Goal: Task Accomplishment & Management: Use online tool/utility

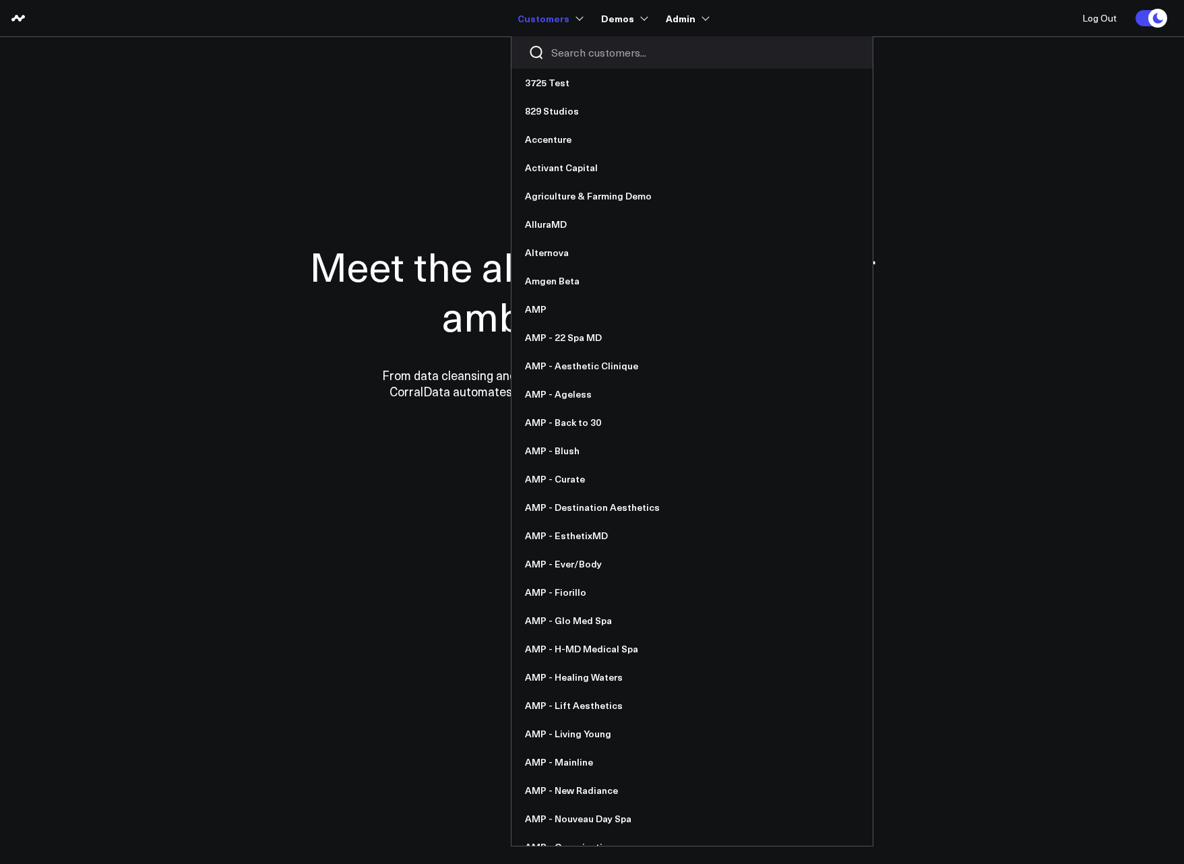
click at [580, 47] on input "Search customers input" at bounding box center [703, 52] width 305 height 15
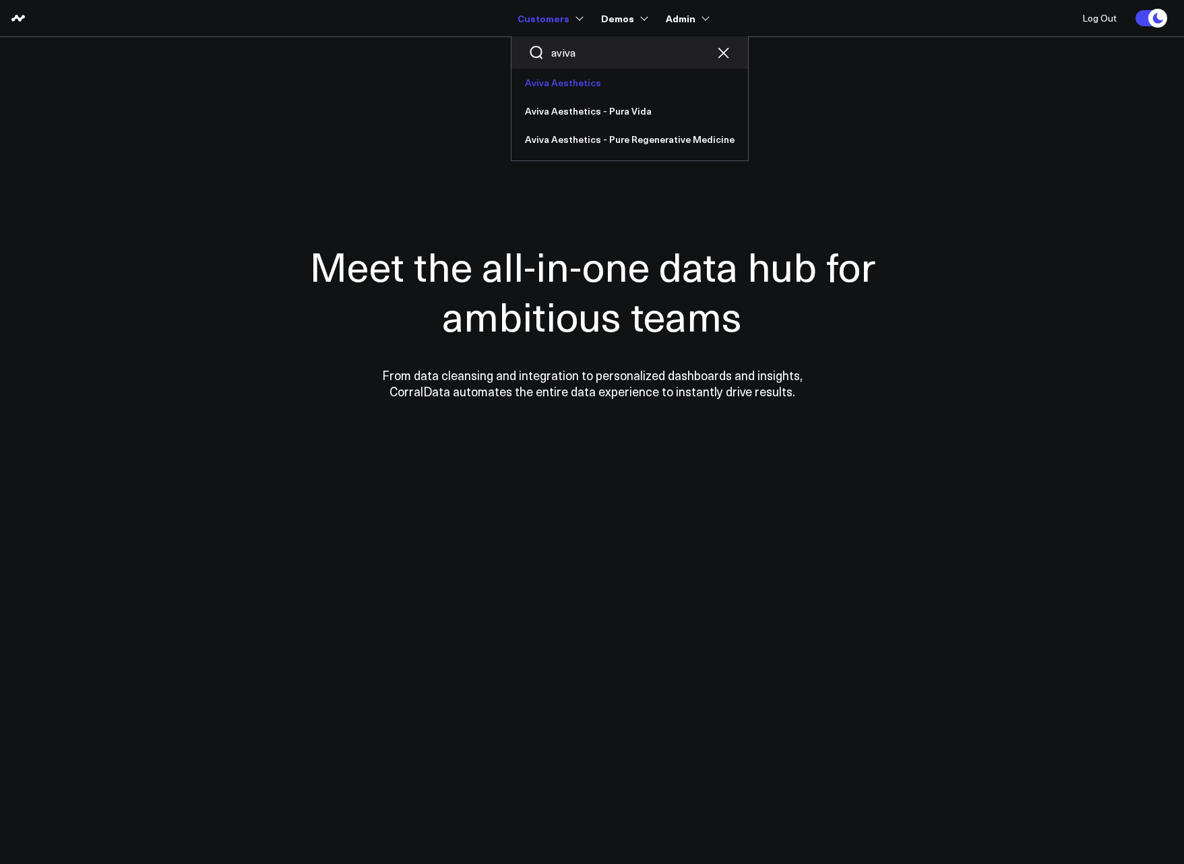
type input "aviva"
click at [555, 88] on link "Aviva Aesthetics" at bounding box center [630, 83] width 237 height 28
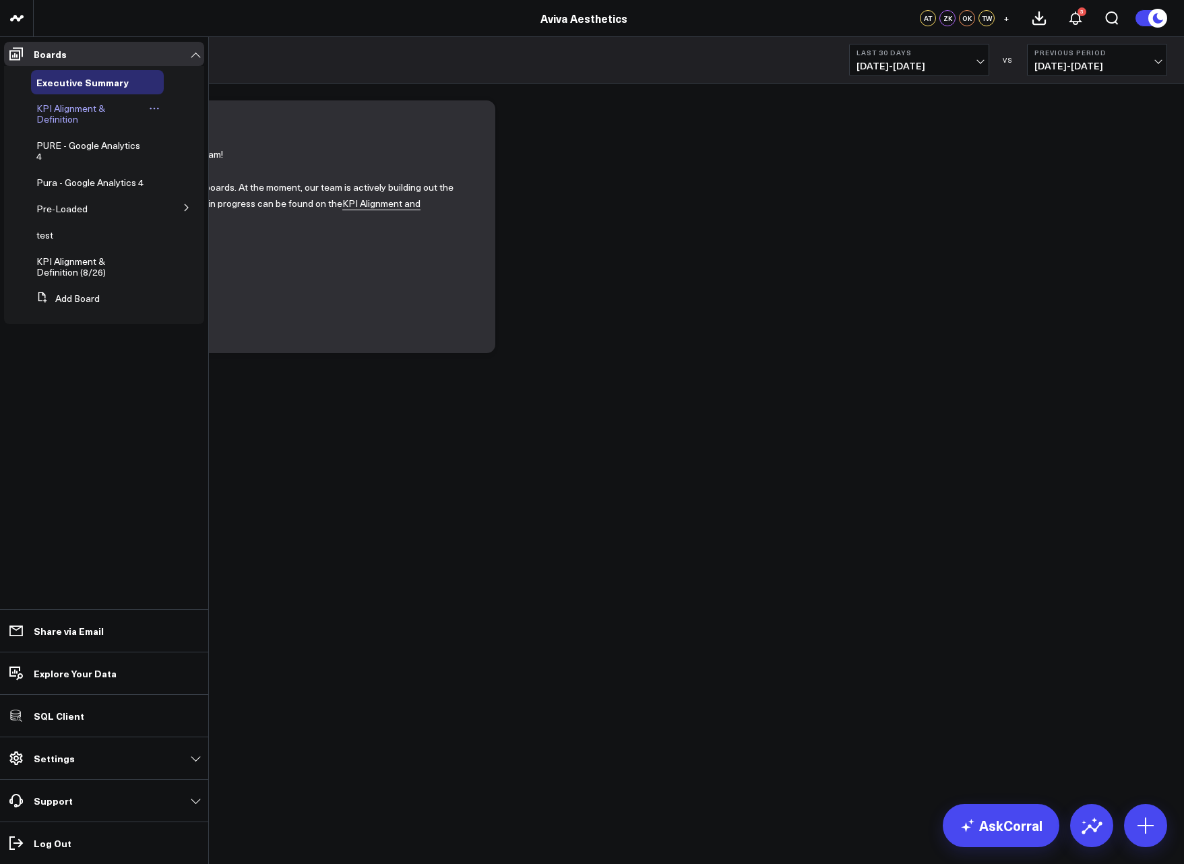
click at [71, 102] on span "KPI Alignment & Definition" at bounding box center [70, 114] width 69 height 24
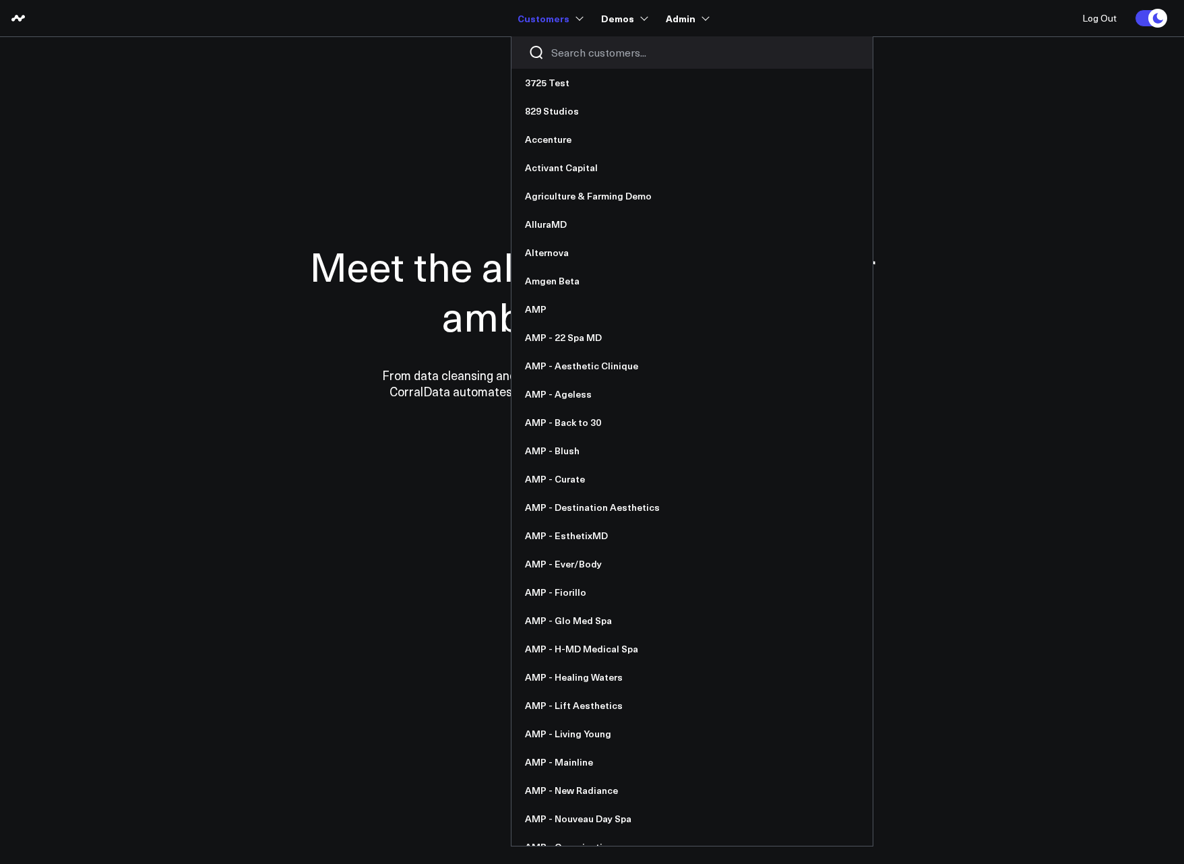
click at [579, 51] on input "Search customers input" at bounding box center [703, 52] width 305 height 15
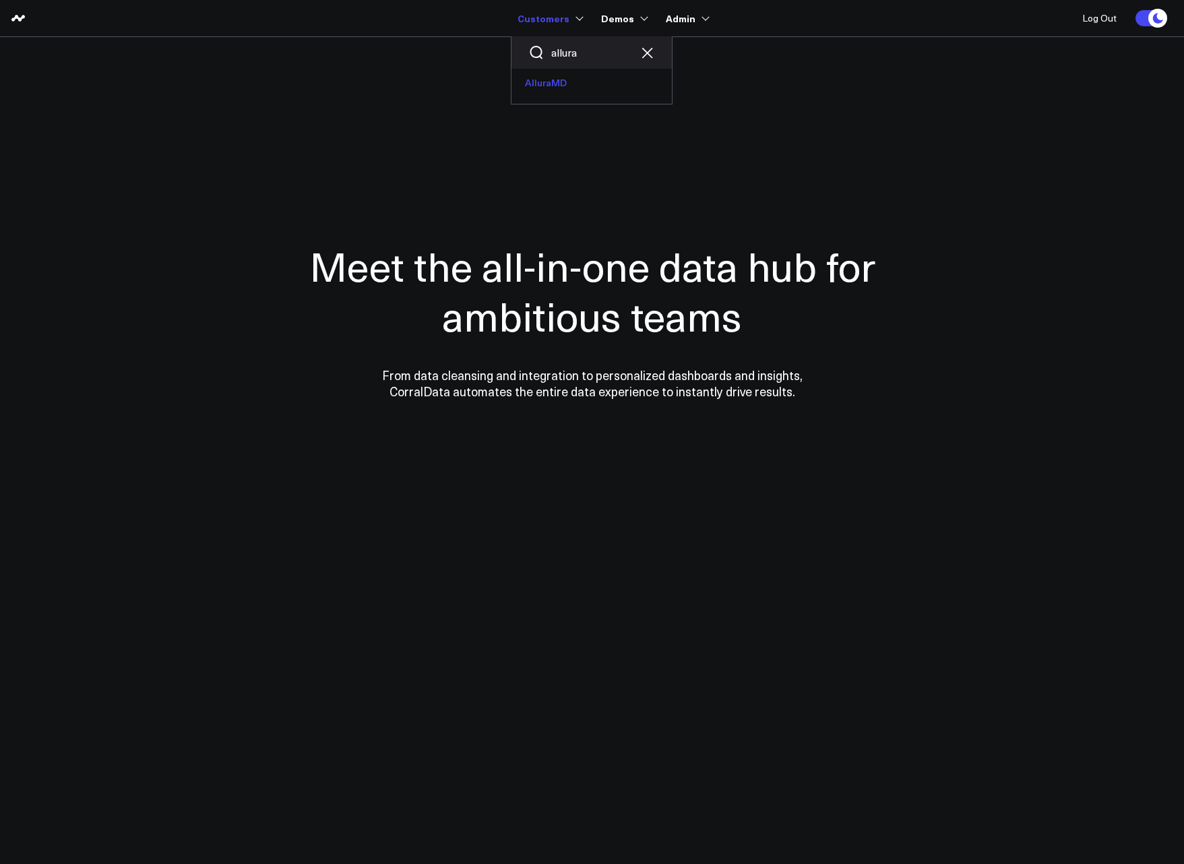
type input "allura"
click at [576, 81] on link "AlluraMD" at bounding box center [592, 83] width 160 height 28
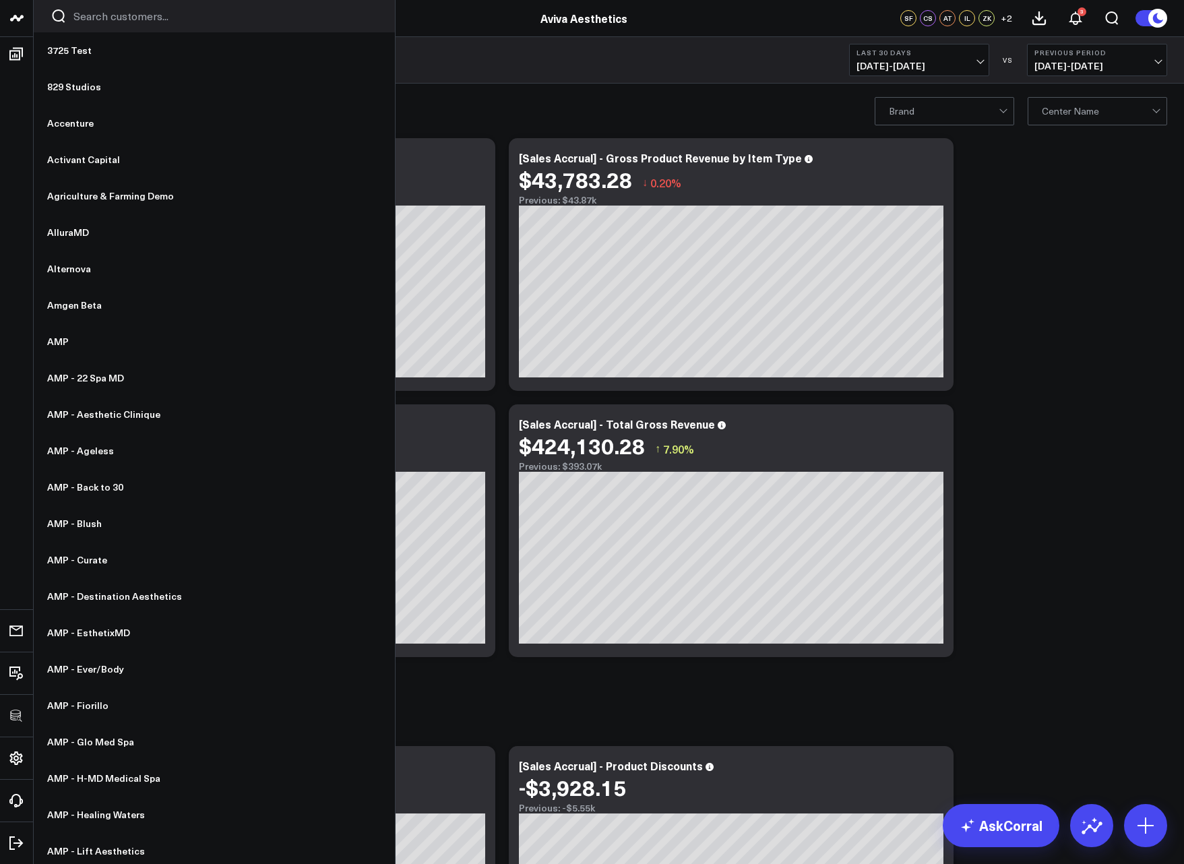
click at [152, 24] on div at bounding box center [214, 16] width 361 height 32
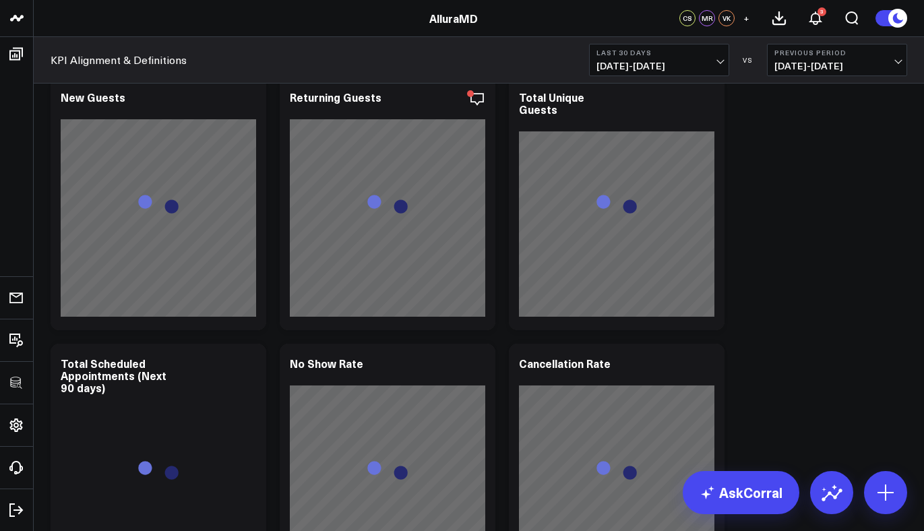
scroll to position [4548, 0]
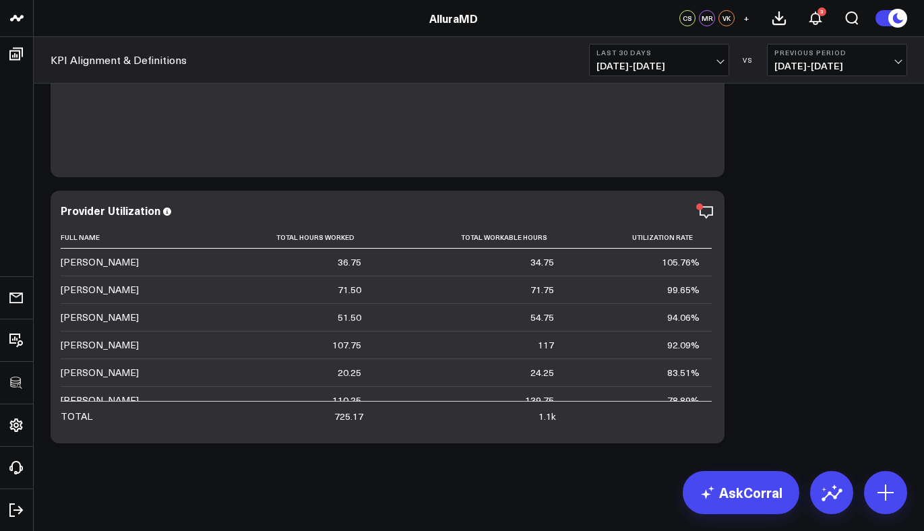
click at [710, 210] on icon at bounding box center [706, 212] width 16 height 16
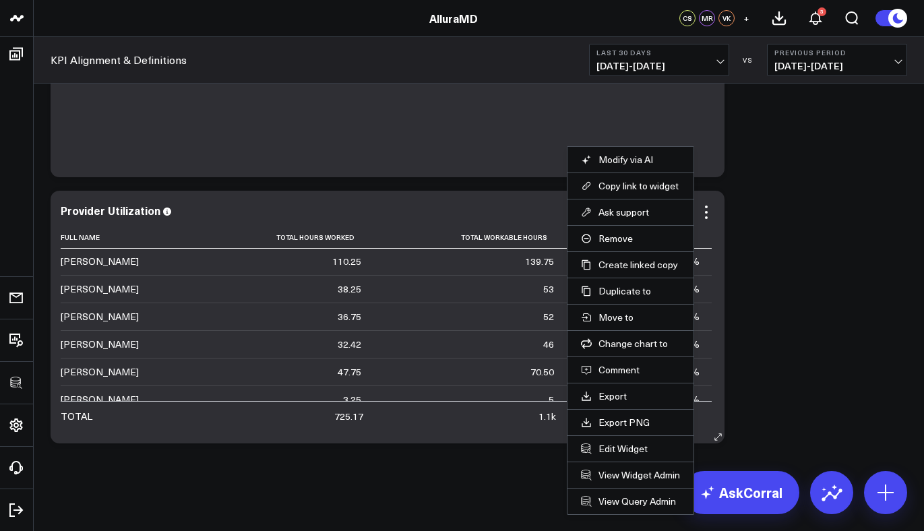
scroll to position [208, 0]
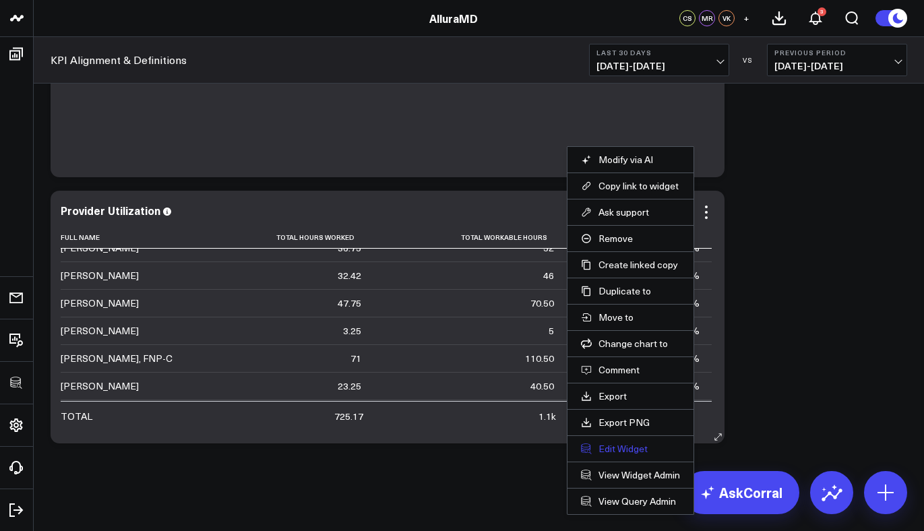
click at [621, 450] on button "Edit Widget" at bounding box center [630, 449] width 99 height 12
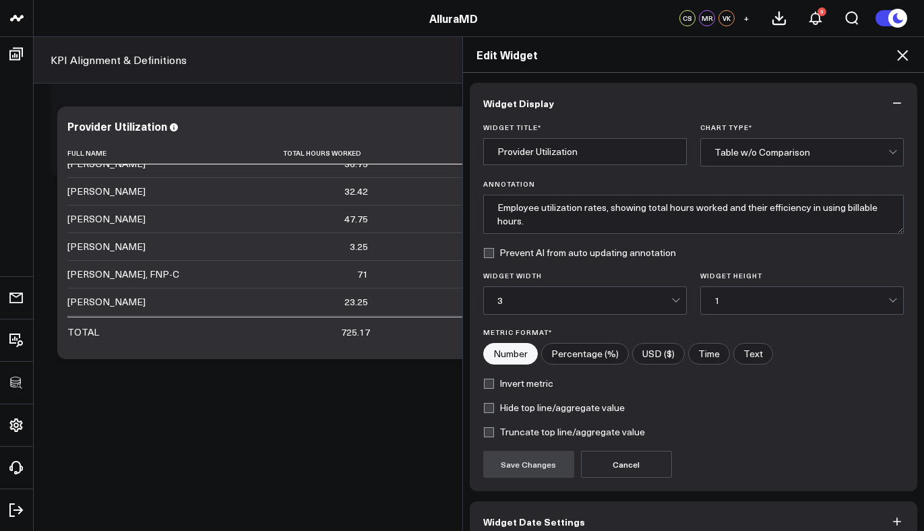
scroll to position [71, 0]
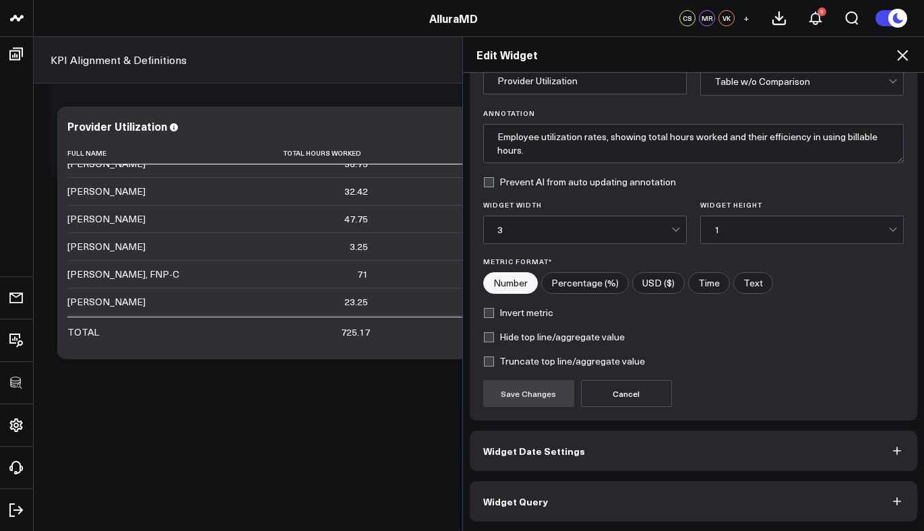
click at [582, 507] on button "Widget Query" at bounding box center [694, 501] width 448 height 40
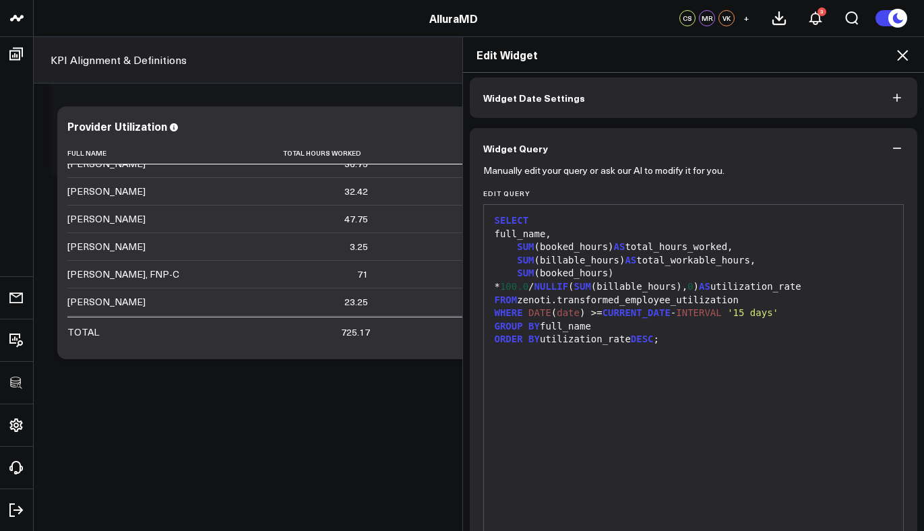
scroll to position [129, 0]
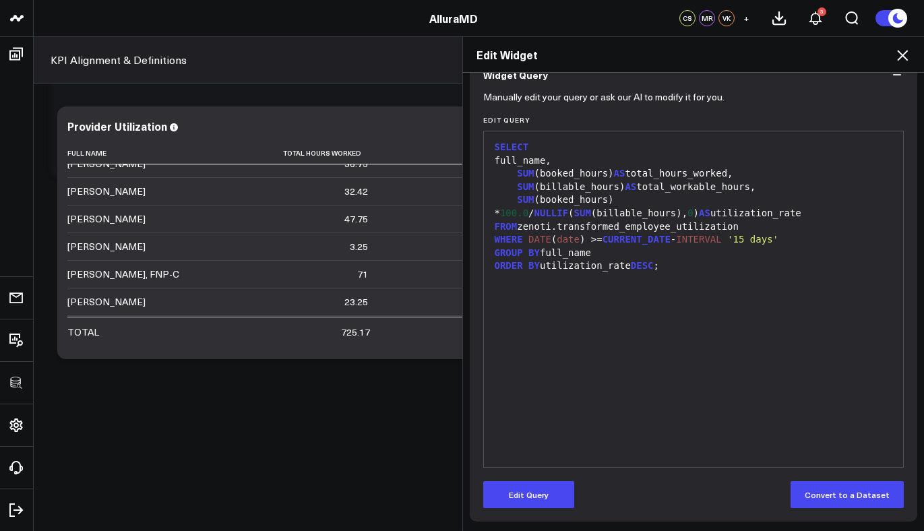
click at [740, 380] on div "SELECT full_name, SUM (booked_hours) AS total_hours_worked, SUM (billable_hours…" at bounding box center [694, 299] width 406 height 322
click at [902, 57] on icon at bounding box center [902, 55] width 16 height 16
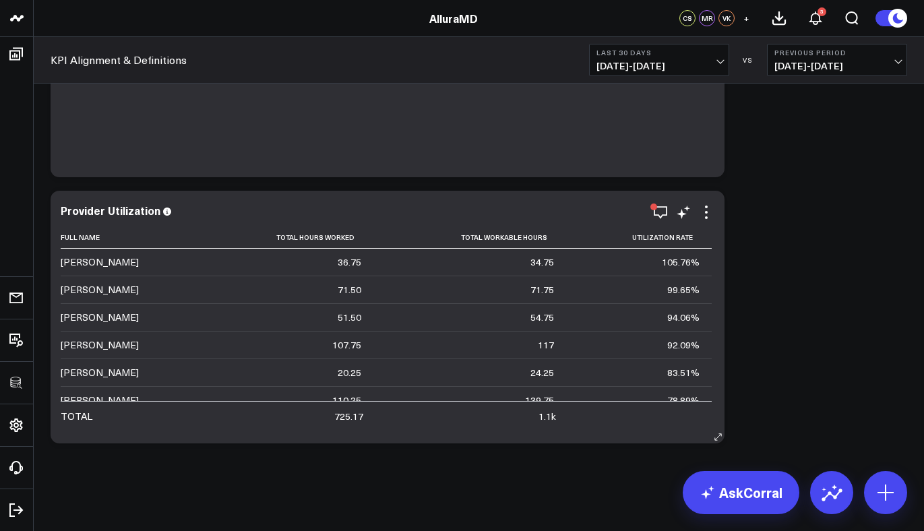
scroll to position [317, 0]
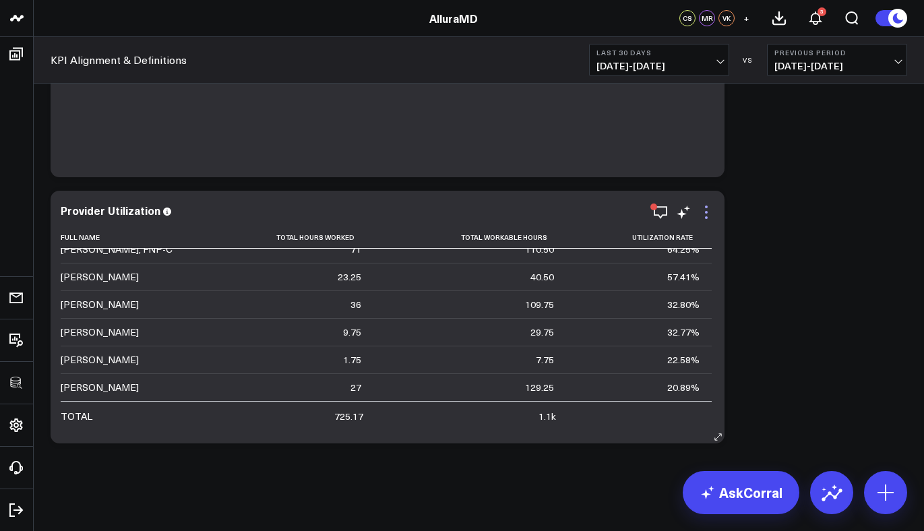
click at [708, 212] on icon at bounding box center [706, 212] width 16 height 16
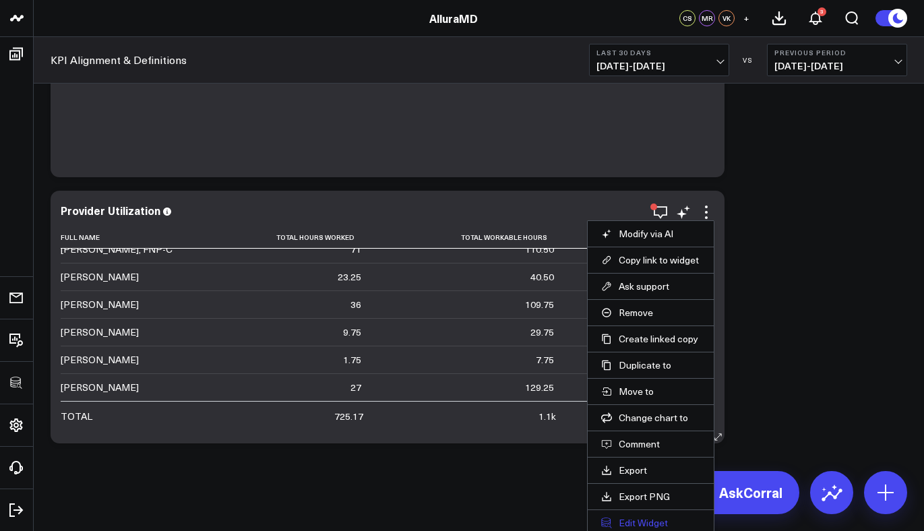
click at [637, 518] on button "Edit Widget" at bounding box center [650, 523] width 99 height 12
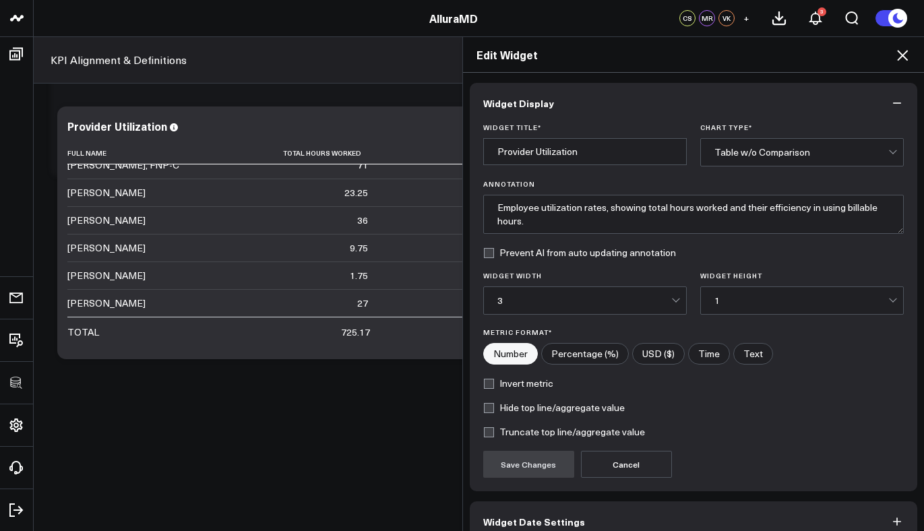
scroll to position [71, 0]
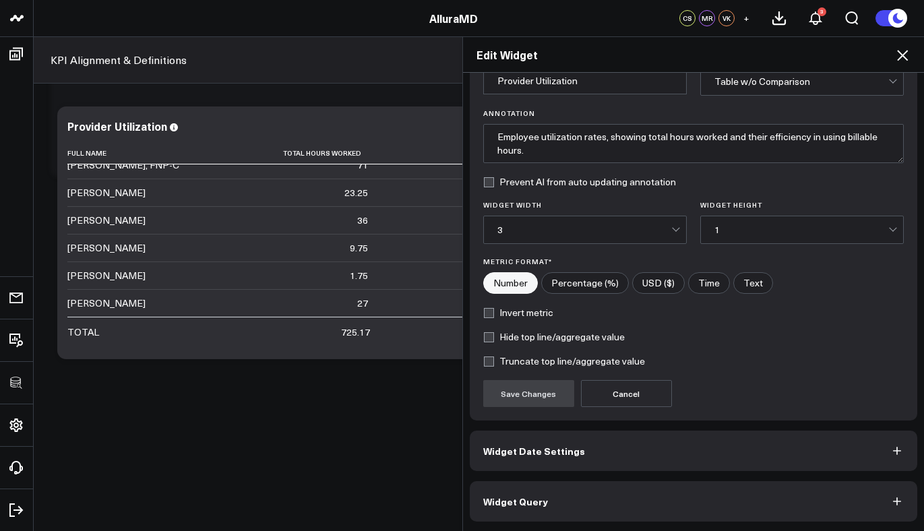
click at [563, 498] on button "Widget Query" at bounding box center [694, 501] width 448 height 40
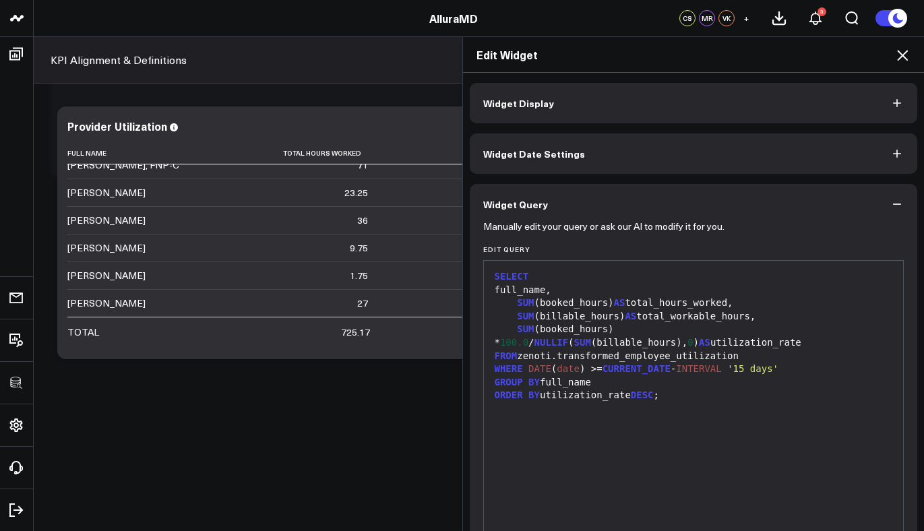
scroll to position [129, 0]
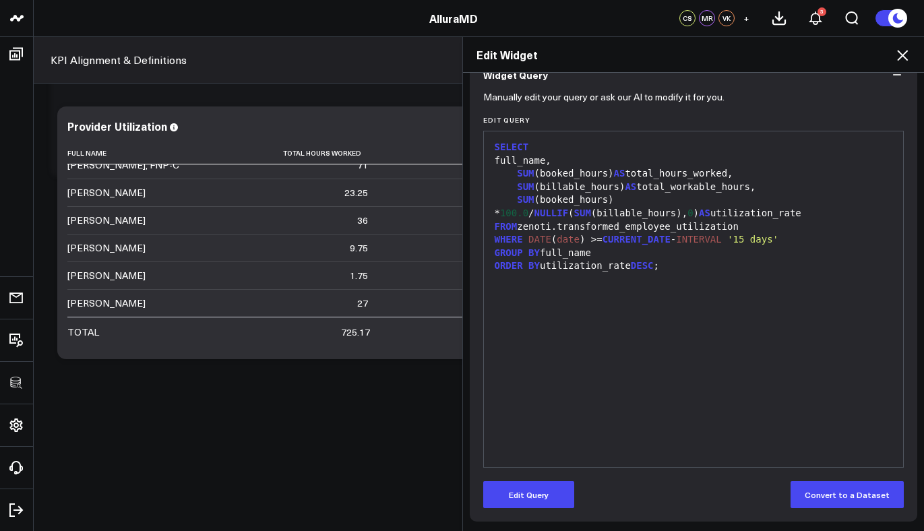
click at [524, 518] on div "Manually edit your query or ask our AI to modify it for you. Edit Query 99 1 2 …" at bounding box center [694, 308] width 448 height 427
click at [528, 501] on button "Edit Query" at bounding box center [528, 494] width 91 height 27
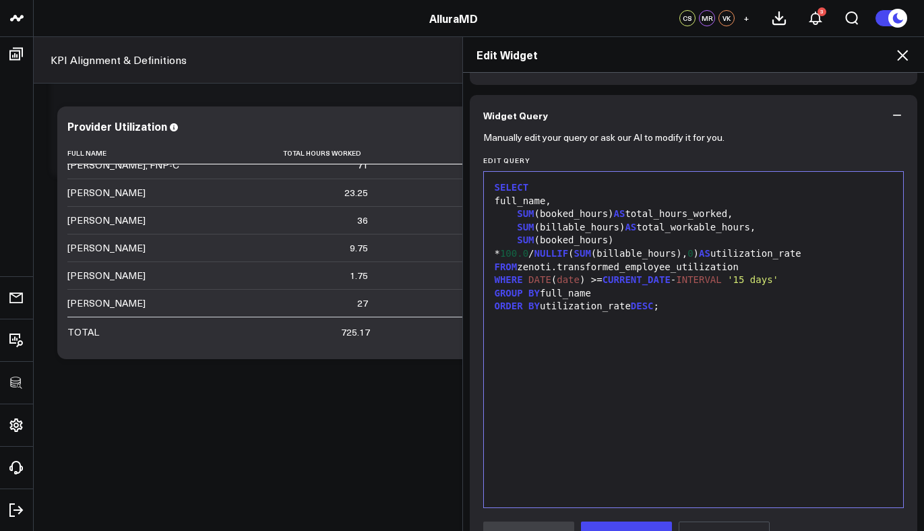
scroll to position [20, 0]
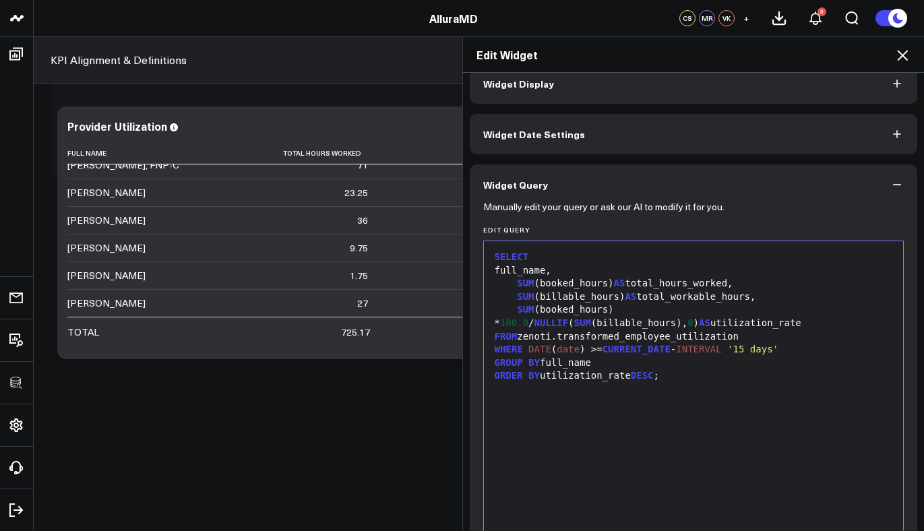
click at [594, 266] on div "full_name," at bounding box center [694, 270] width 406 height 13
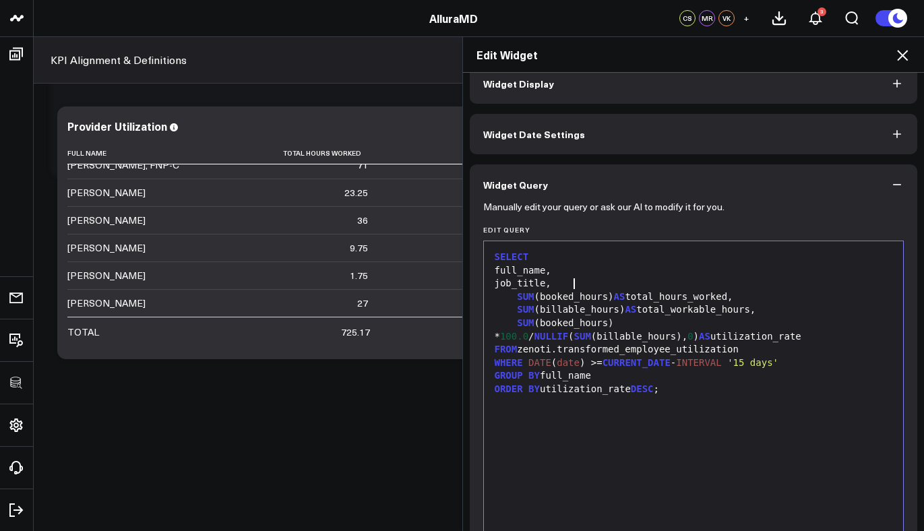
click at [629, 377] on div "GROUP BY full_name" at bounding box center [694, 375] width 406 height 13
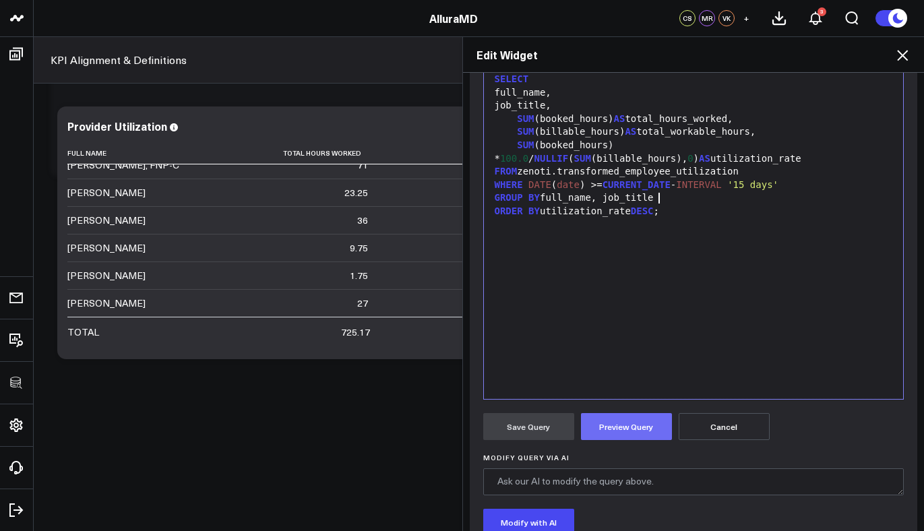
click at [605, 433] on button "Preview Query" at bounding box center [626, 426] width 91 height 27
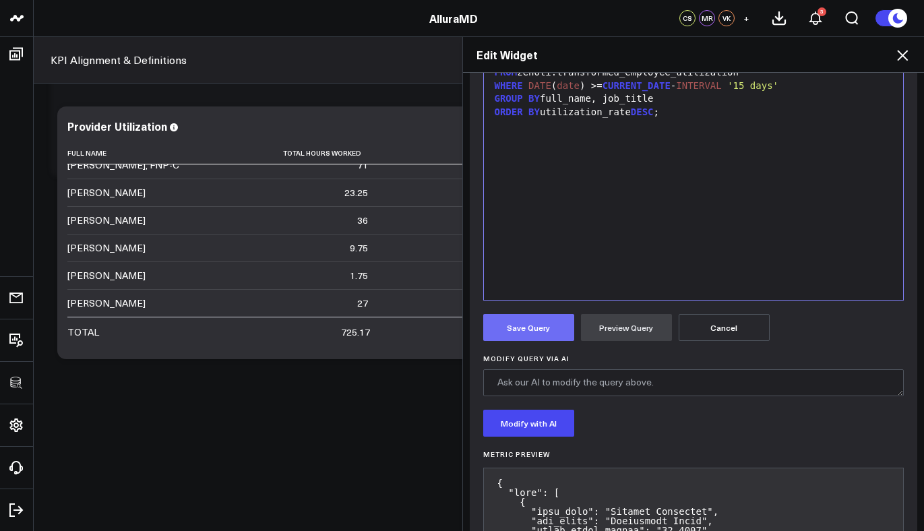
click at [512, 332] on button "Save Query" at bounding box center [528, 327] width 91 height 27
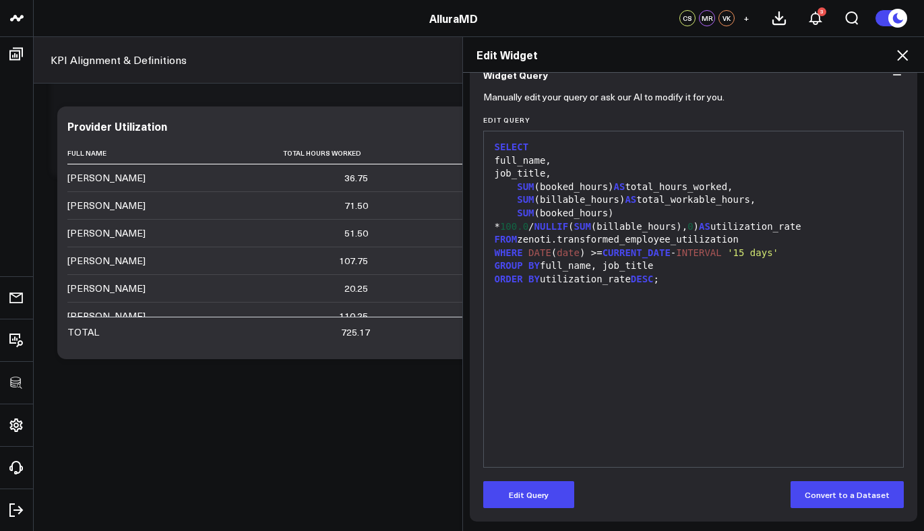
scroll to position [129, 0]
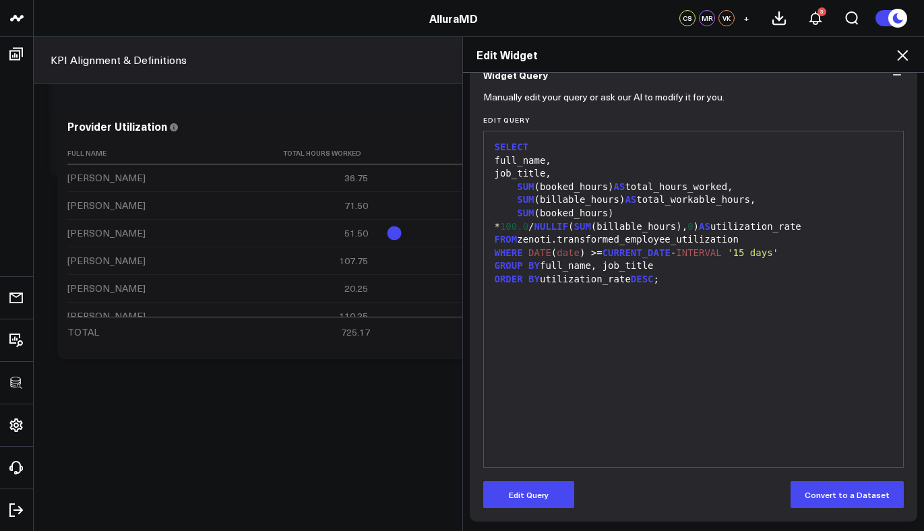
click at [905, 59] on icon at bounding box center [902, 55] width 16 height 16
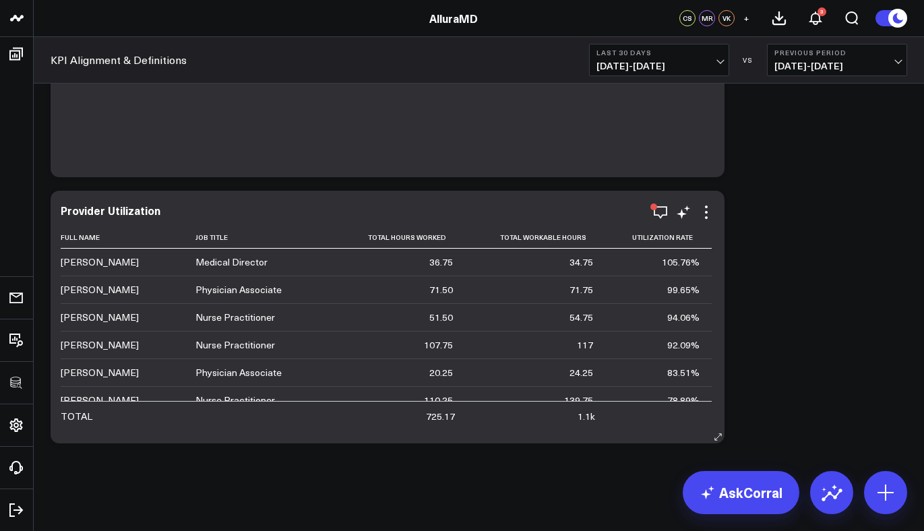
scroll to position [4540, 0]
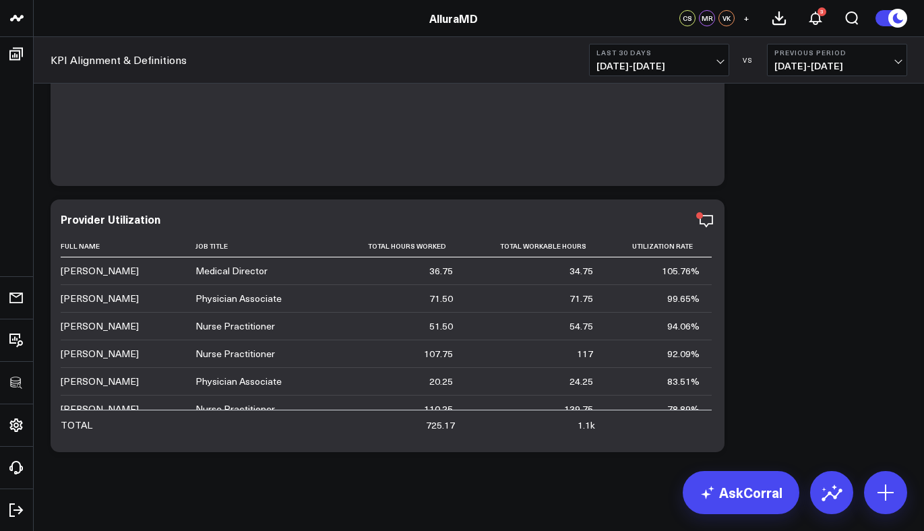
click at [663, 223] on icon "button" at bounding box center [660, 221] width 13 height 13
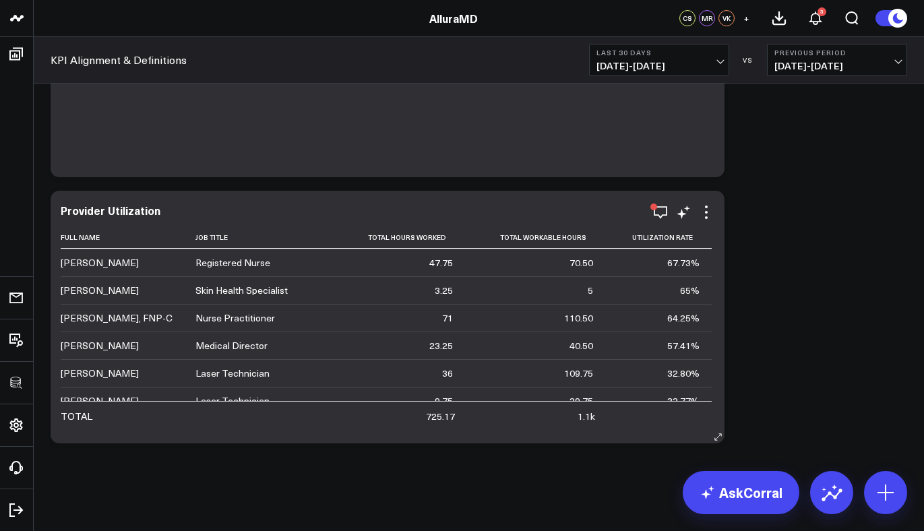
scroll to position [317, 0]
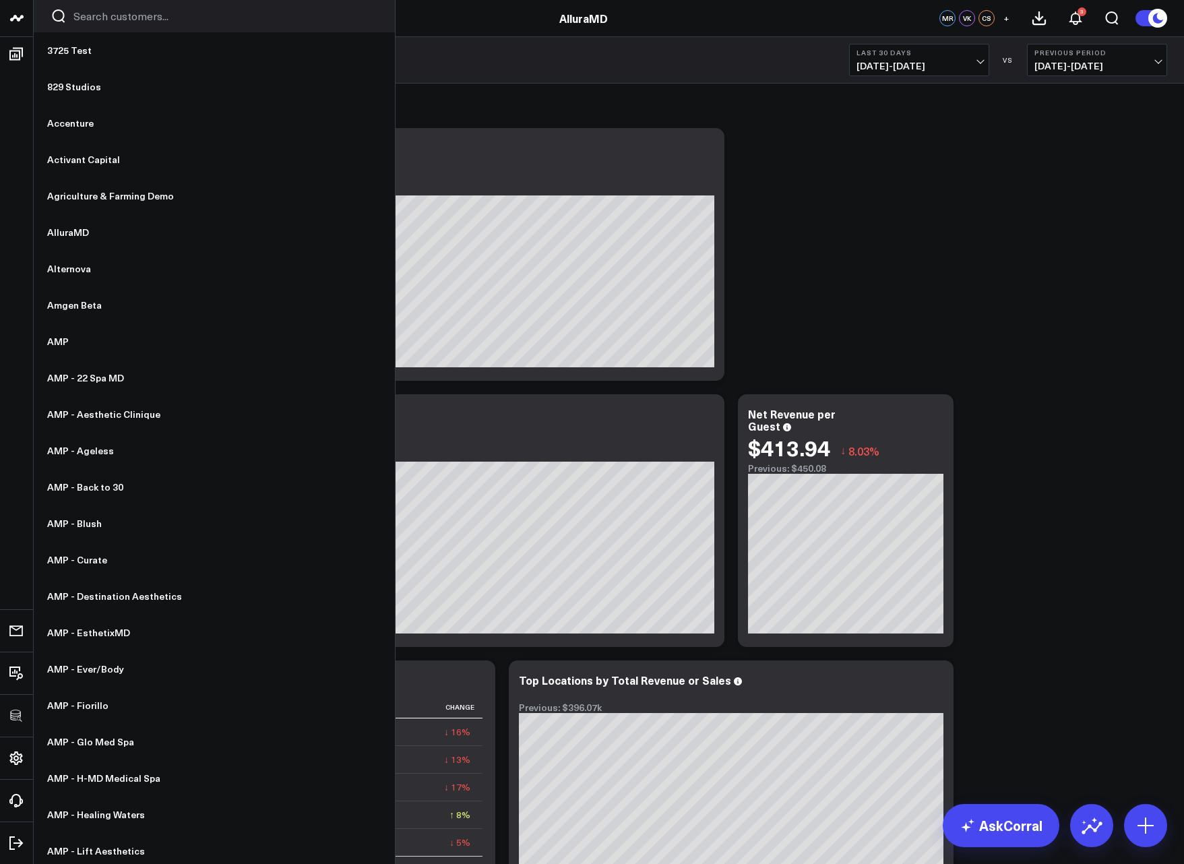
click at [134, 17] on input "Search customers input" at bounding box center [225, 16] width 305 height 15
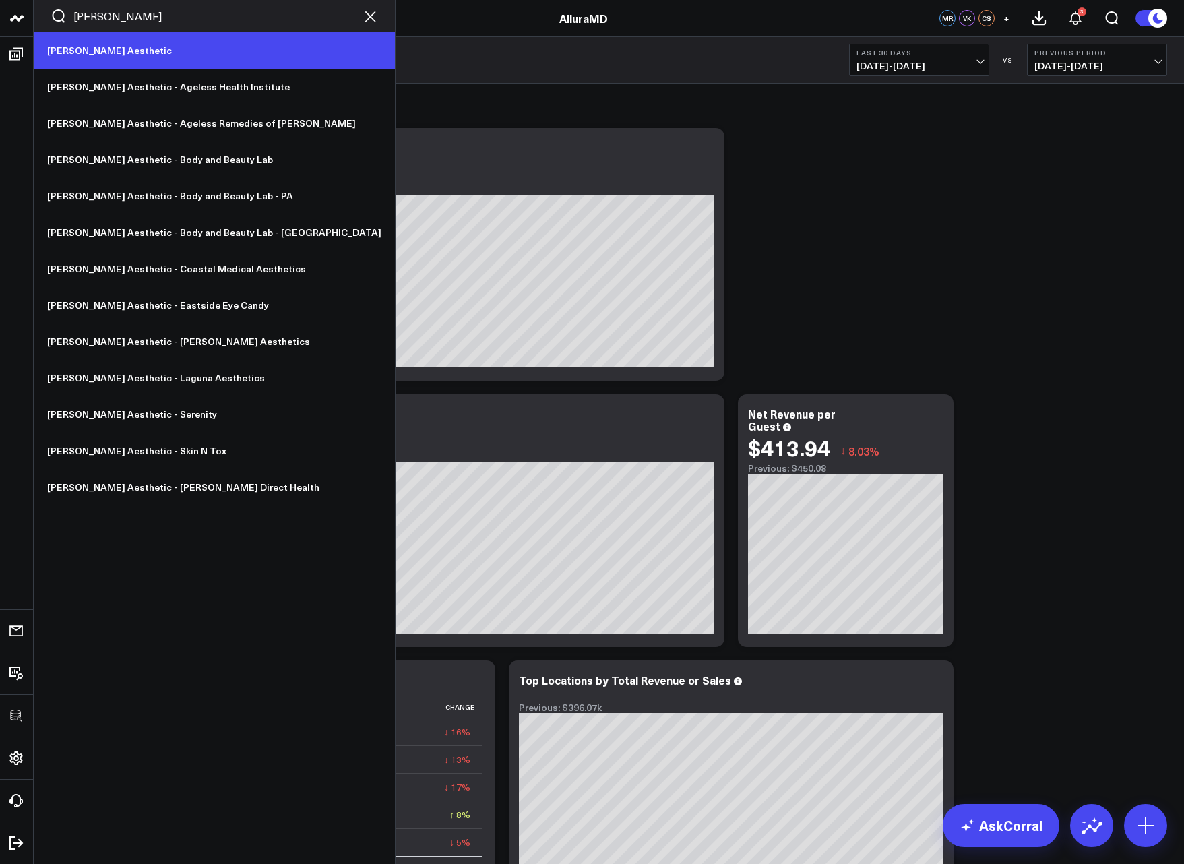
type input "annie"
click at [113, 57] on link "[PERSON_NAME] Aesthetic" at bounding box center [214, 50] width 361 height 36
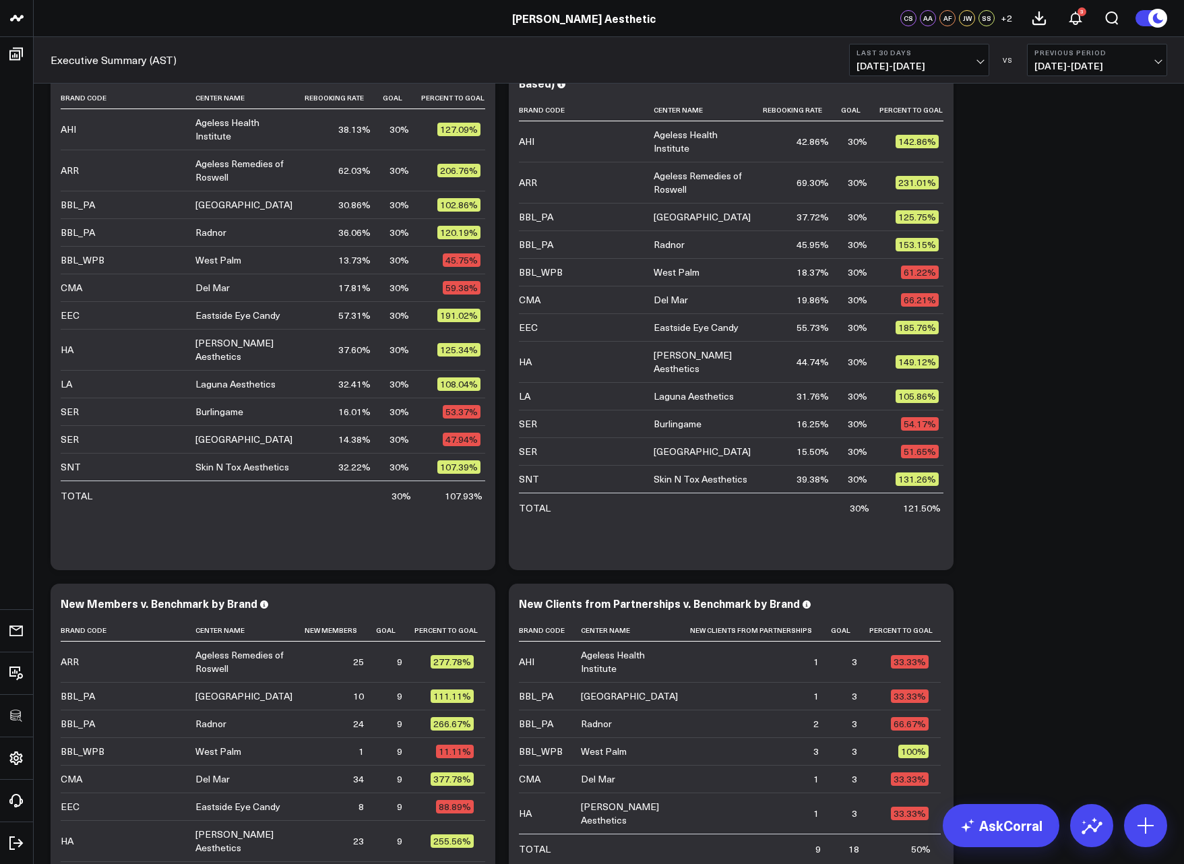
scroll to position [815, 0]
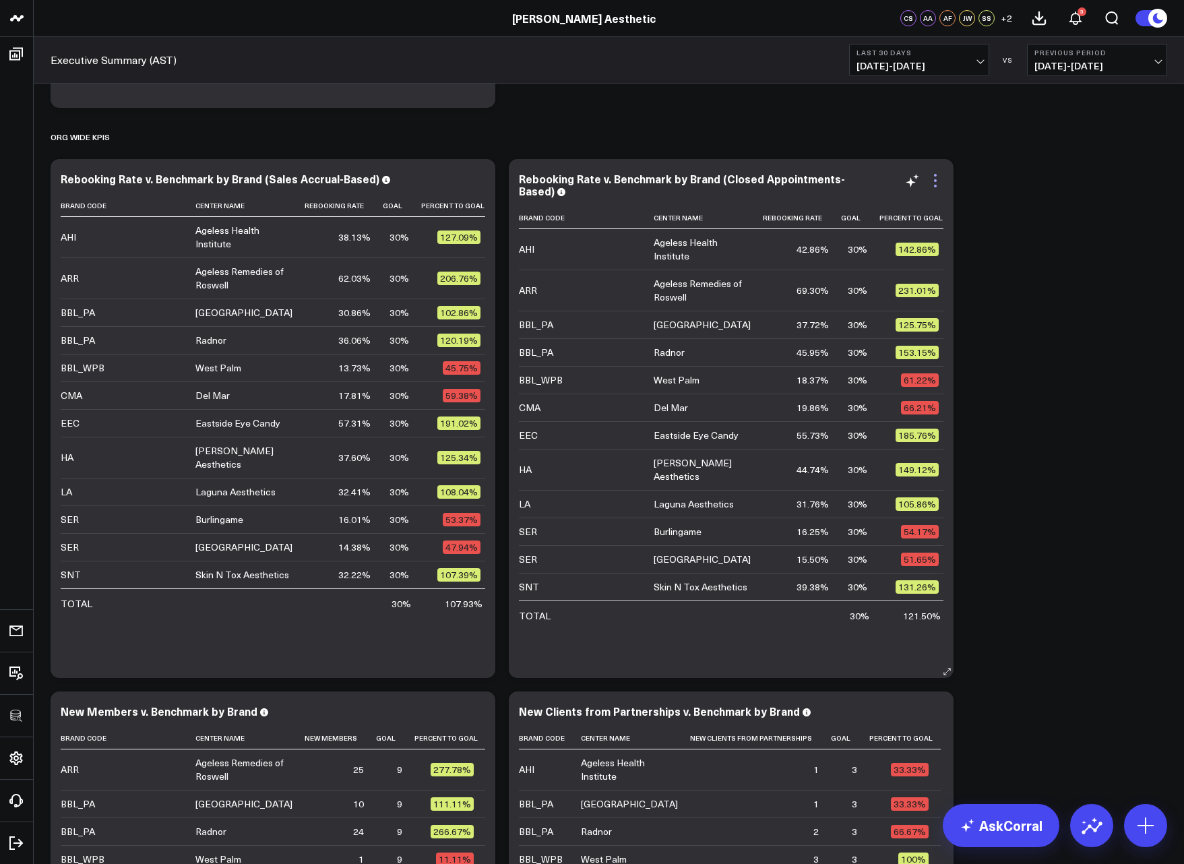
click at [939, 178] on icon at bounding box center [935, 181] width 16 height 16
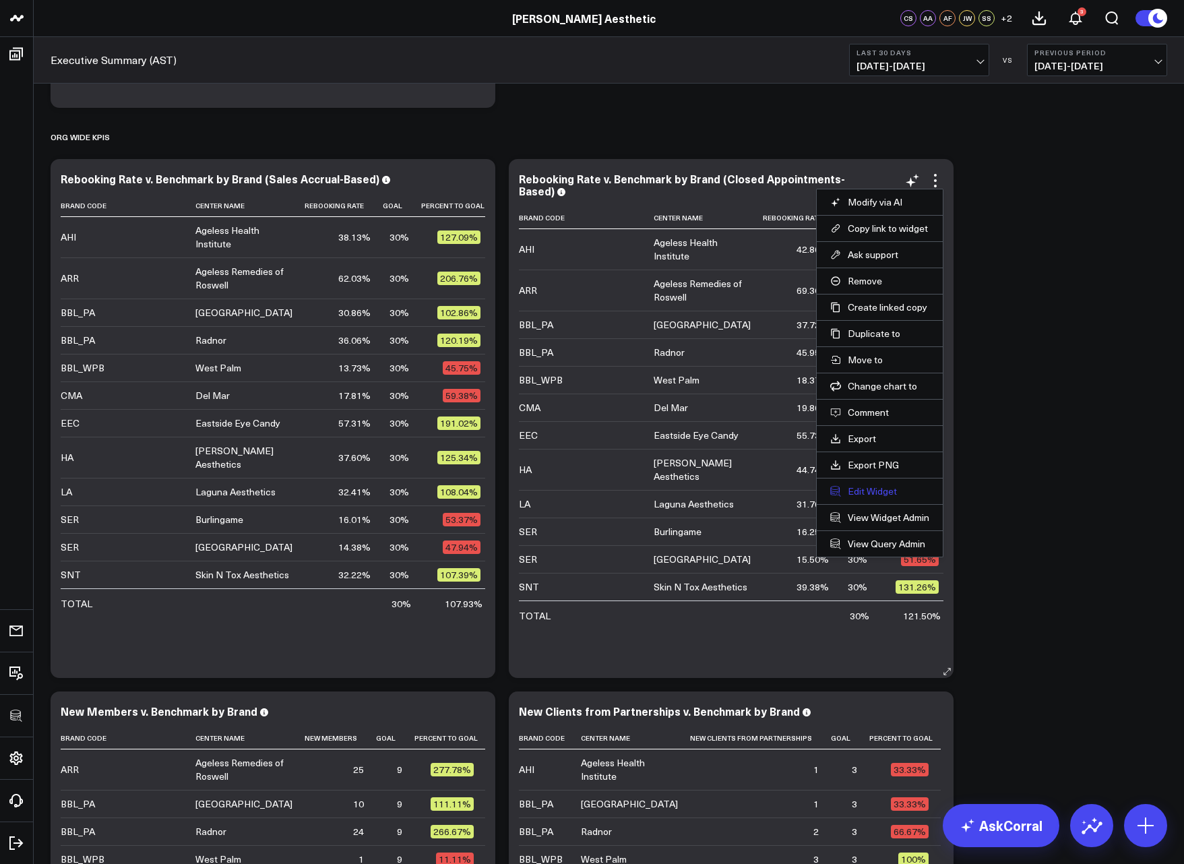
click at [867, 491] on button "Edit Widget" at bounding box center [879, 491] width 99 height 12
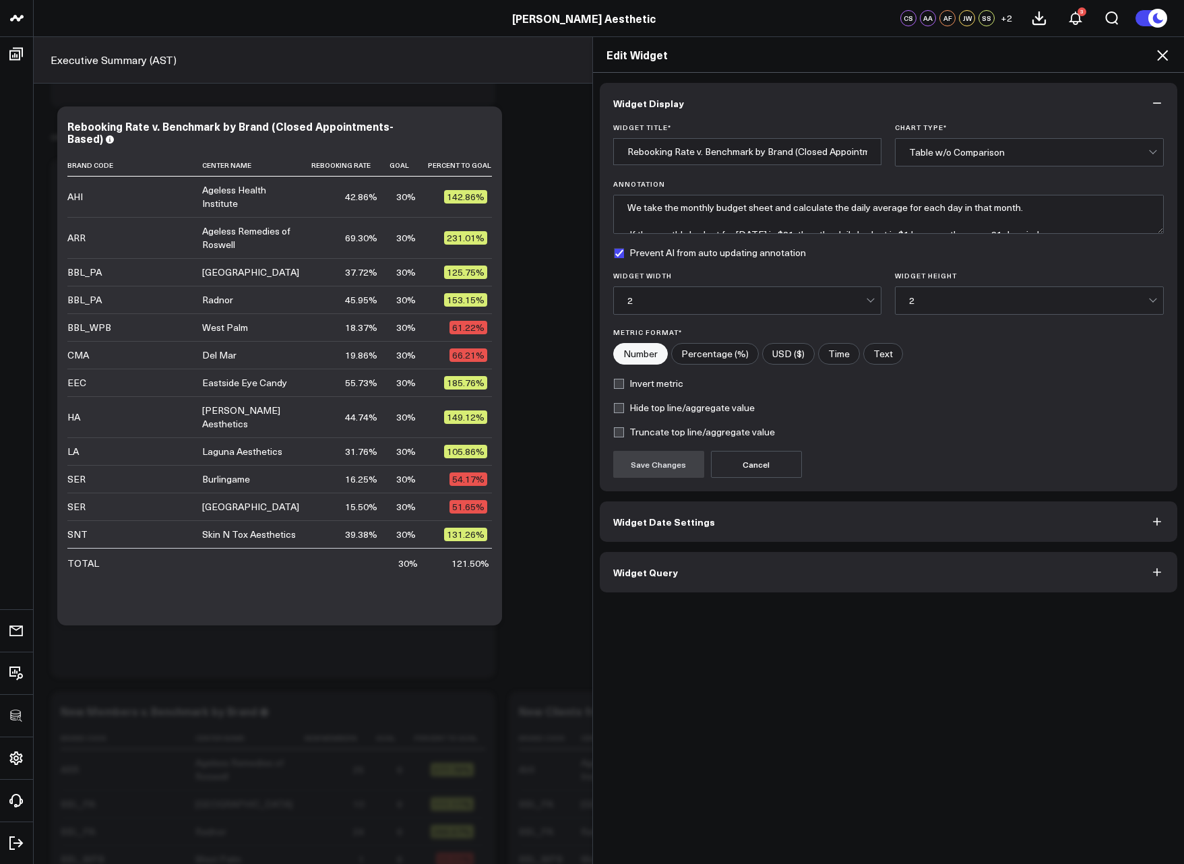
click at [786, 581] on button "Widget Query" at bounding box center [889, 572] width 578 height 40
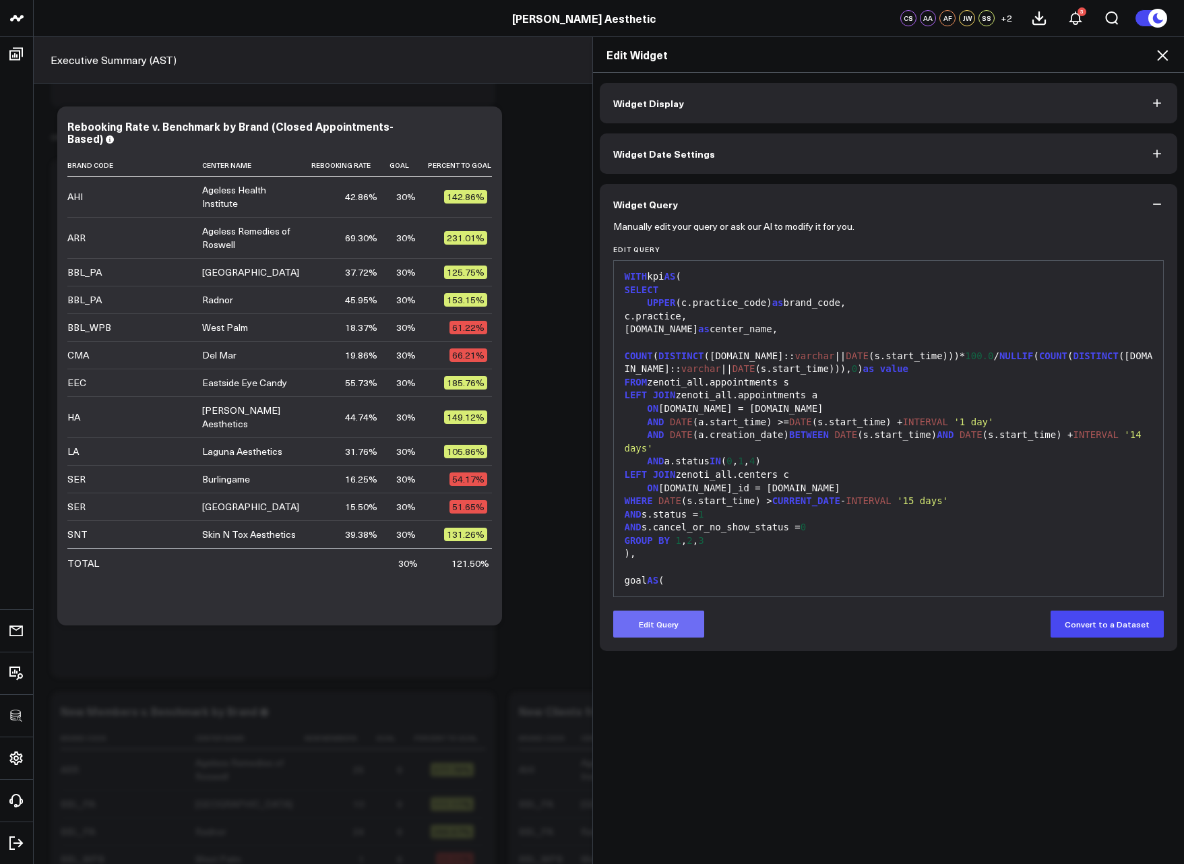
click at [669, 631] on button "Edit Query" at bounding box center [658, 624] width 91 height 27
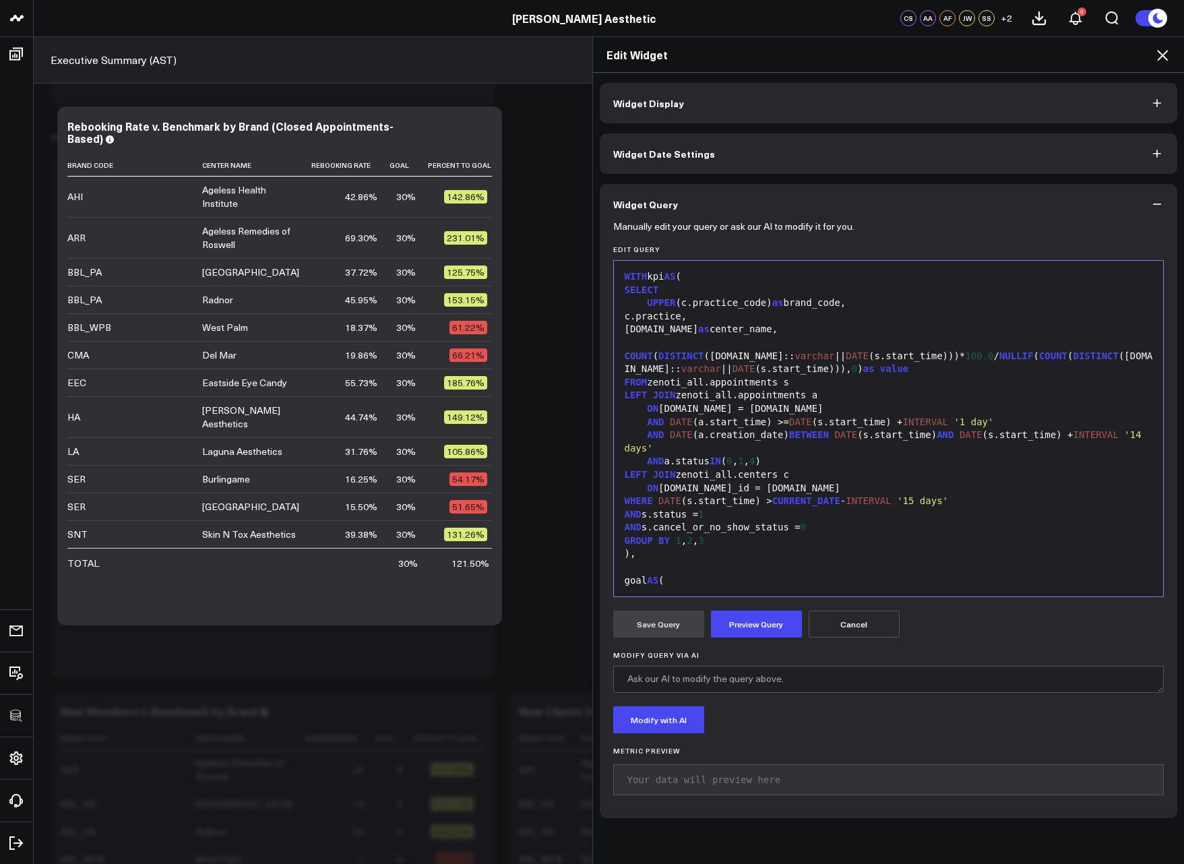
click at [710, 547] on div ")," at bounding box center [889, 553] width 536 height 13
click at [736, 534] on div "GROUP BY 1 , 2 , 3" at bounding box center [889, 540] width 536 height 13
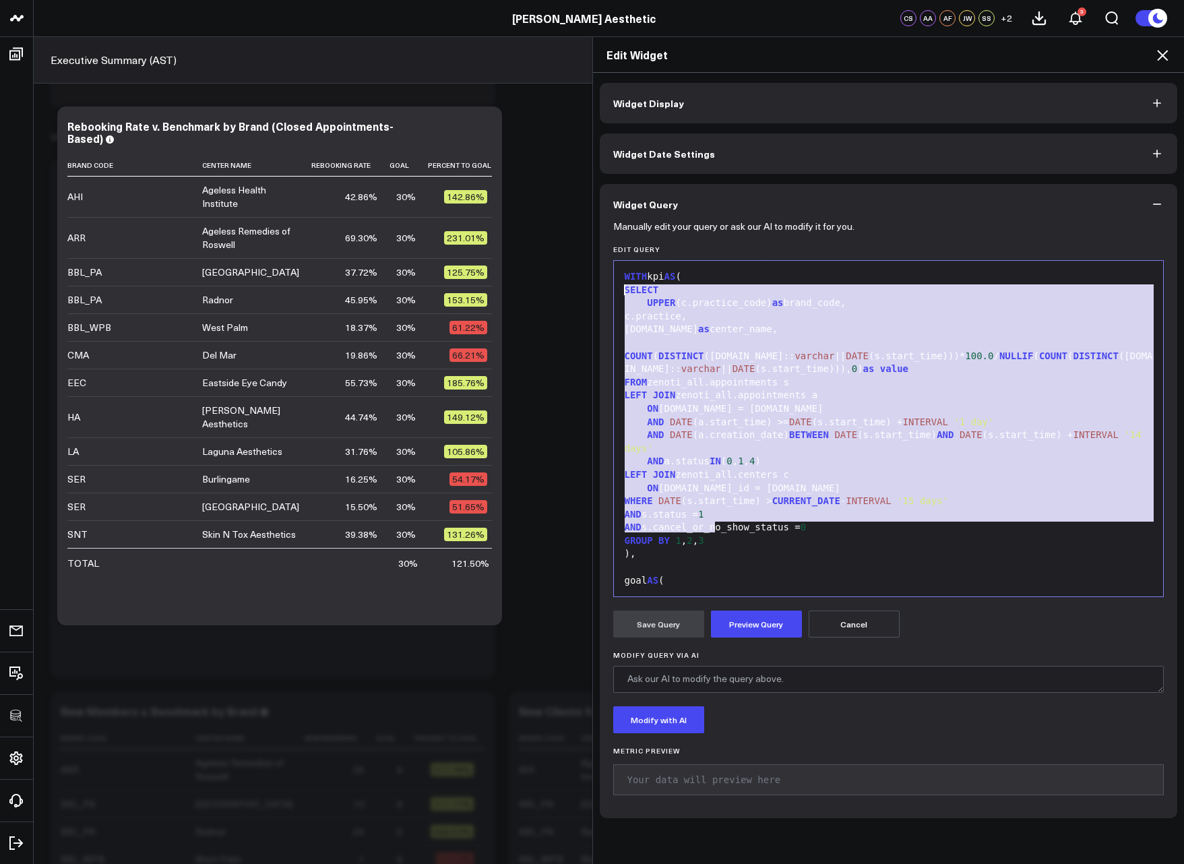
drag, startPoint x: 733, startPoint y: 528, endPoint x: 588, endPoint y: 289, distance: 280.1
click at [592, 288] on div "Edit Widget Widget Display Widget Date Settings Widget Query Manually edit your…" at bounding box center [888, 450] width 592 height 828
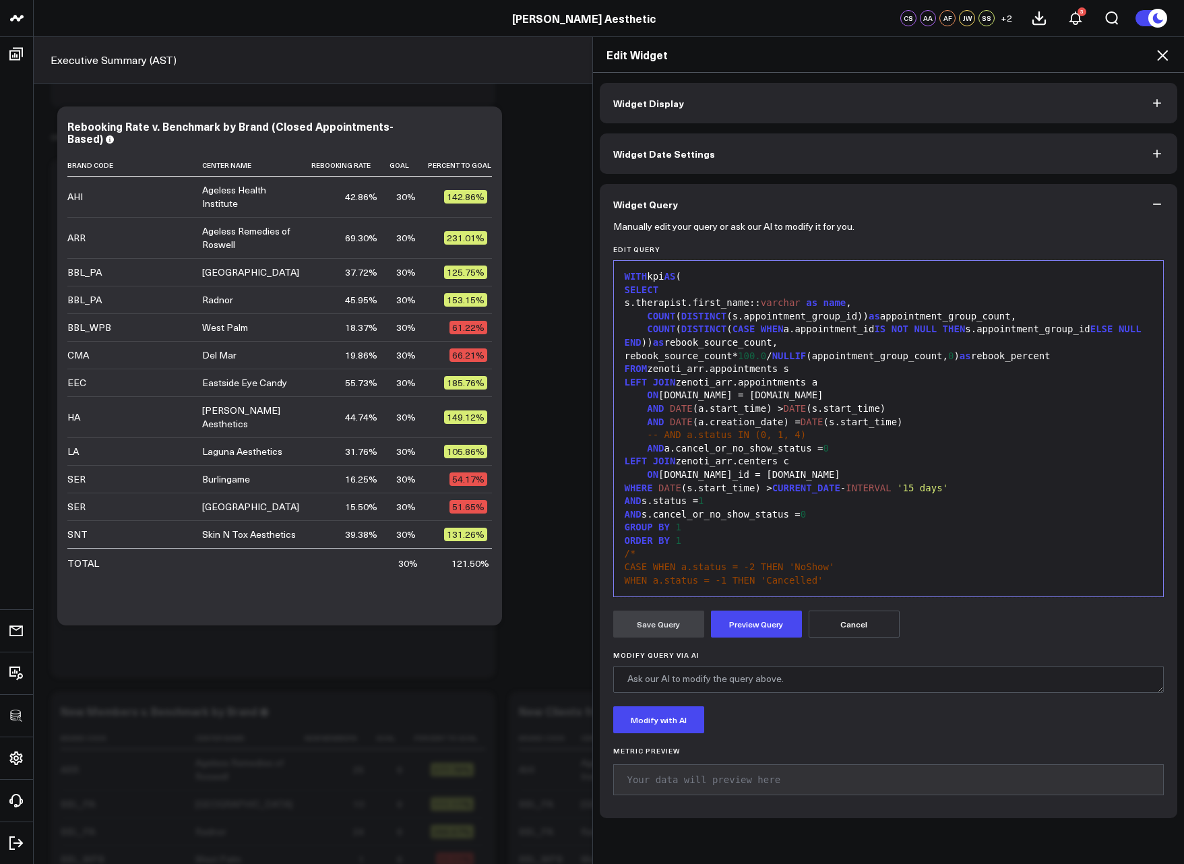
scroll to position [798, 0]
drag, startPoint x: 652, startPoint y: 304, endPoint x: 816, endPoint y: 299, distance: 163.9
click at [816, 299] on div "s.therapist.first_name:: varchar as name ," at bounding box center [889, 303] width 536 height 13
click at [801, 299] on span "varchar" at bounding box center [781, 302] width 40 height 11
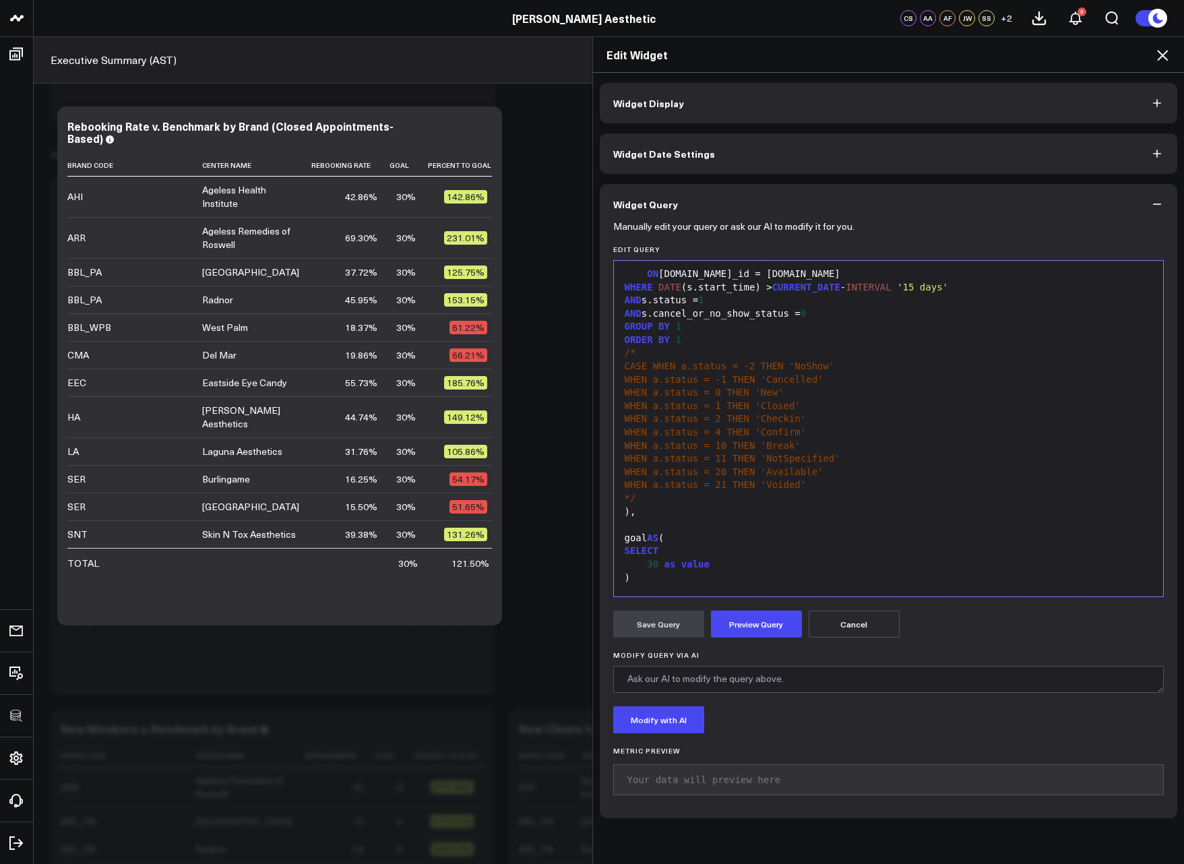
scroll to position [0, 0]
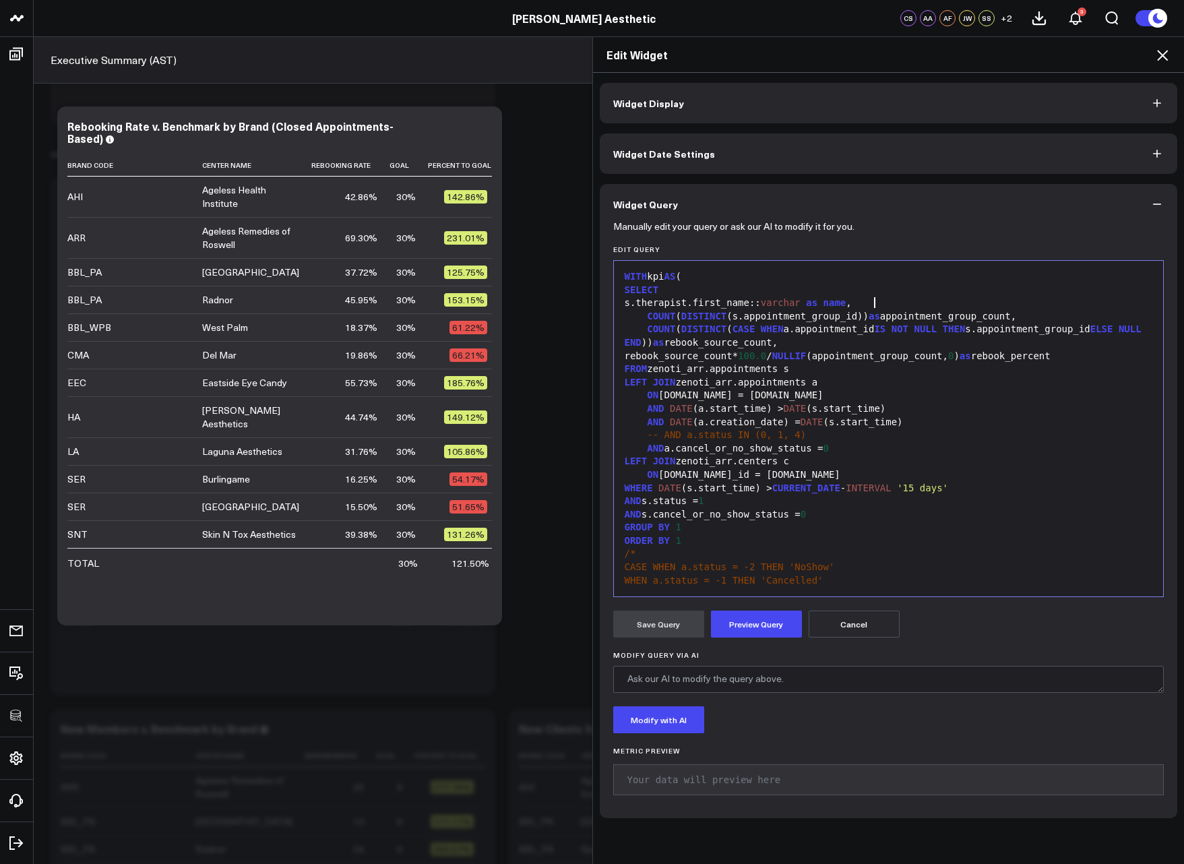
click at [907, 301] on div "s.therapist.first_name:: varchar as name ," at bounding box center [889, 303] width 536 height 13
click at [731, 535] on div "ORDER BY 1" at bounding box center [889, 540] width 536 height 13
click at [726, 530] on div "GROUP BY 1" at bounding box center [889, 527] width 536 height 13
click at [786, 292] on div "SELECT" at bounding box center [889, 290] width 536 height 13
click at [874, 299] on div "s.therapist.first_name:: varchar as name ," at bounding box center [889, 303] width 536 height 13
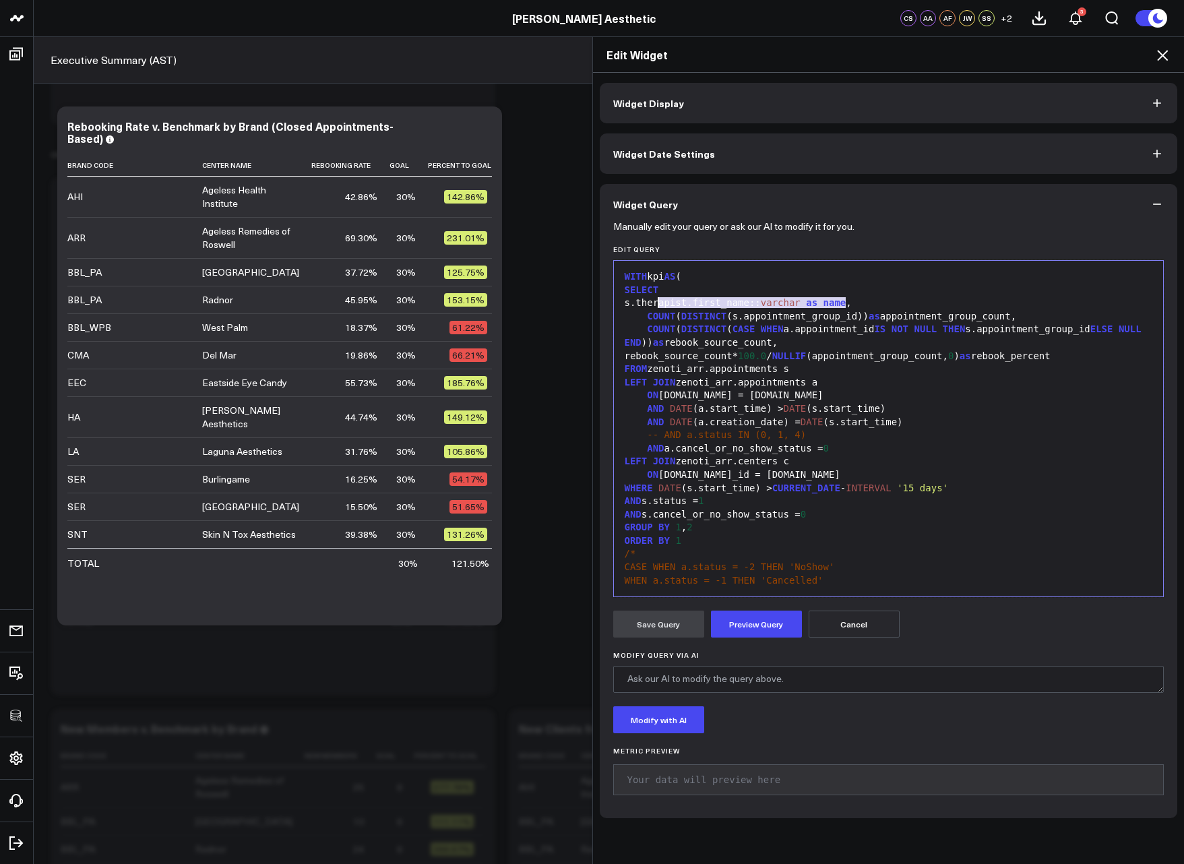
drag, startPoint x: 841, startPoint y: 304, endPoint x: 653, endPoint y: 306, distance: 188.0
click at [653, 306] on div "s.therapist.first_name:: varchar as name ," at bounding box center [889, 303] width 536 height 13
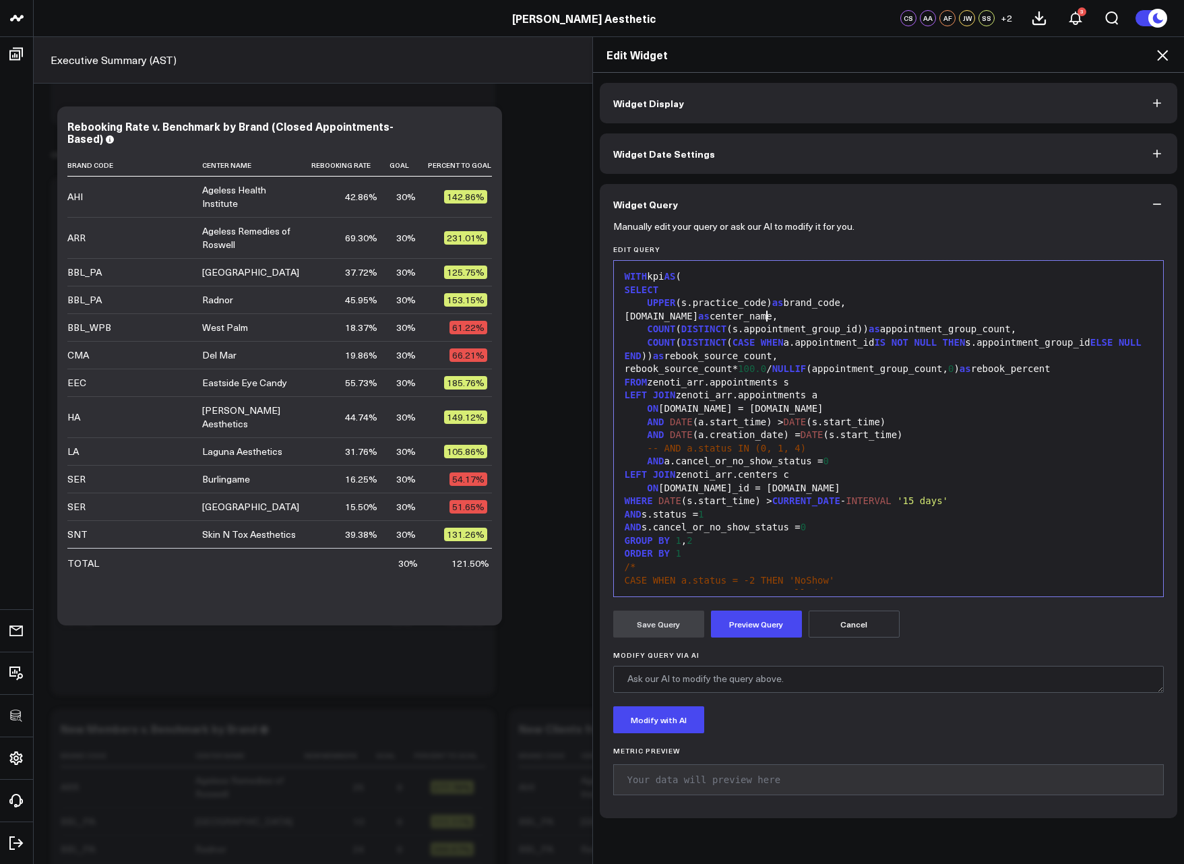
click at [807, 370] on span "NULLIF" at bounding box center [789, 368] width 34 height 11
click at [814, 361] on div "COUNT ( DISTINCT ( CASE WHEN a.appointment_id IS NOT NULL THEN s.appointment_gr…" at bounding box center [889, 349] width 536 height 26
click at [815, 357] on div "COUNT ( DISTINCT ( CASE WHEN a.appointment_id IS NOT NULL THEN s.appointment_gr…" at bounding box center [889, 349] width 536 height 26
click at [819, 357] on div "COUNT ( DISTINCT ( CASE WHEN a.appointment_id IS NOT NULL THEN s.appointment_gr…" at bounding box center [889, 349] width 536 height 26
drag, startPoint x: 1017, startPoint y: 368, endPoint x: 1114, endPoint y: 366, distance: 97.1
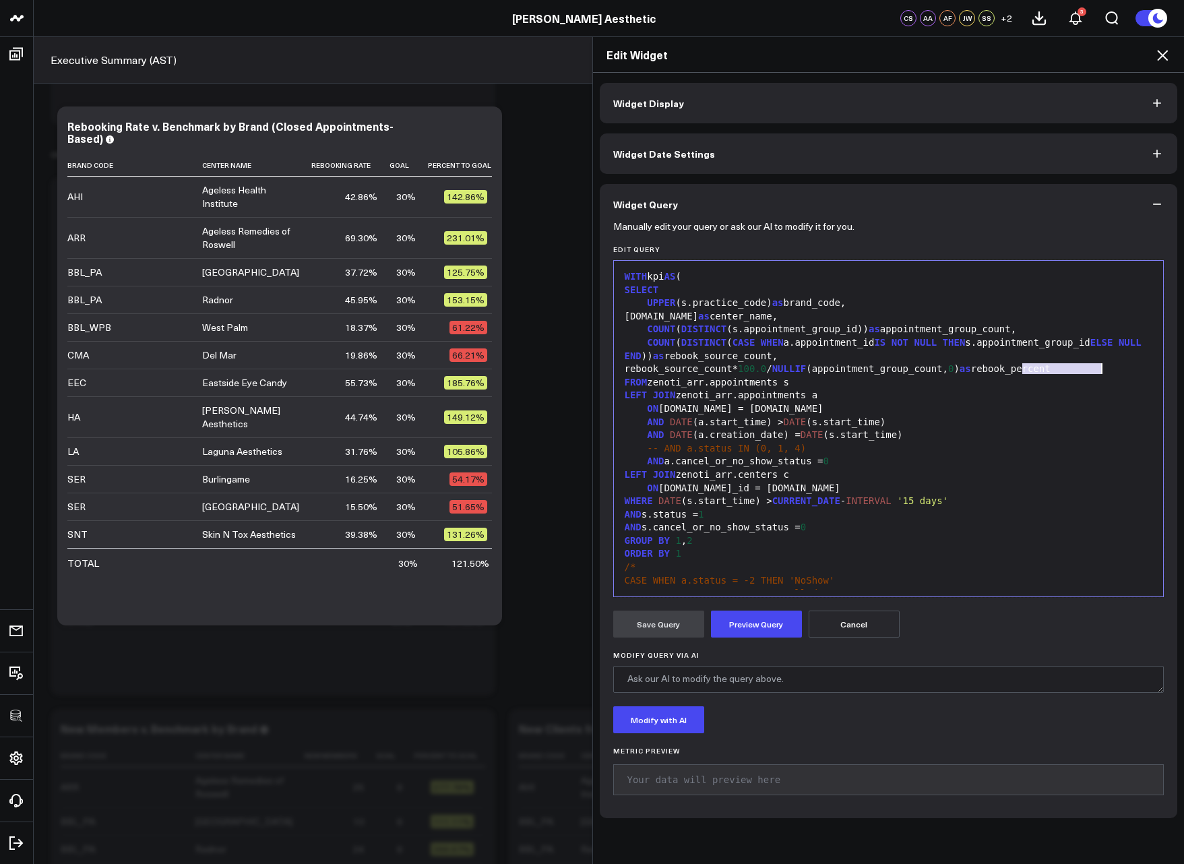
click at [1114, 366] on div "rebook_source_count* 100.0 / NULLIF (appointment_group_count, 0 ) as rebook_per…" at bounding box center [889, 369] width 536 height 13
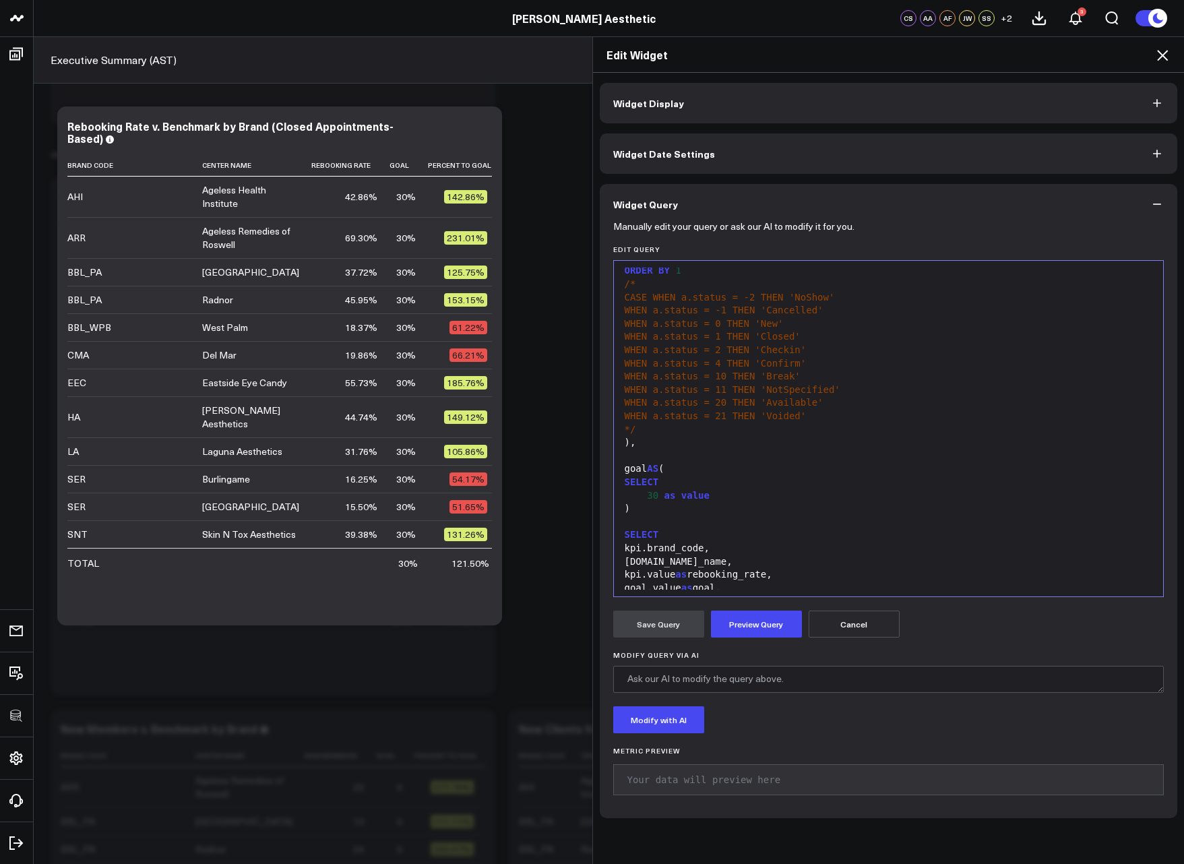
scroll to position [383, 0]
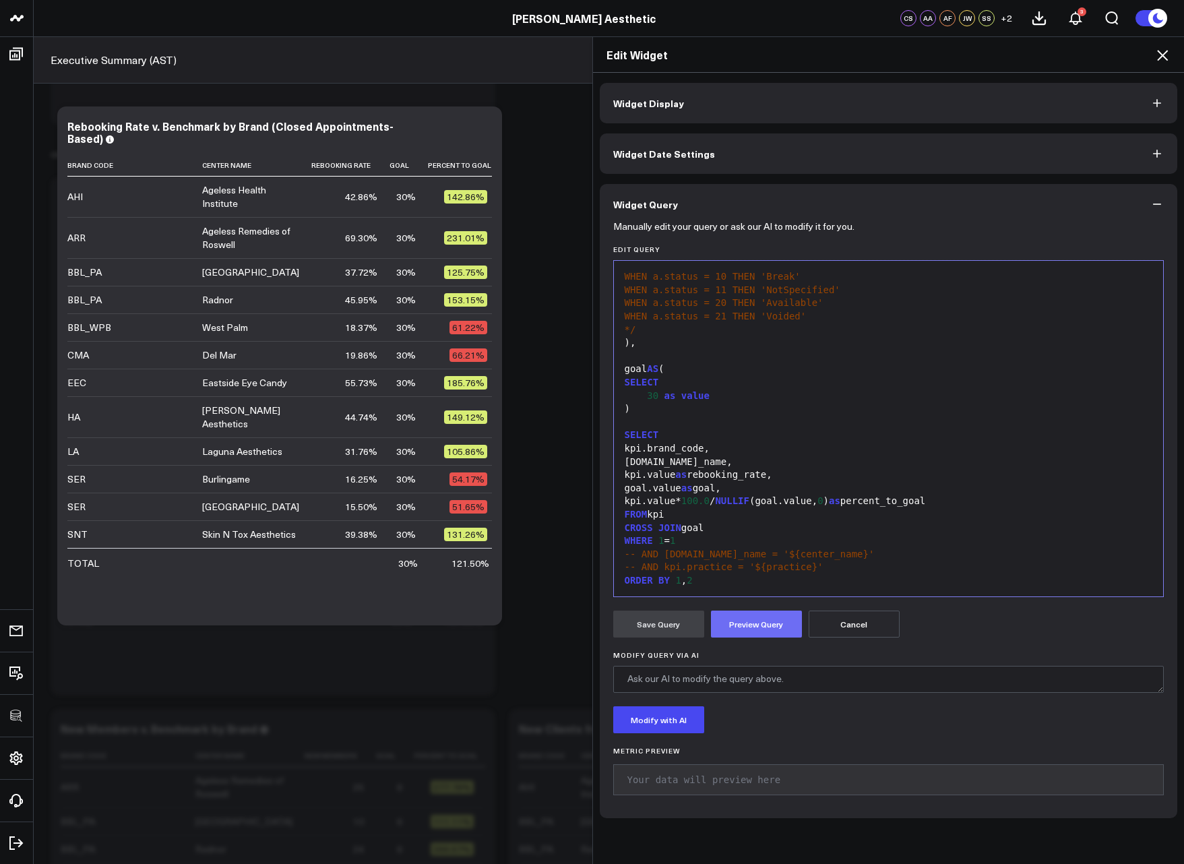
click at [740, 629] on button "Preview Query" at bounding box center [756, 624] width 91 height 27
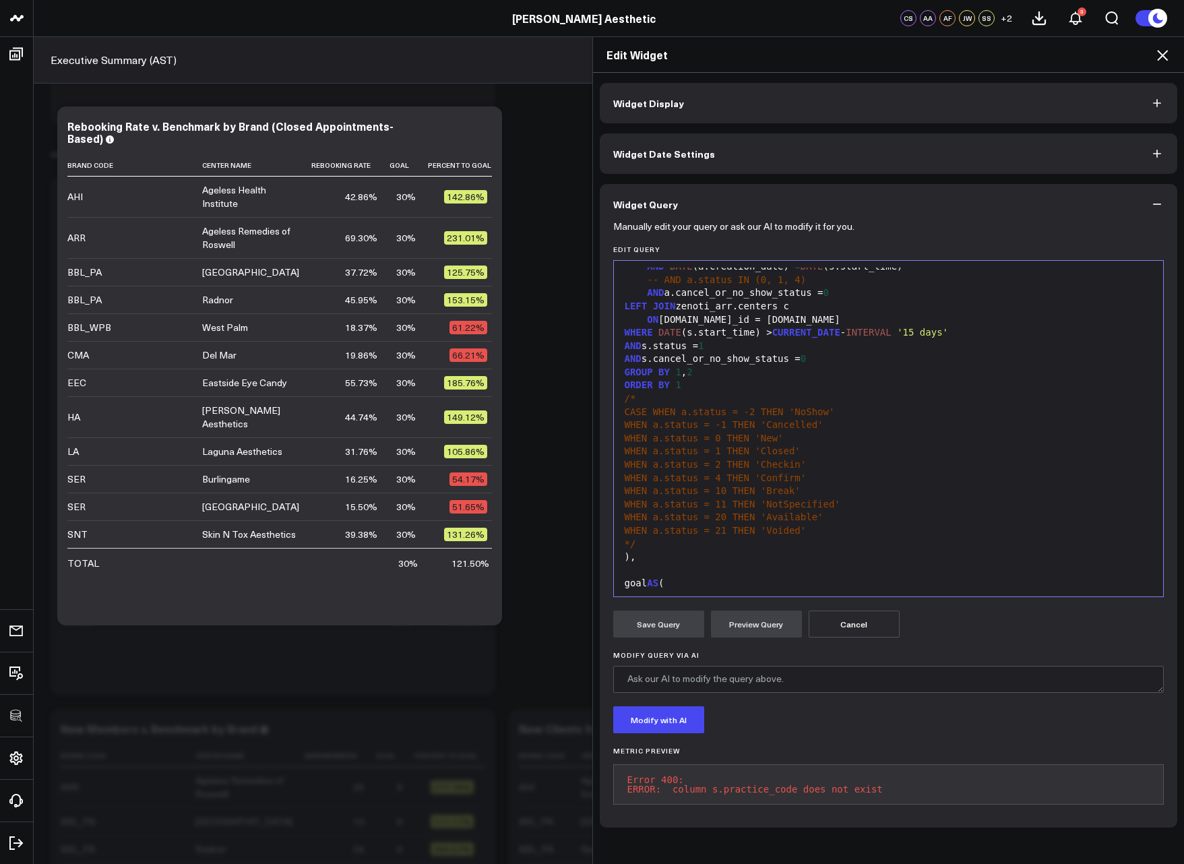
scroll to position [0, 0]
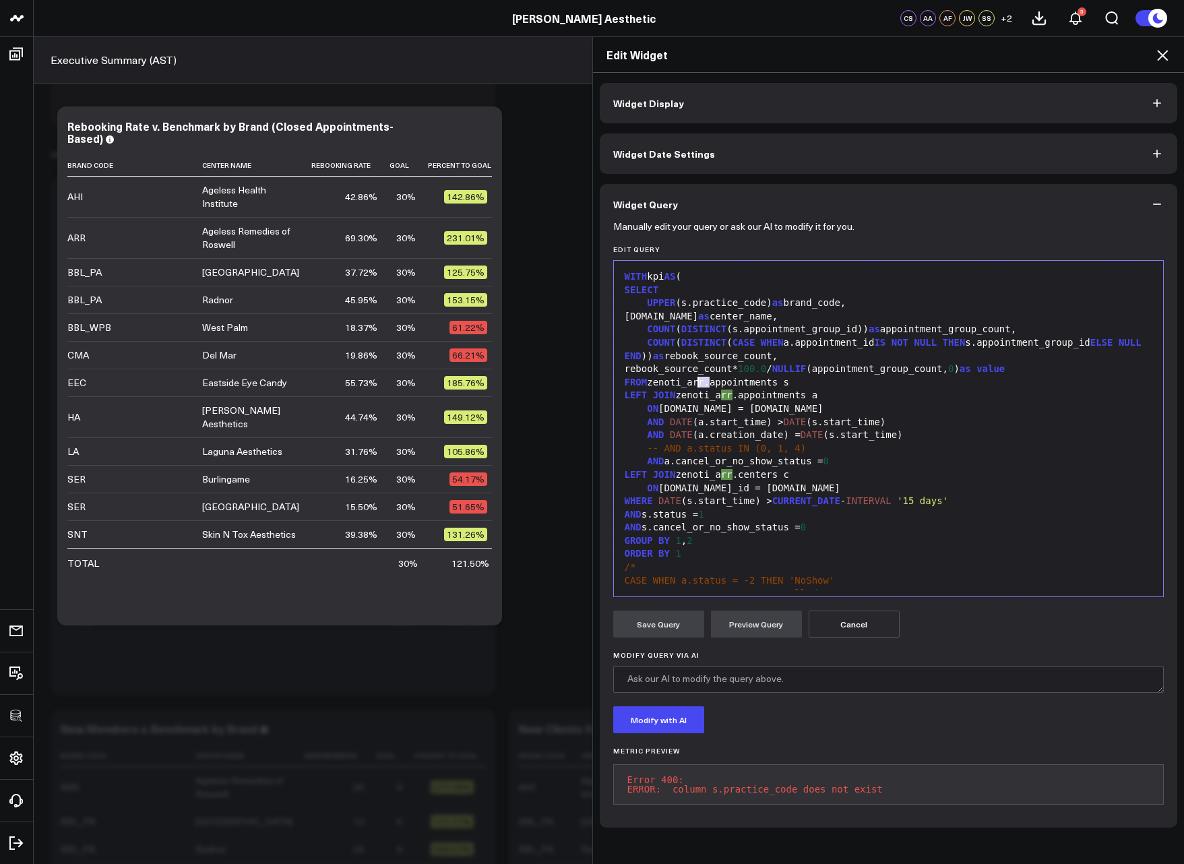
drag, startPoint x: 702, startPoint y: 381, endPoint x: 693, endPoint y: 381, distance: 8.8
click at [693, 381] on div "FROM zenoti_arr.appointments s" at bounding box center [889, 382] width 536 height 13
click at [731, 396] on div "LEFT JOIN zenoti_arr.appointments a" at bounding box center [889, 395] width 536 height 13
drag, startPoint x: 733, startPoint y: 472, endPoint x: 724, endPoint y: 475, distance: 9.2
click at [724, 475] on div "LEFT JOIN zenoti_arr.centers c" at bounding box center [889, 474] width 536 height 13
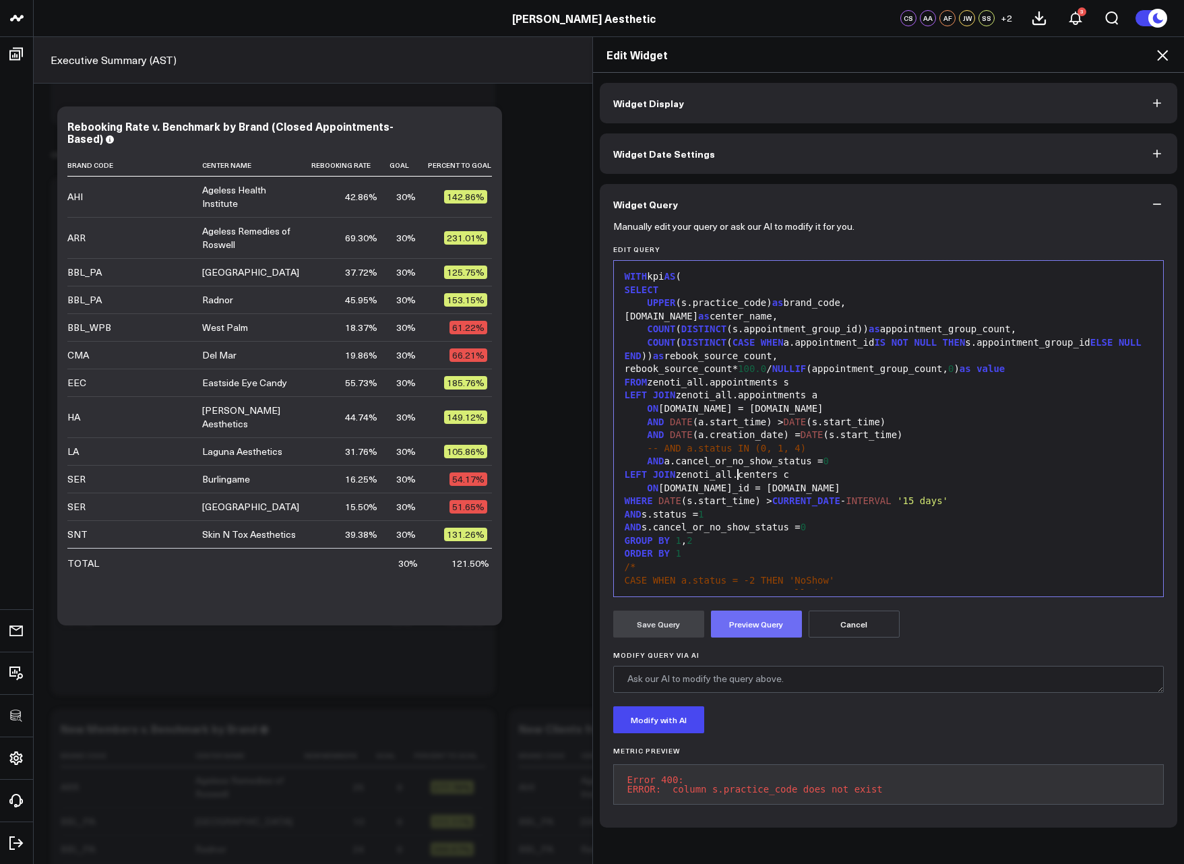
click at [745, 623] on button "Preview Query" at bounding box center [756, 624] width 91 height 27
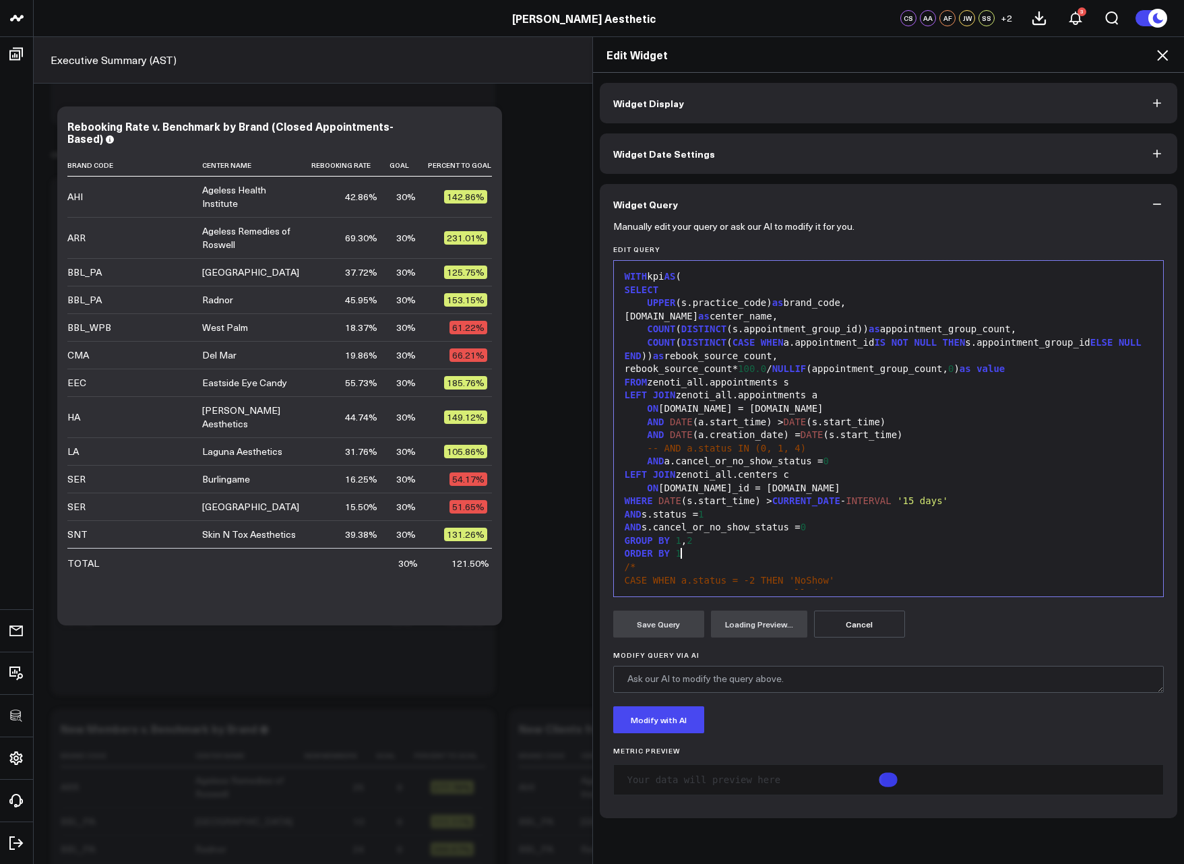
click at [727, 552] on div "ORDER BY 1" at bounding box center [889, 553] width 536 height 13
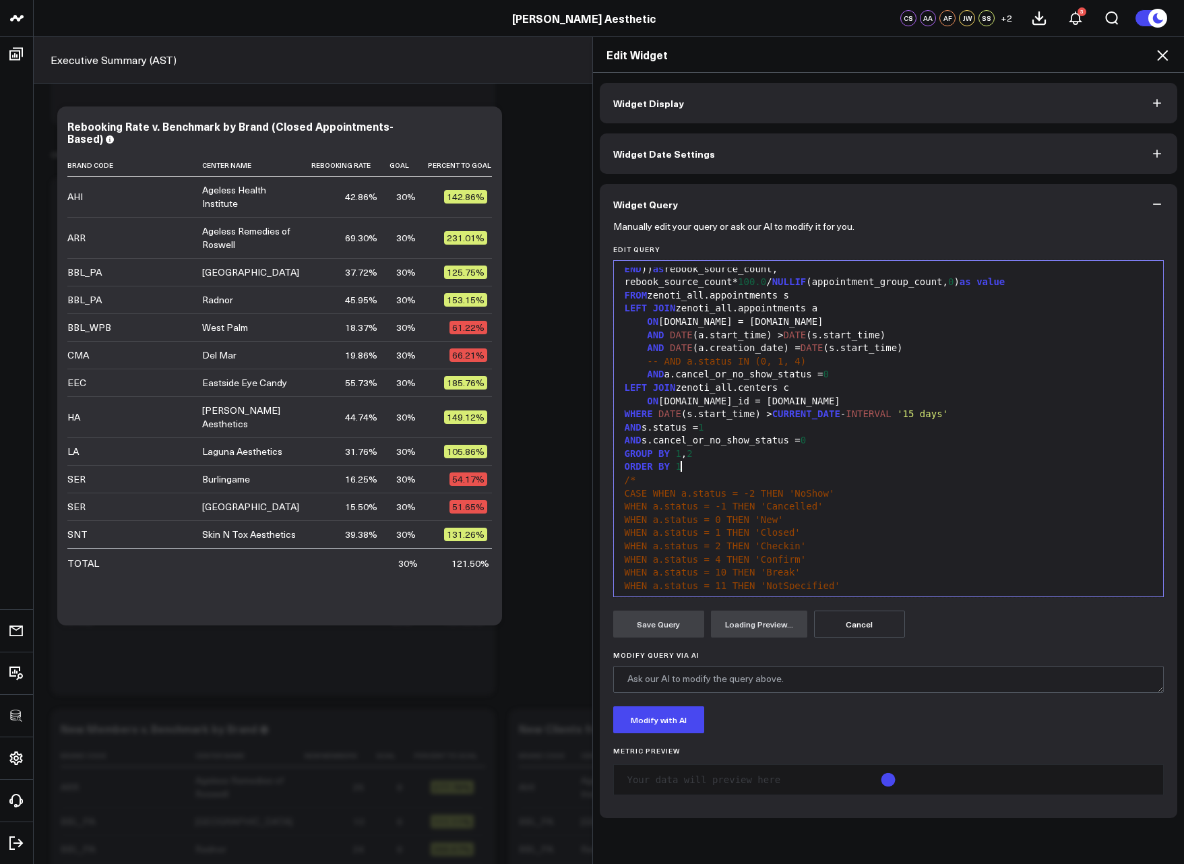
scroll to position [148, 0]
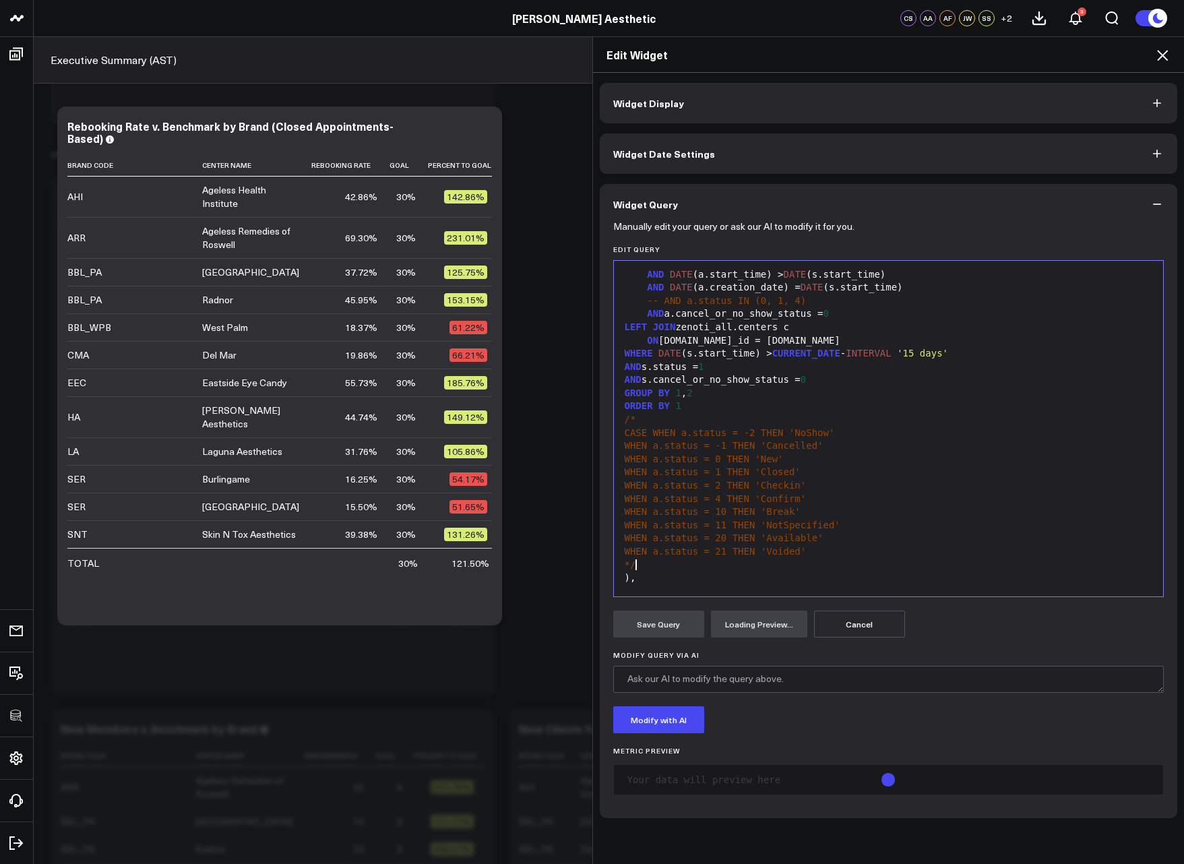
click at [648, 566] on div "*/" at bounding box center [889, 565] width 536 height 13
click at [664, 563] on div "*/" at bounding box center [889, 565] width 536 height 13
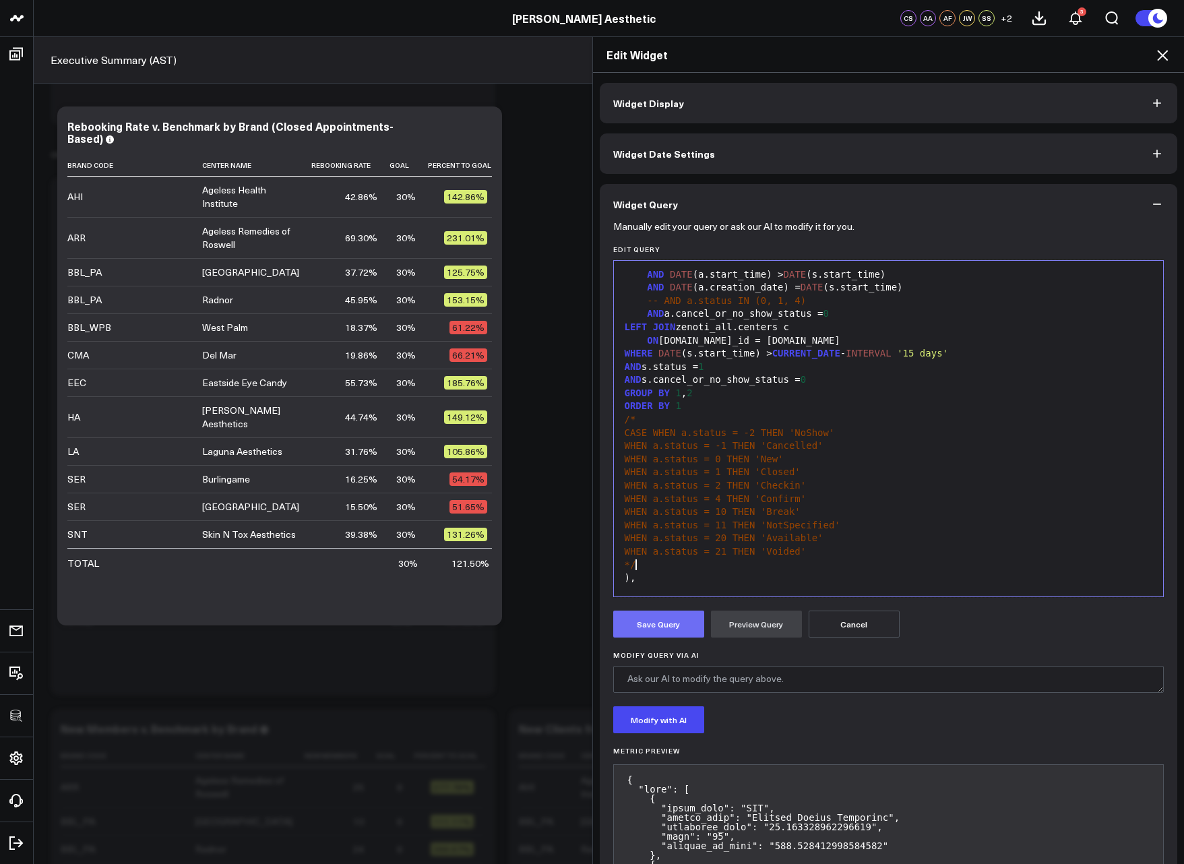
click at [666, 628] on button "Save Query" at bounding box center [658, 624] width 91 height 27
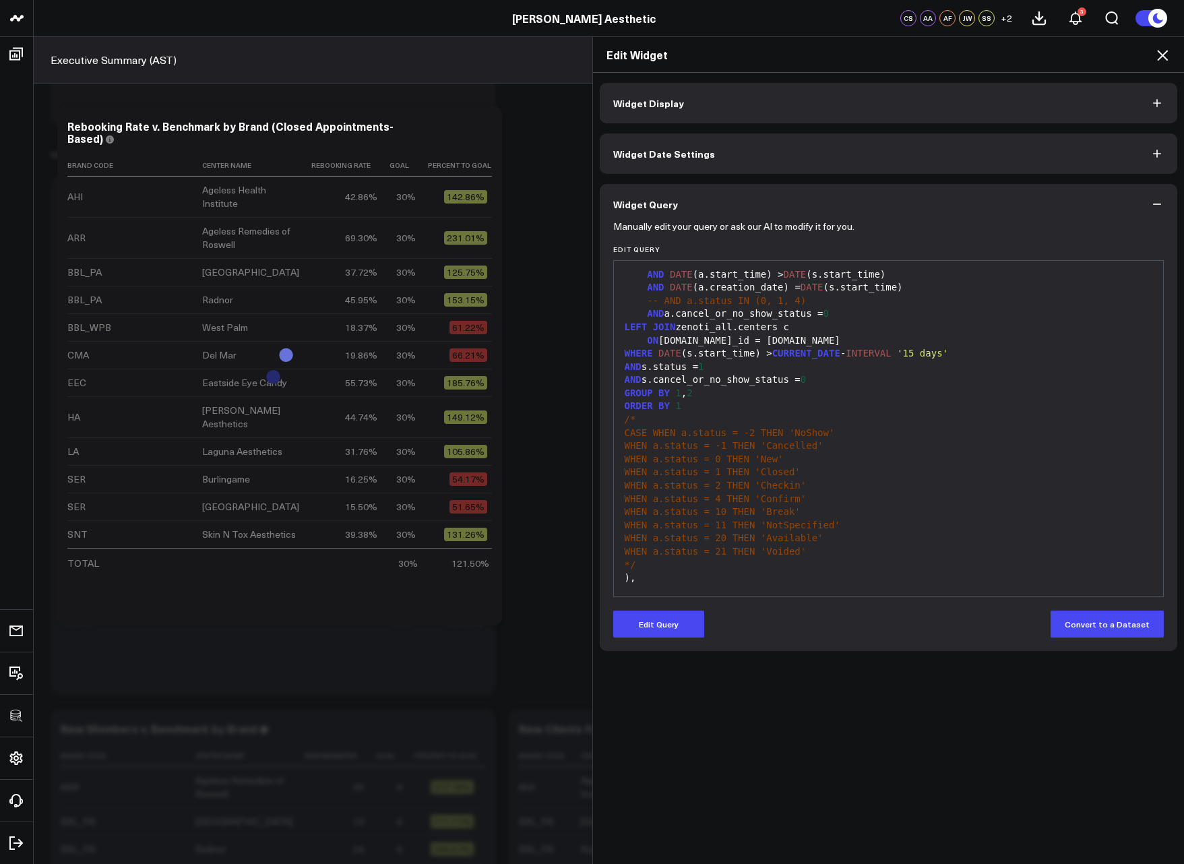
click at [1163, 53] on icon at bounding box center [1162, 55] width 16 height 16
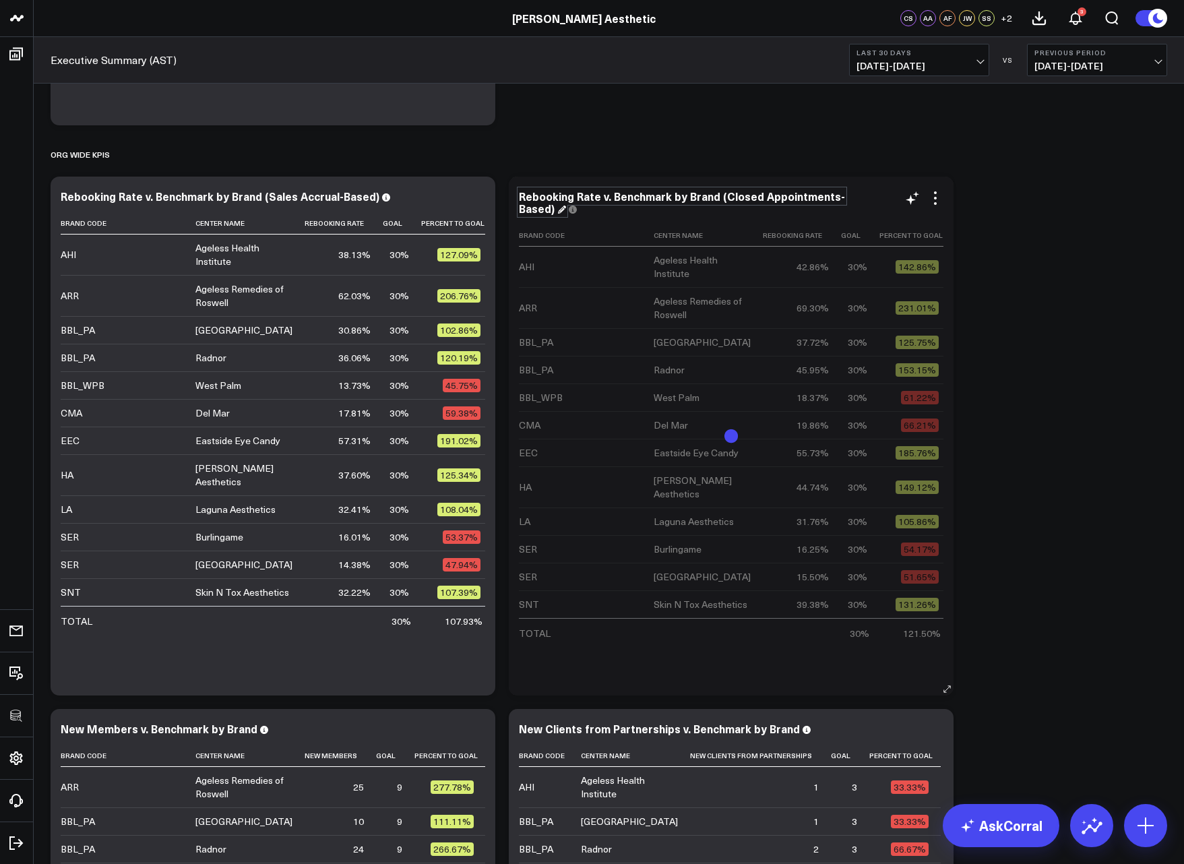
click at [606, 199] on div "Rebooking Rate v. Benchmark by Brand (Closed Appointments-Based)" at bounding box center [682, 202] width 326 height 27
click at [737, 196] on div "Rebooking Rate v. Benchmark by Brand (Closed Appointments-Based)" at bounding box center [682, 202] width 326 height 27
drag, startPoint x: 722, startPoint y: 197, endPoint x: 550, endPoint y: 214, distance: 173.4
click at [550, 214] on div "Rebooking Rate v. Benchmark by Brand (Closed Appointments-Based)" at bounding box center [682, 202] width 326 height 27
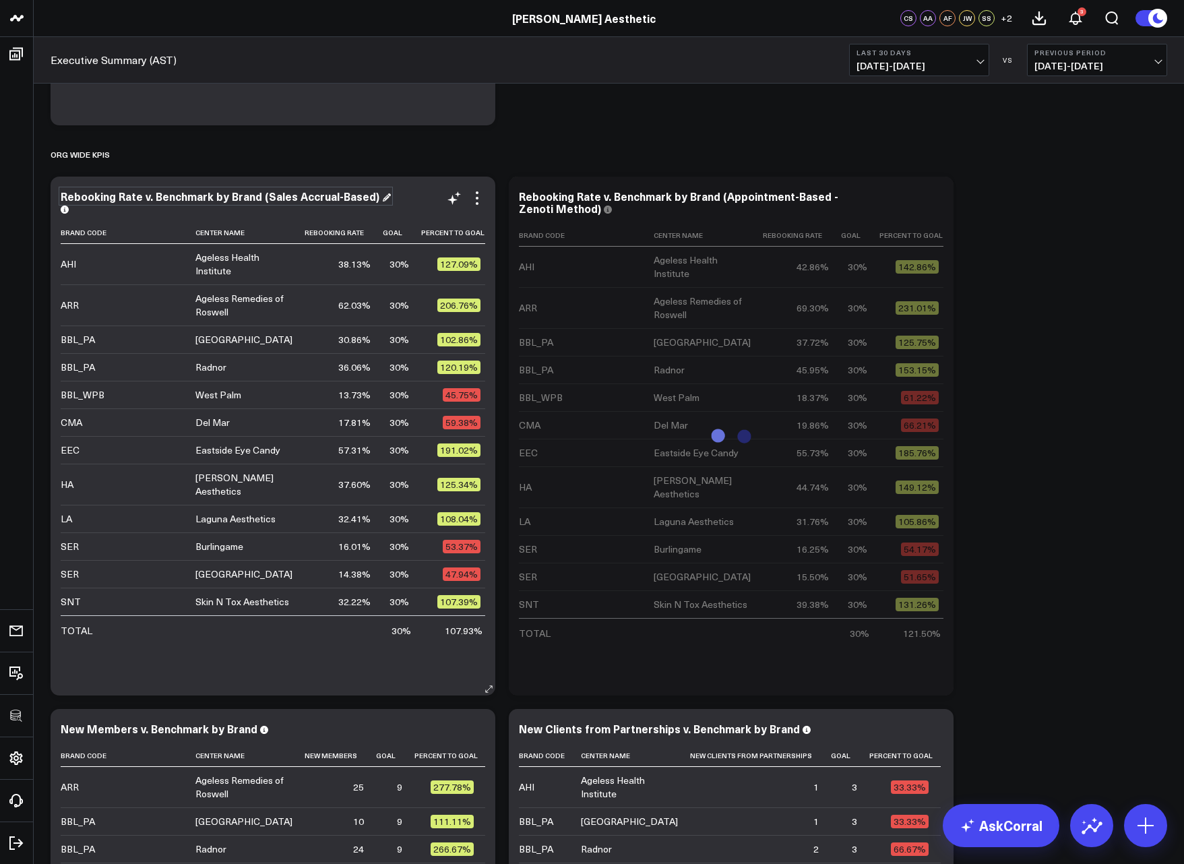
click at [224, 191] on div "Rebooking Rate v. Benchmark by Brand (Sales Accrual-Based)" at bounding box center [226, 196] width 330 height 15
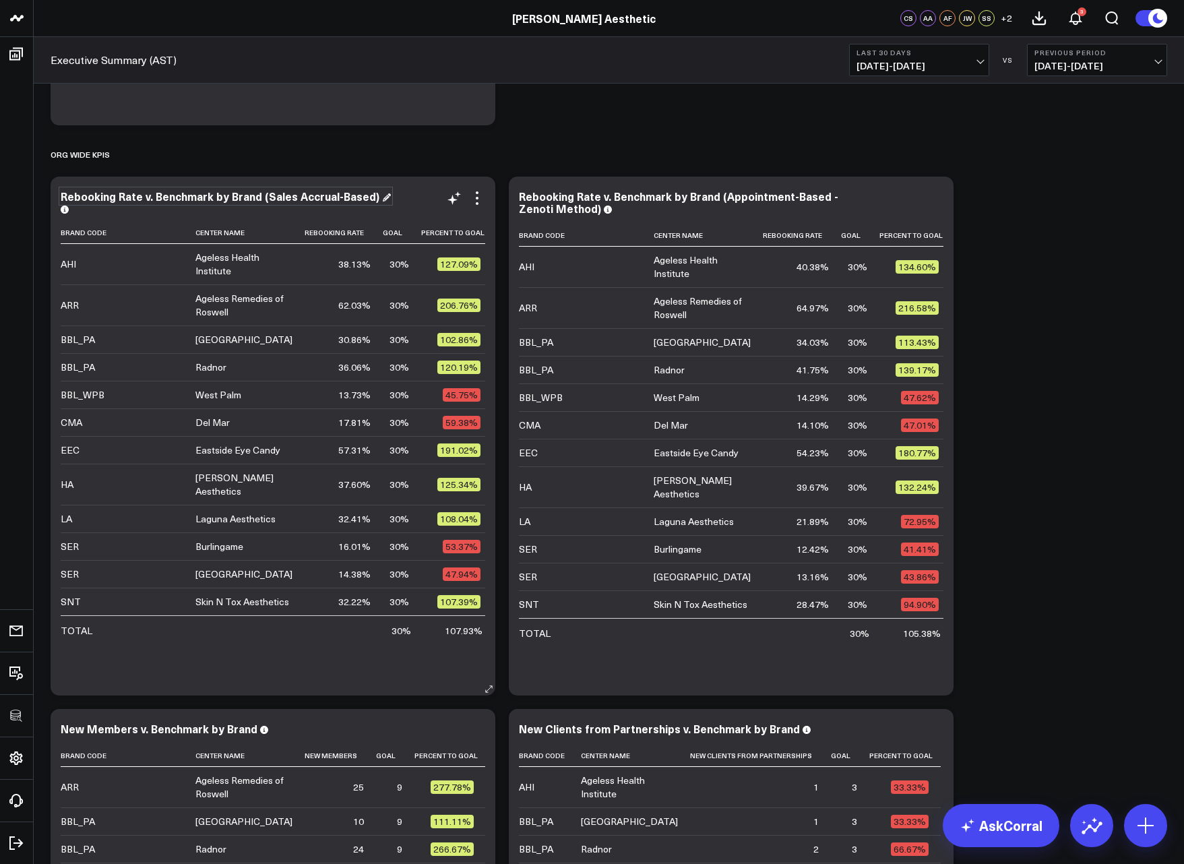
click at [366, 198] on div "Rebooking Rate v. Benchmark by Brand (Sales Accrual-Based)" at bounding box center [226, 196] width 330 height 15
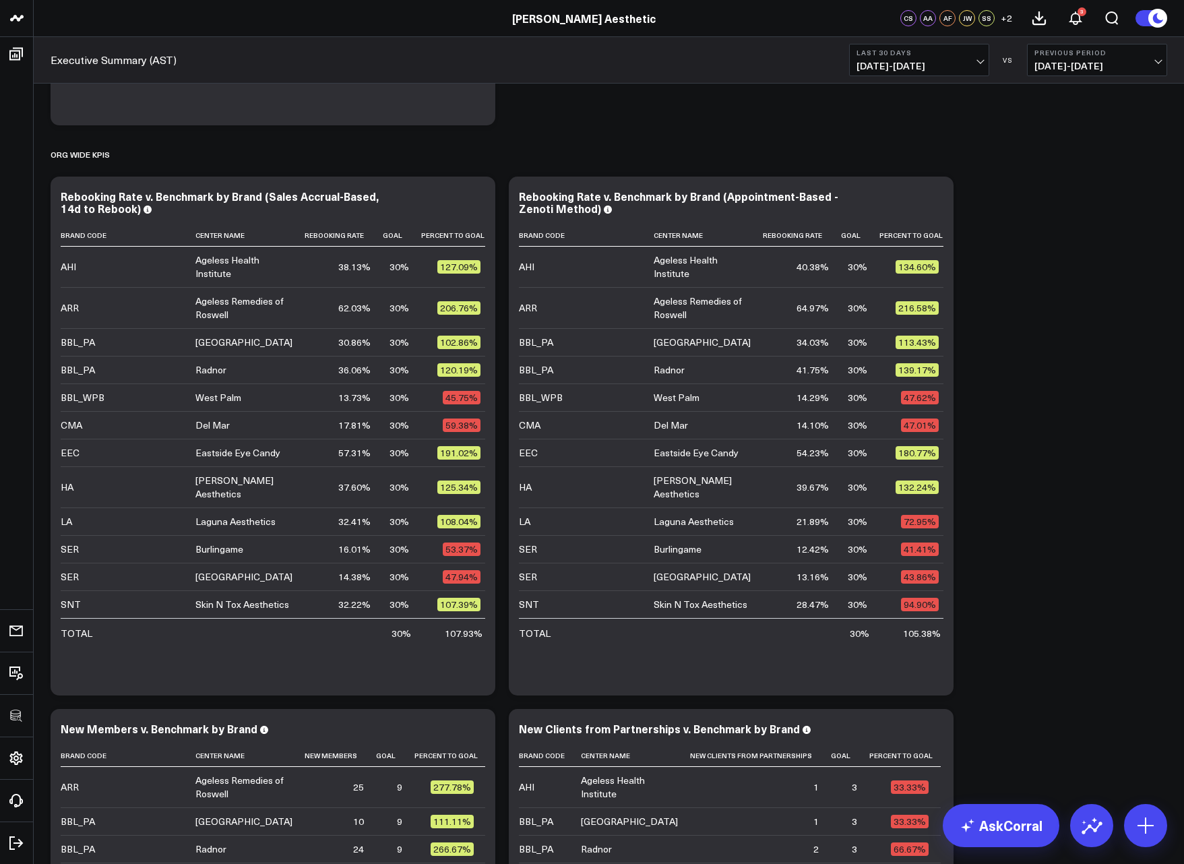
click at [892, 69] on span "08/03/25 - 09/01/25" at bounding box center [919, 66] width 125 height 11
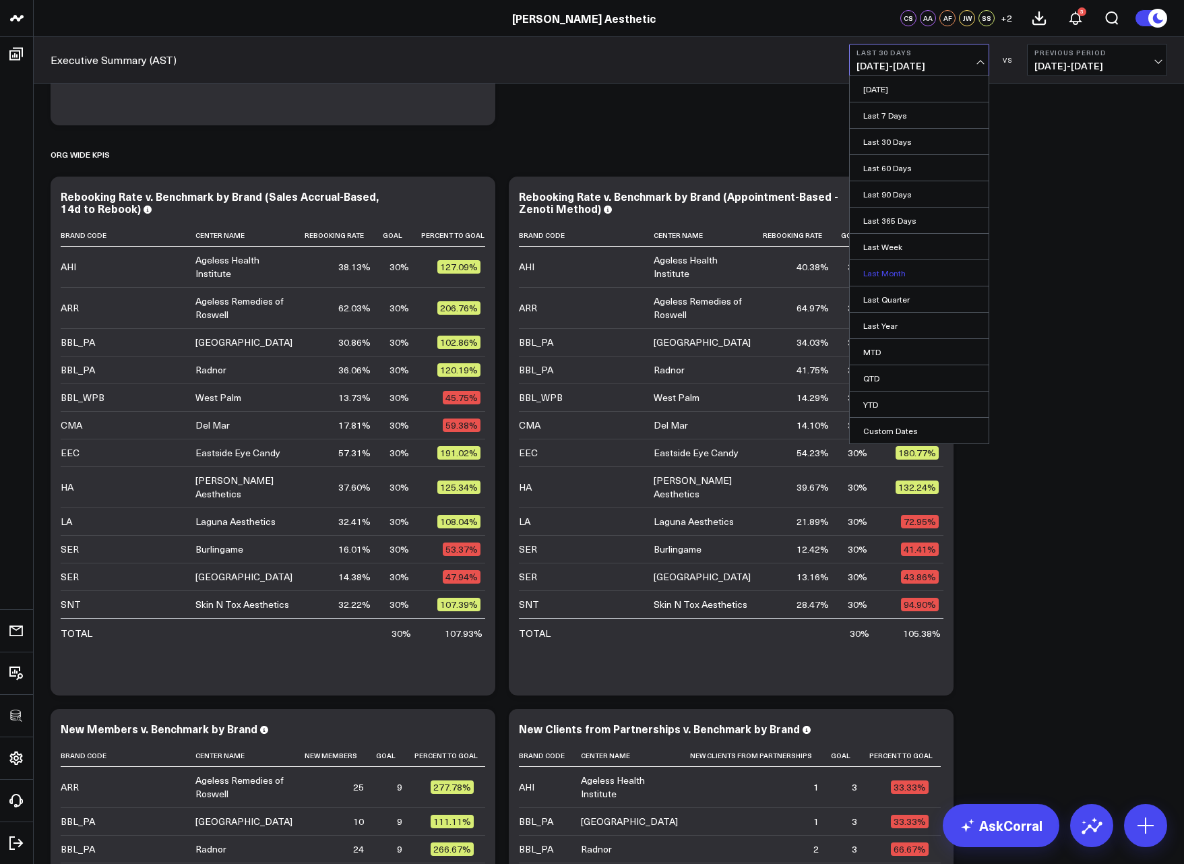
click at [908, 278] on link "Last Month" at bounding box center [919, 273] width 139 height 26
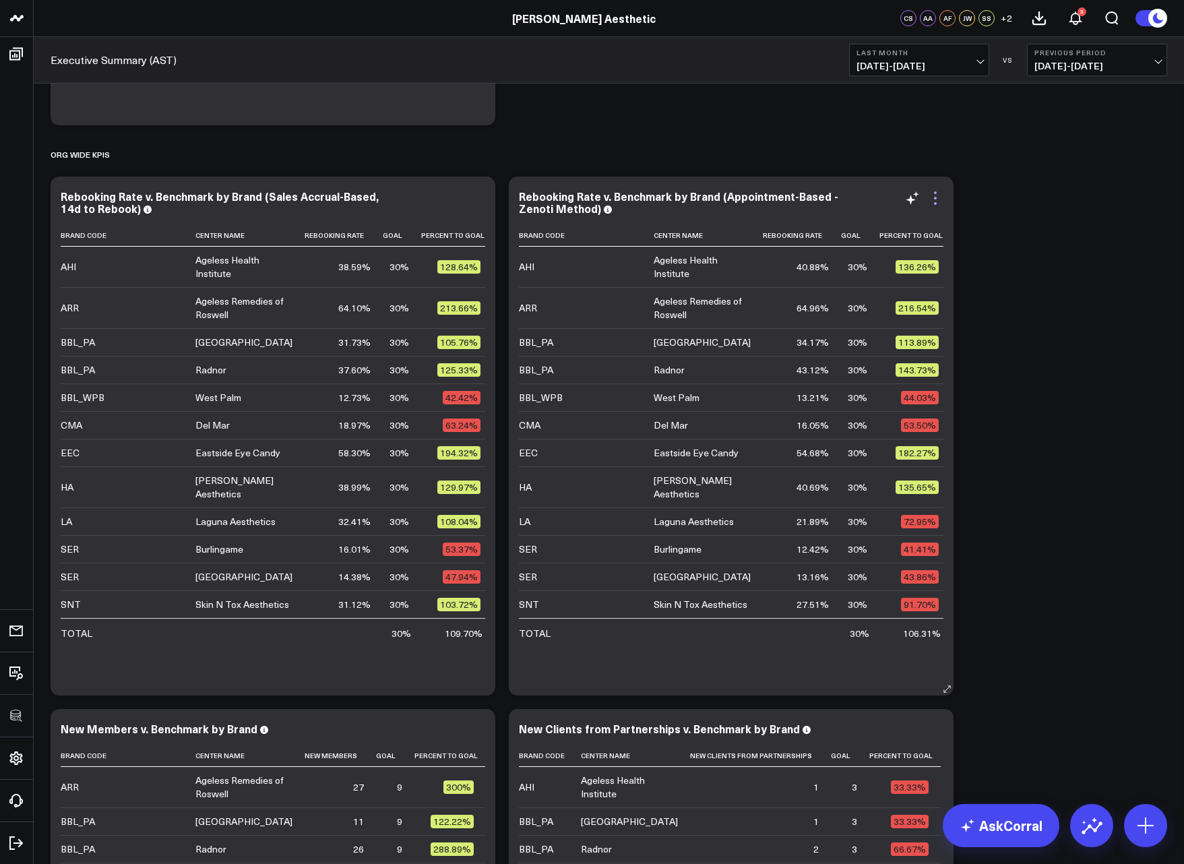
click at [930, 204] on icon at bounding box center [935, 198] width 16 height 16
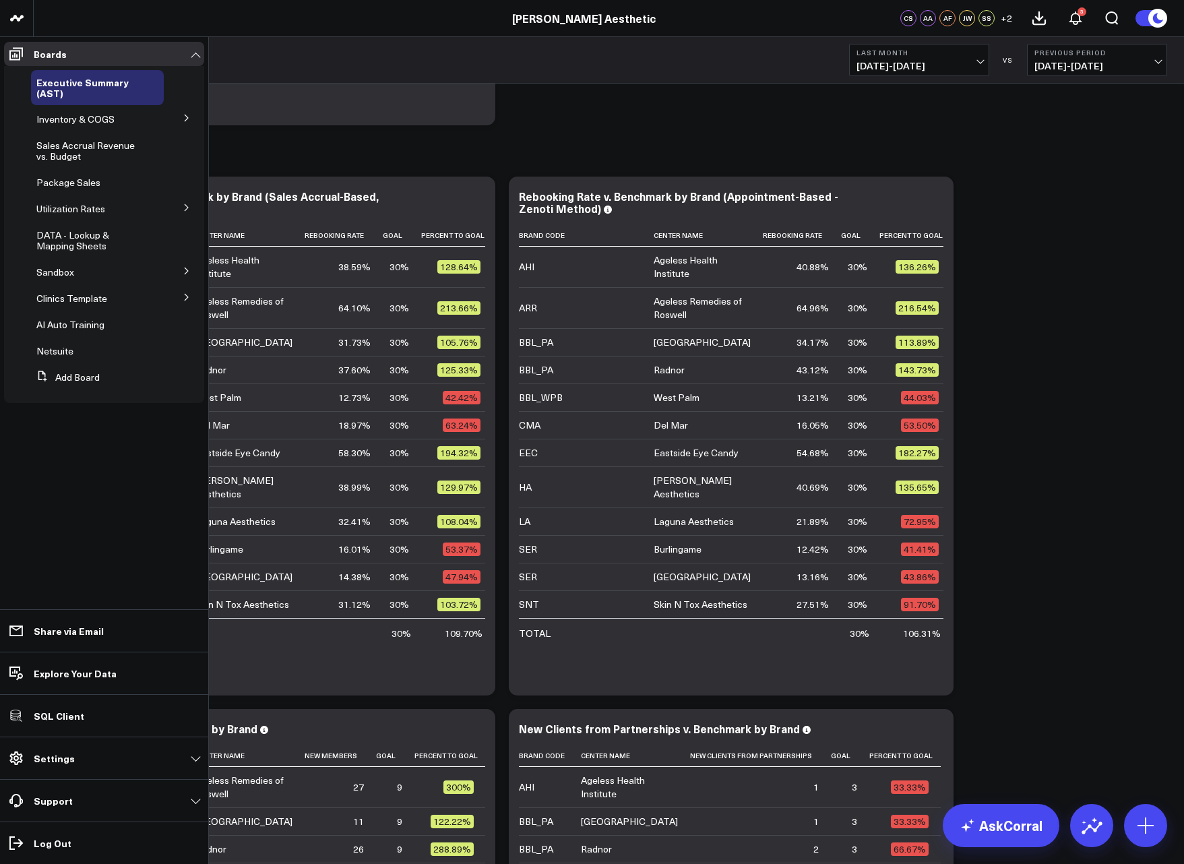
click at [189, 301] on icon at bounding box center [187, 297] width 8 height 8
click at [182, 321] on button at bounding box center [186, 321] width 35 height 20
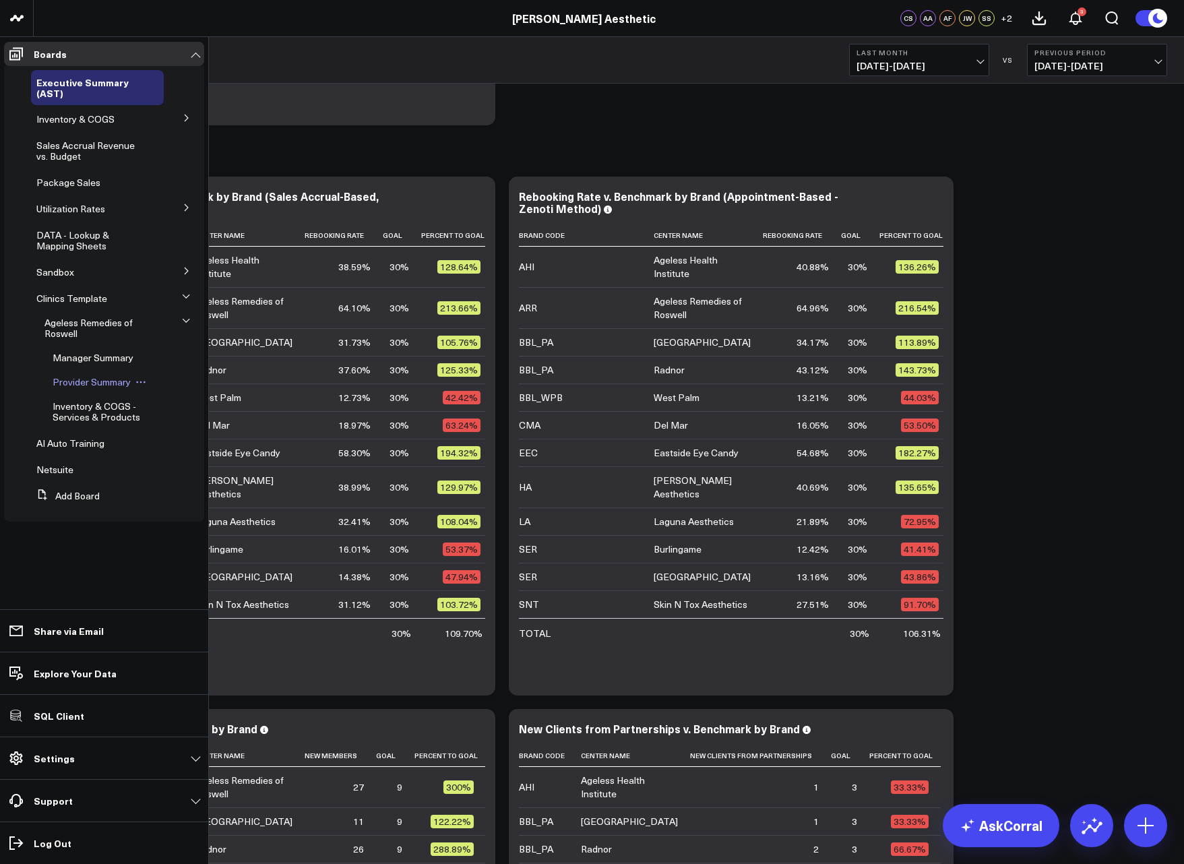
click at [86, 380] on span "Provider Summary" at bounding box center [92, 381] width 78 height 13
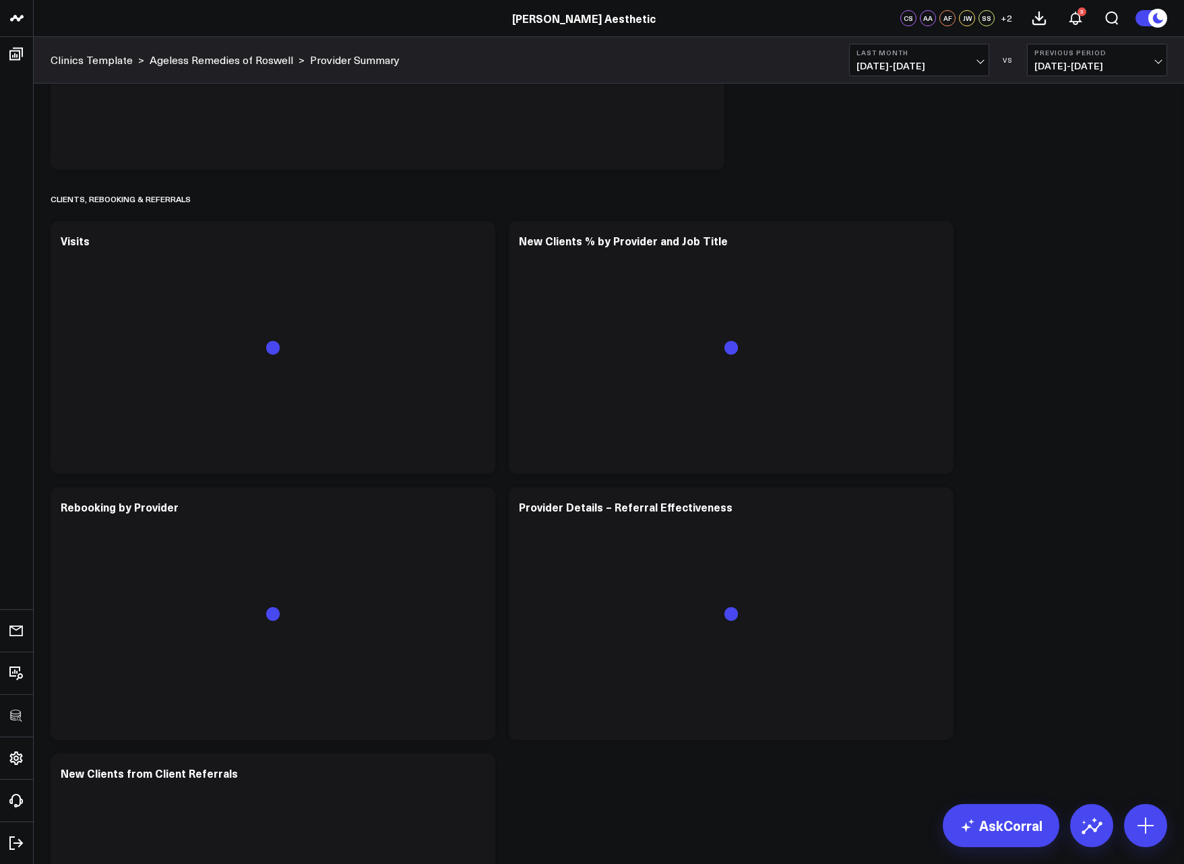
scroll to position [2331, 0]
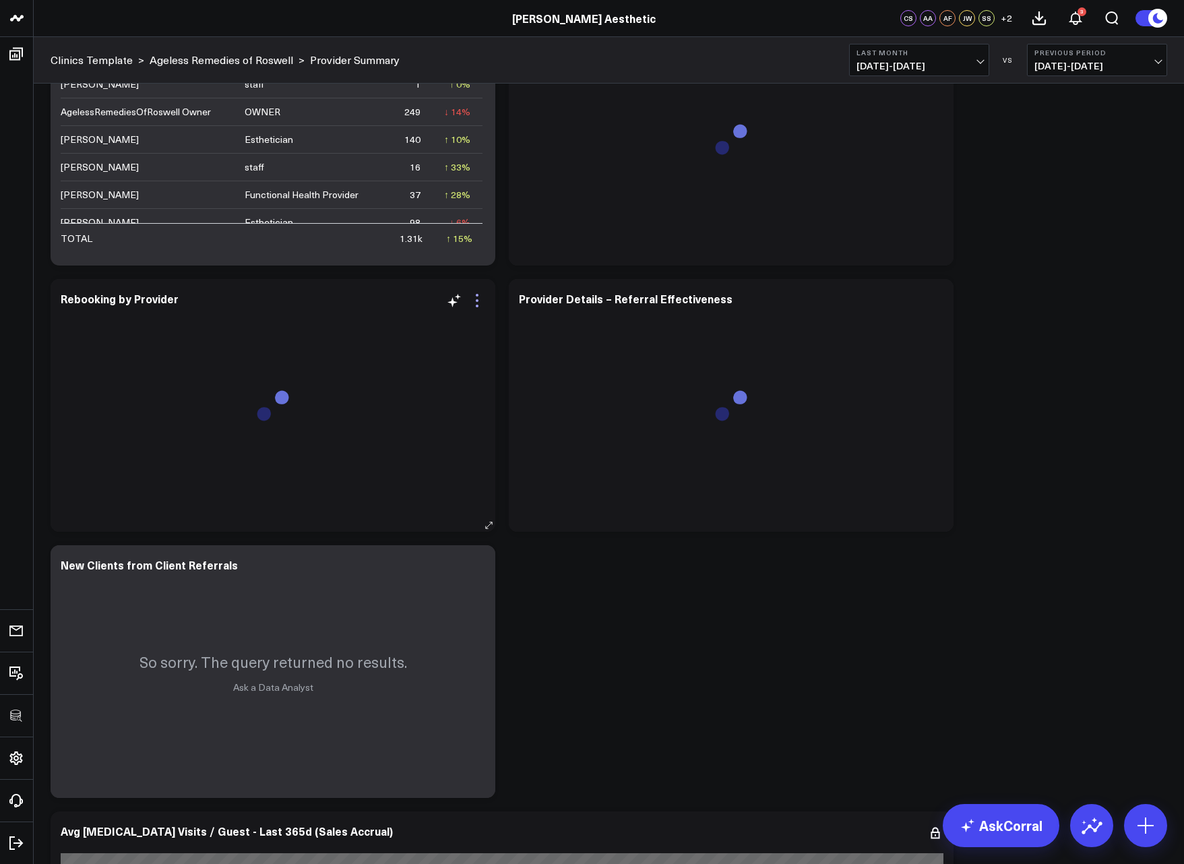
click at [474, 302] on icon at bounding box center [477, 300] width 16 height 16
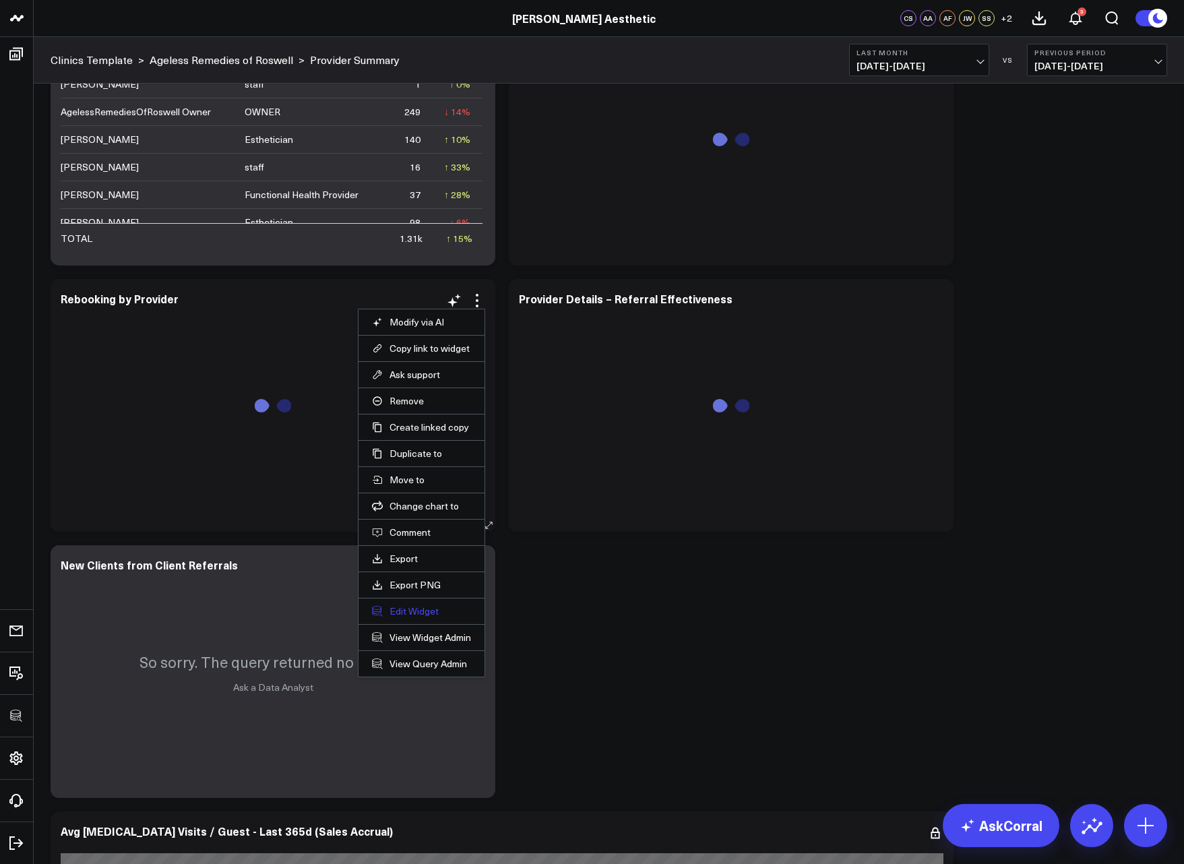
click at [401, 615] on button "Edit Widget" at bounding box center [421, 611] width 99 height 12
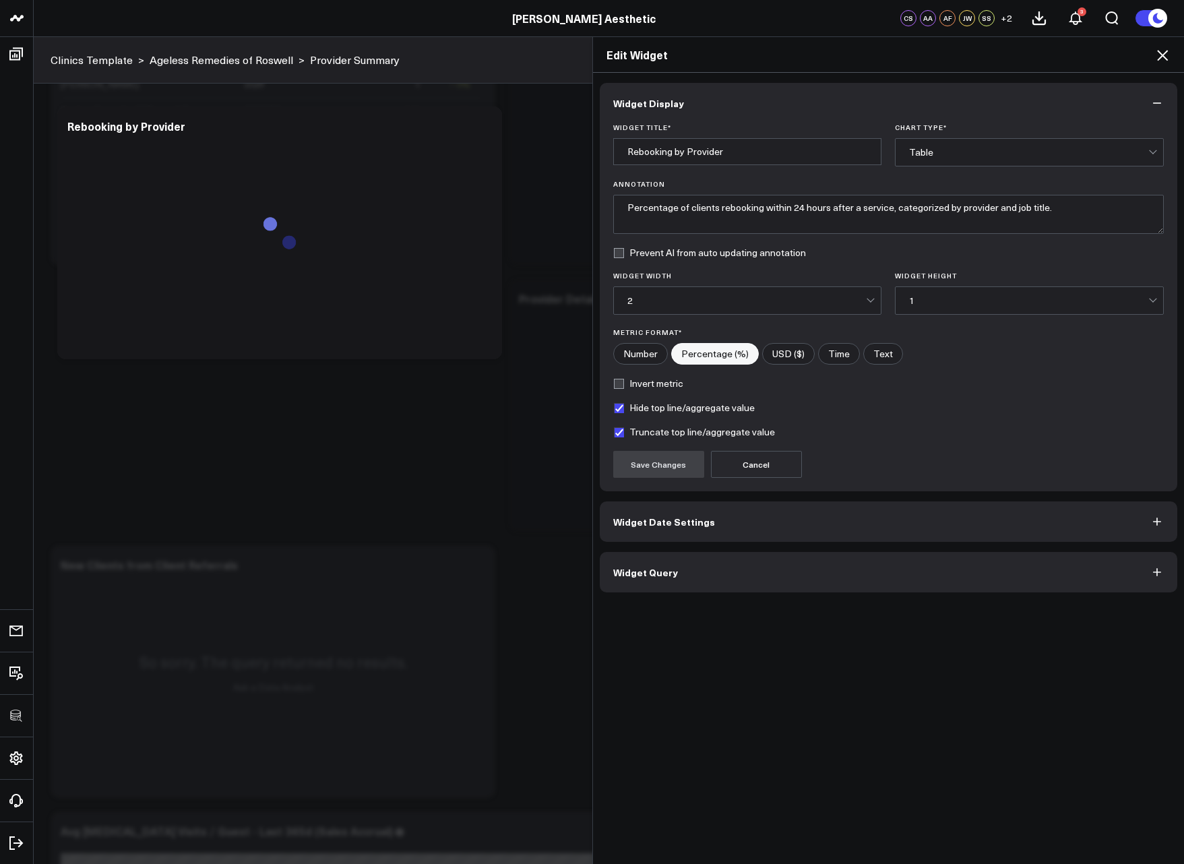
click at [654, 574] on span "Widget Query" at bounding box center [645, 572] width 65 height 11
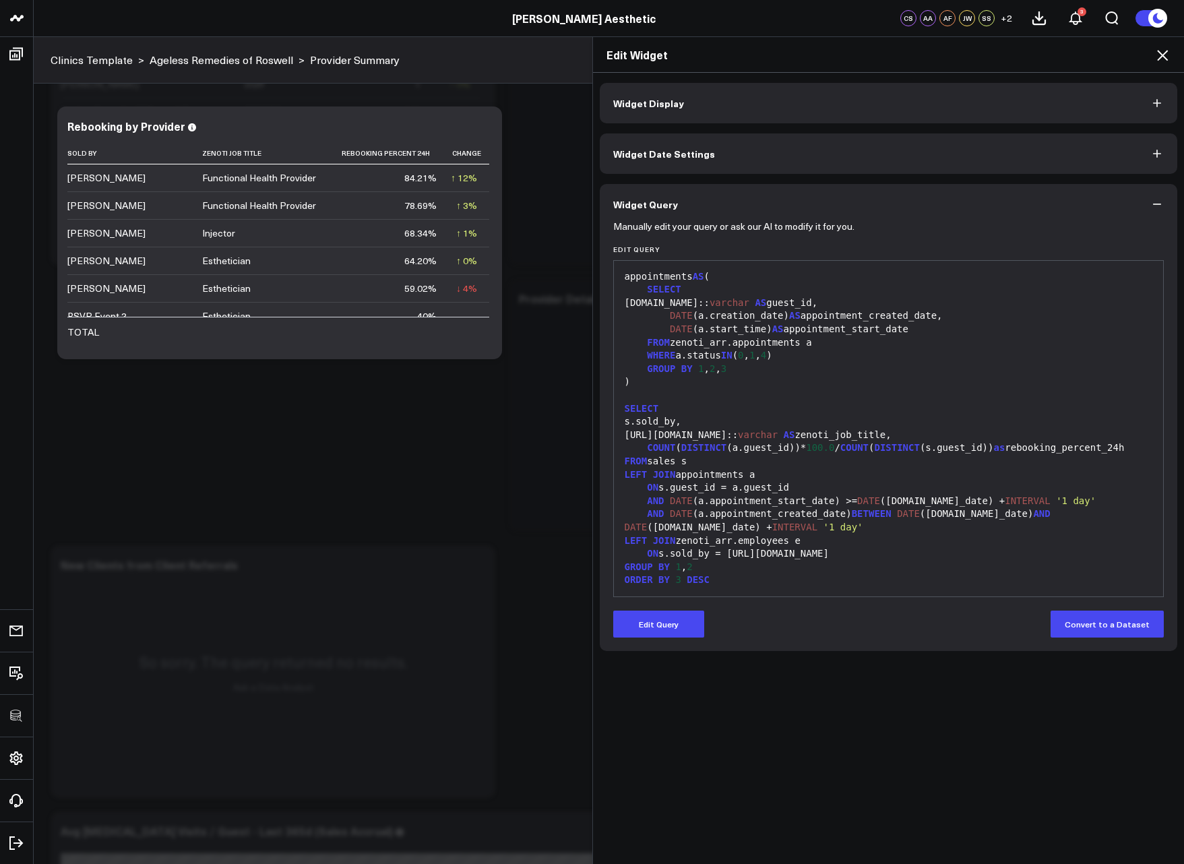
scroll to position [169, 0]
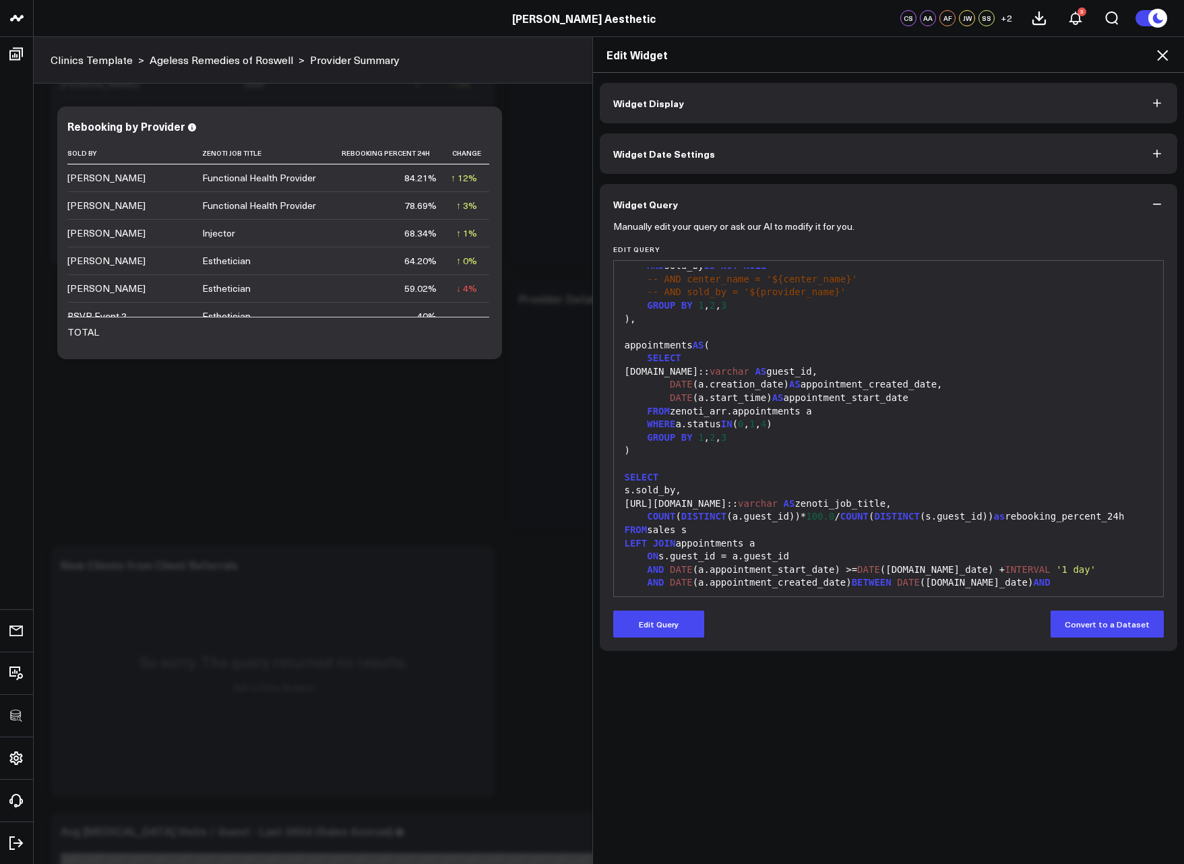
click at [1167, 61] on icon at bounding box center [1162, 55] width 16 height 16
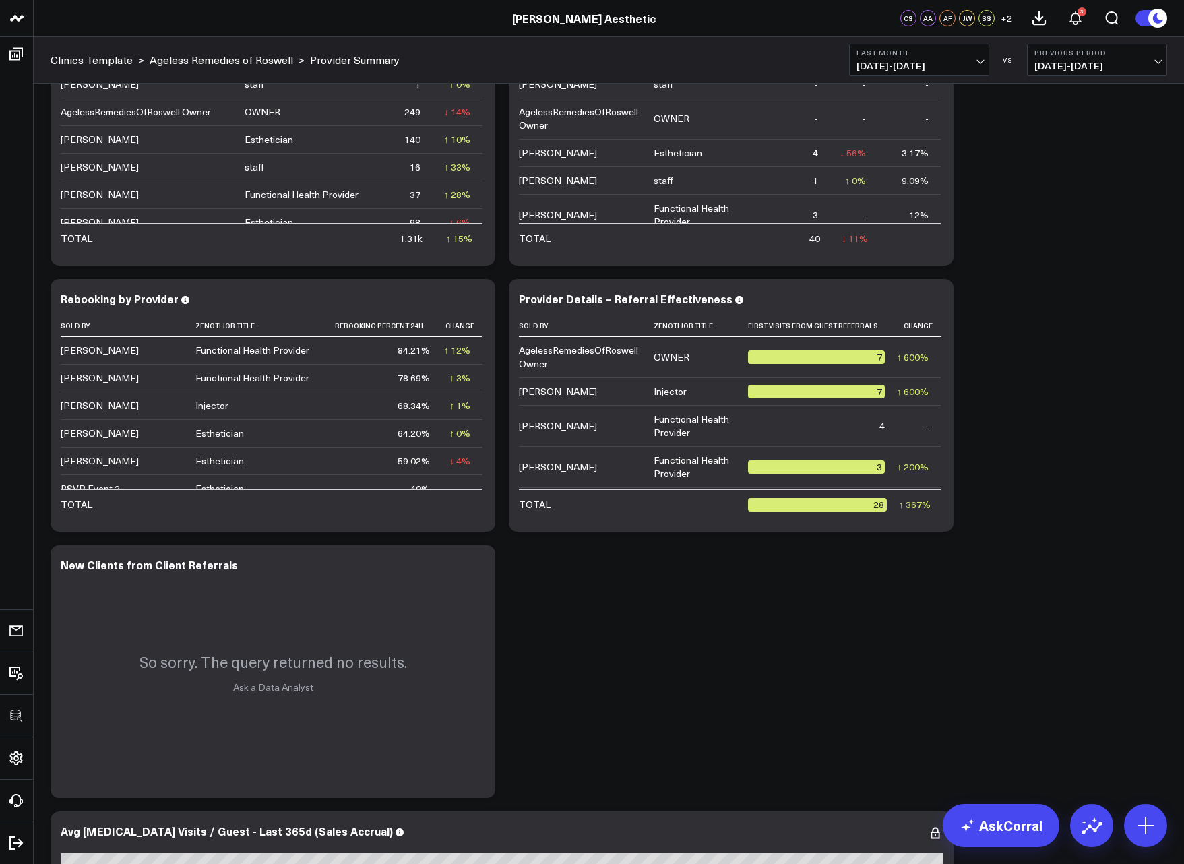
scroll to position [2313, 0]
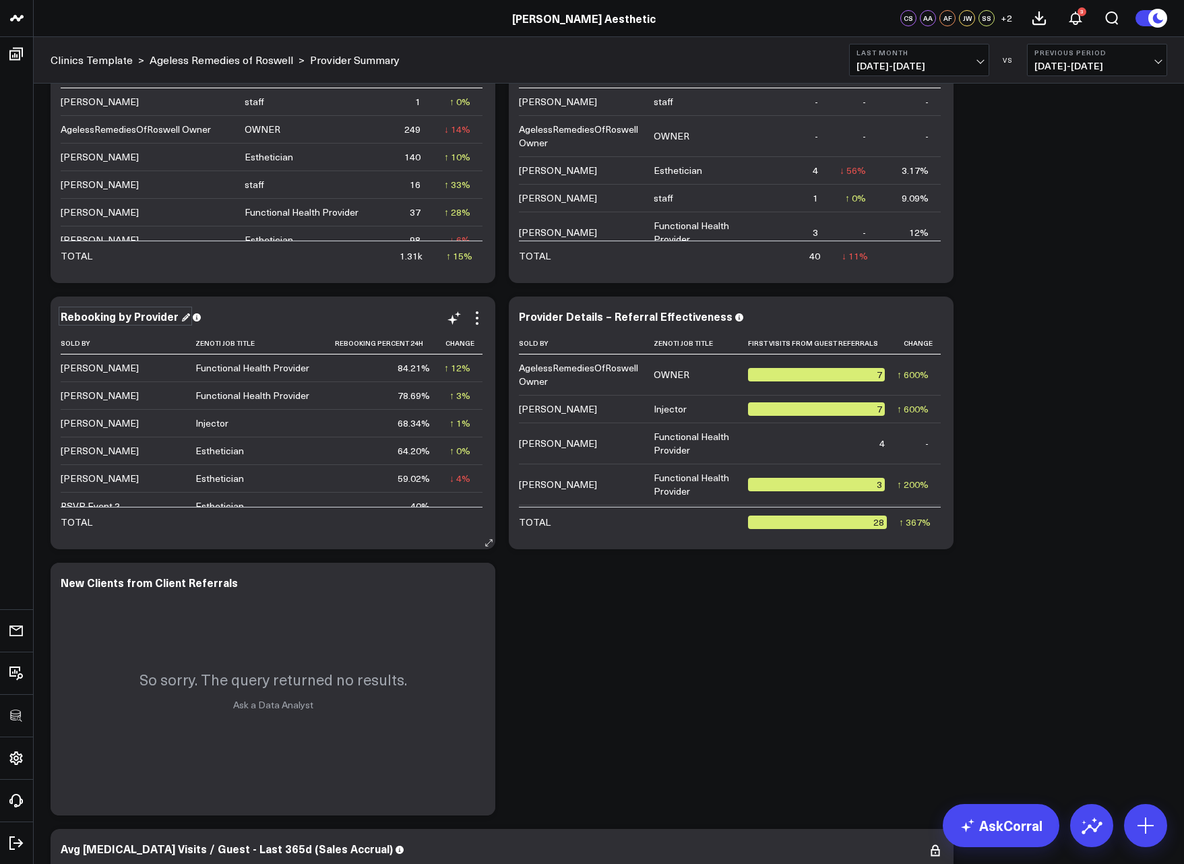
click at [134, 323] on div "Rebooking by Provider" at bounding box center [125, 316] width 129 height 15
click at [361, 308] on div "Rebooking by Provider (Sales Accrual Version) Sold By Zenoti Job Title Rebookin…" at bounding box center [273, 423] width 445 height 253
click at [477, 315] on icon at bounding box center [477, 318] width 16 height 16
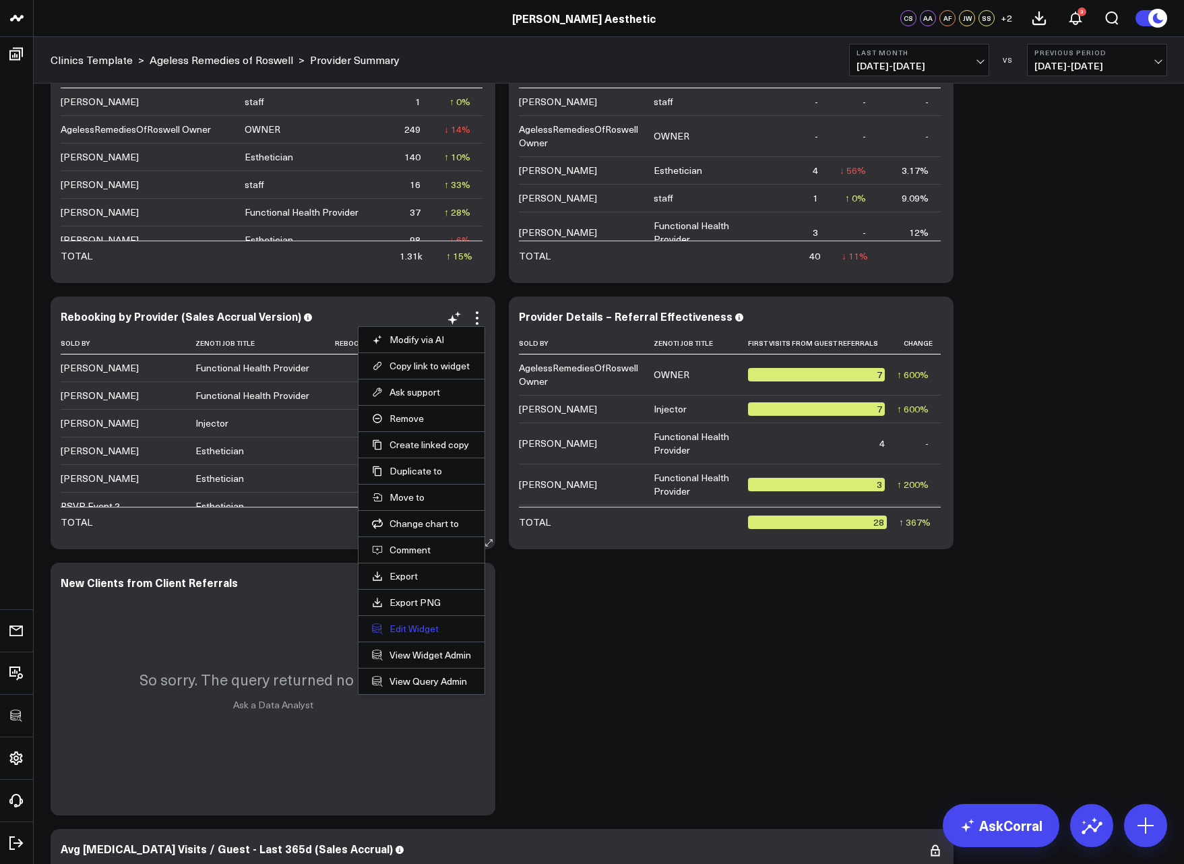
click at [422, 627] on button "Edit Widget" at bounding box center [421, 629] width 99 height 12
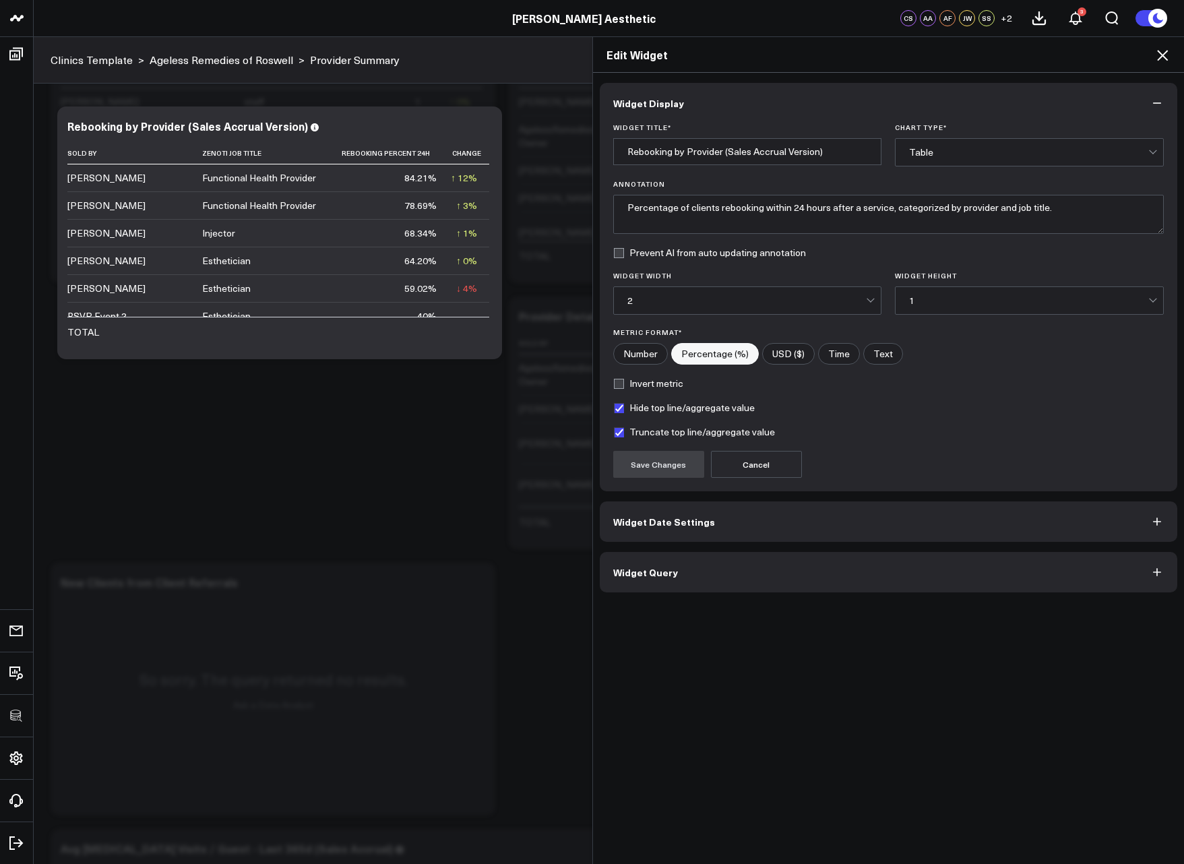
click at [767, 564] on button "Widget Query" at bounding box center [889, 572] width 578 height 40
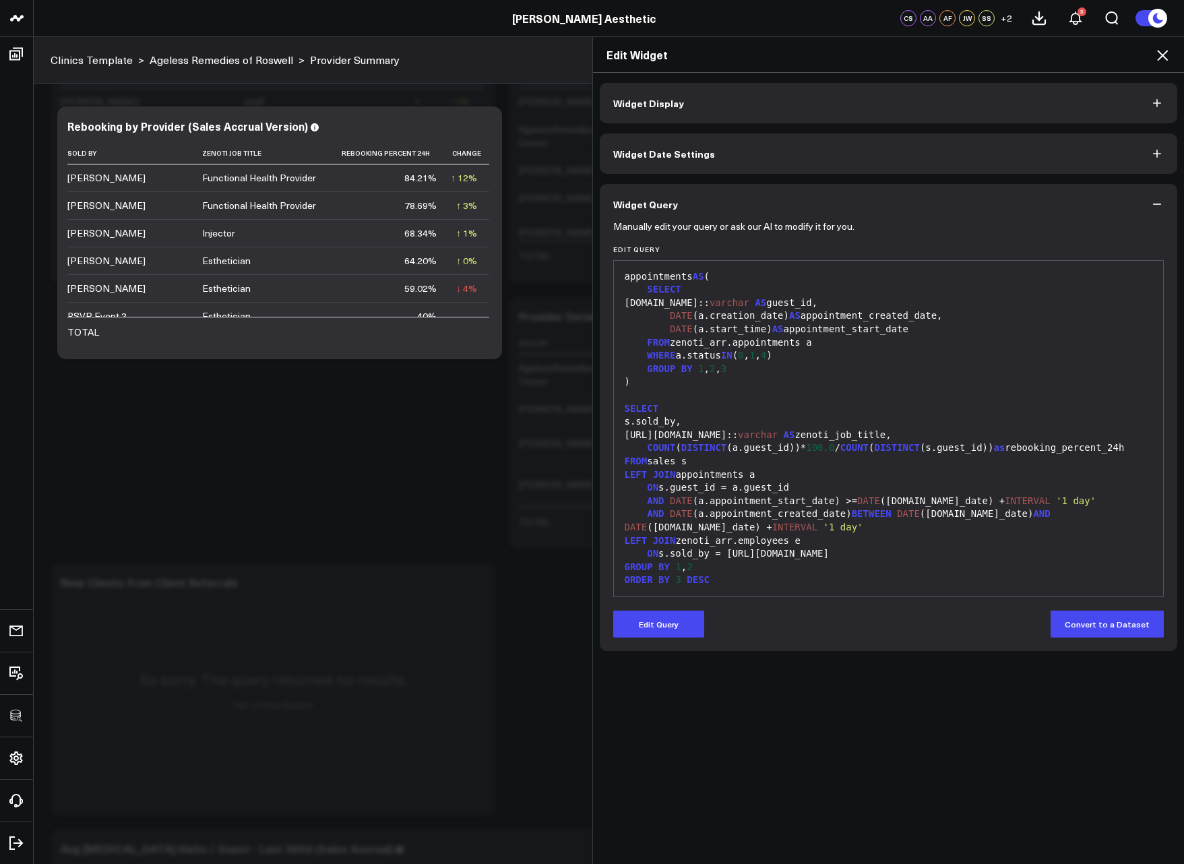
scroll to position [2322, 0]
click at [1165, 56] on icon at bounding box center [1162, 55] width 16 height 16
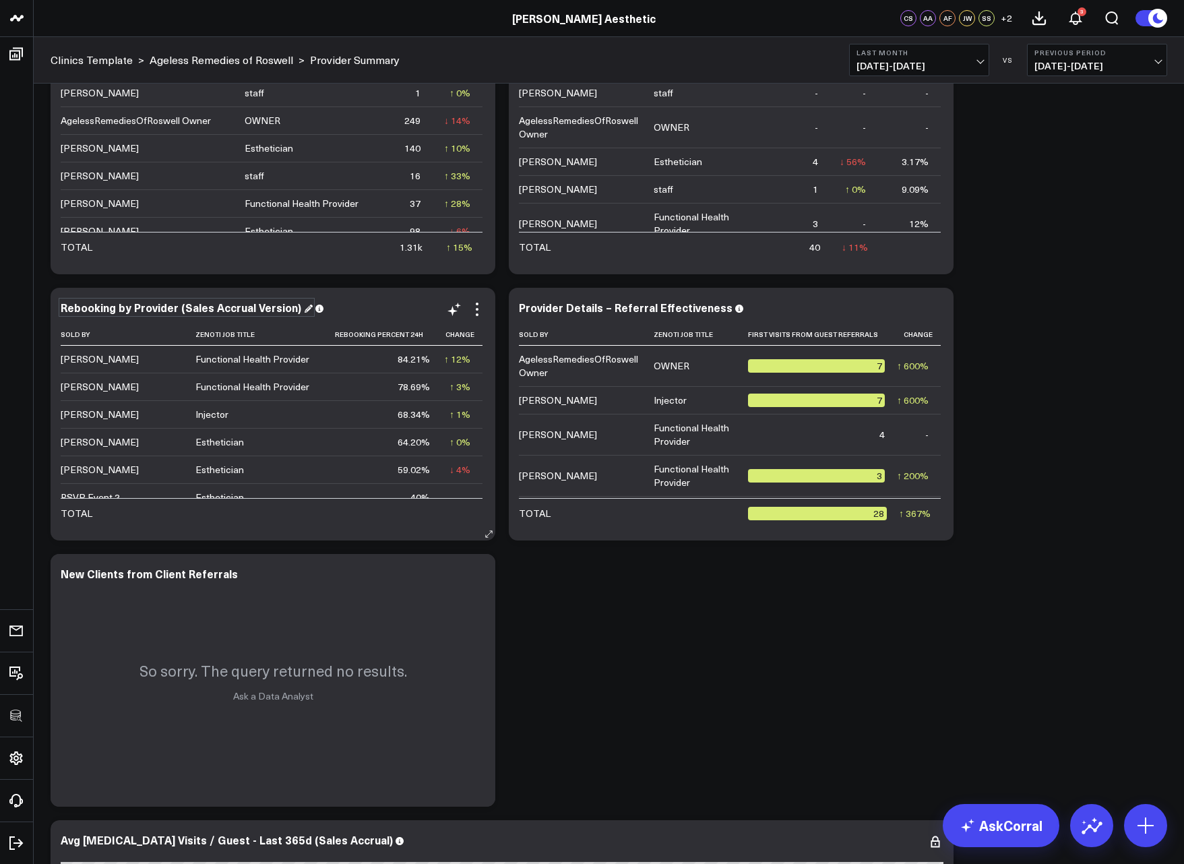
click at [274, 313] on div "Rebooking by Provider (Sales Accrual Version)" at bounding box center [187, 307] width 252 height 15
click at [288, 309] on div "Rebooking by Provider (Sales Accrual Version)" at bounding box center [187, 307] width 252 height 15
click at [479, 310] on icon at bounding box center [477, 309] width 16 height 16
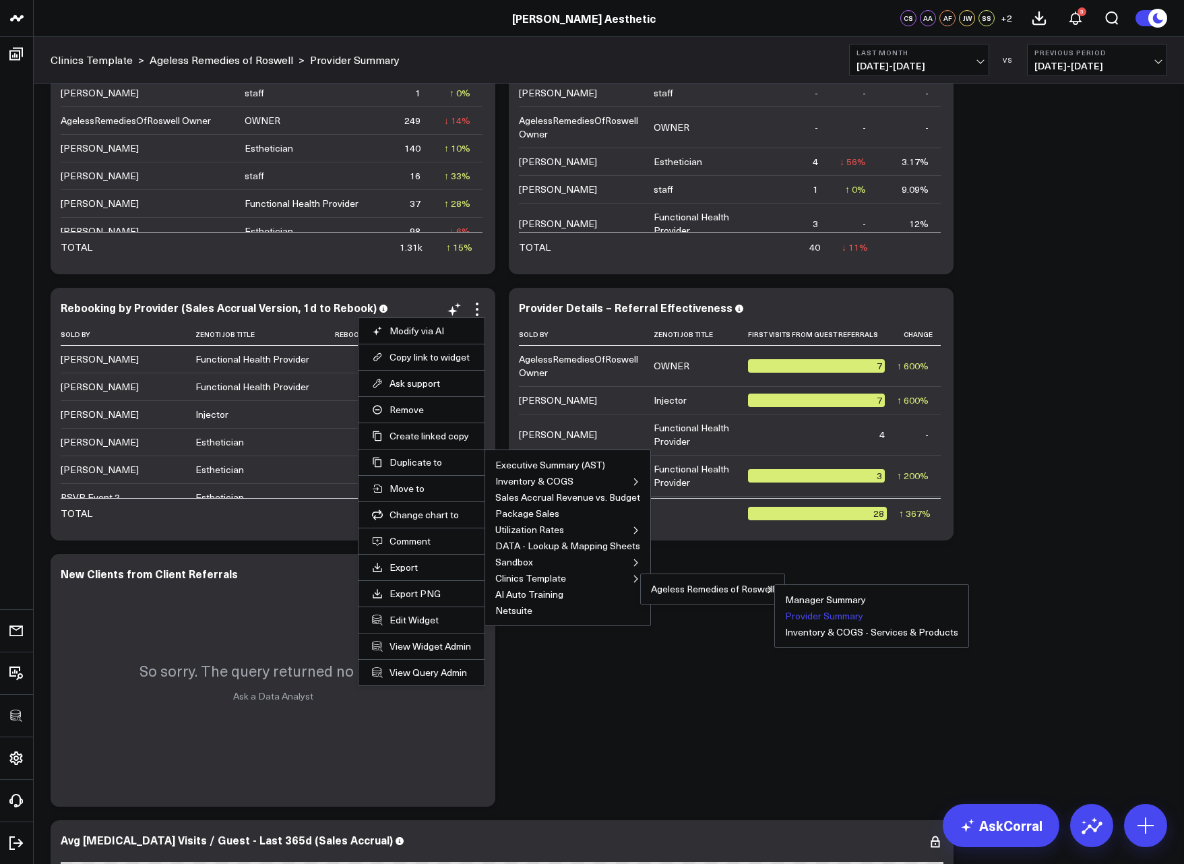
click at [818, 615] on button "Provider Summary" at bounding box center [824, 615] width 78 height 9
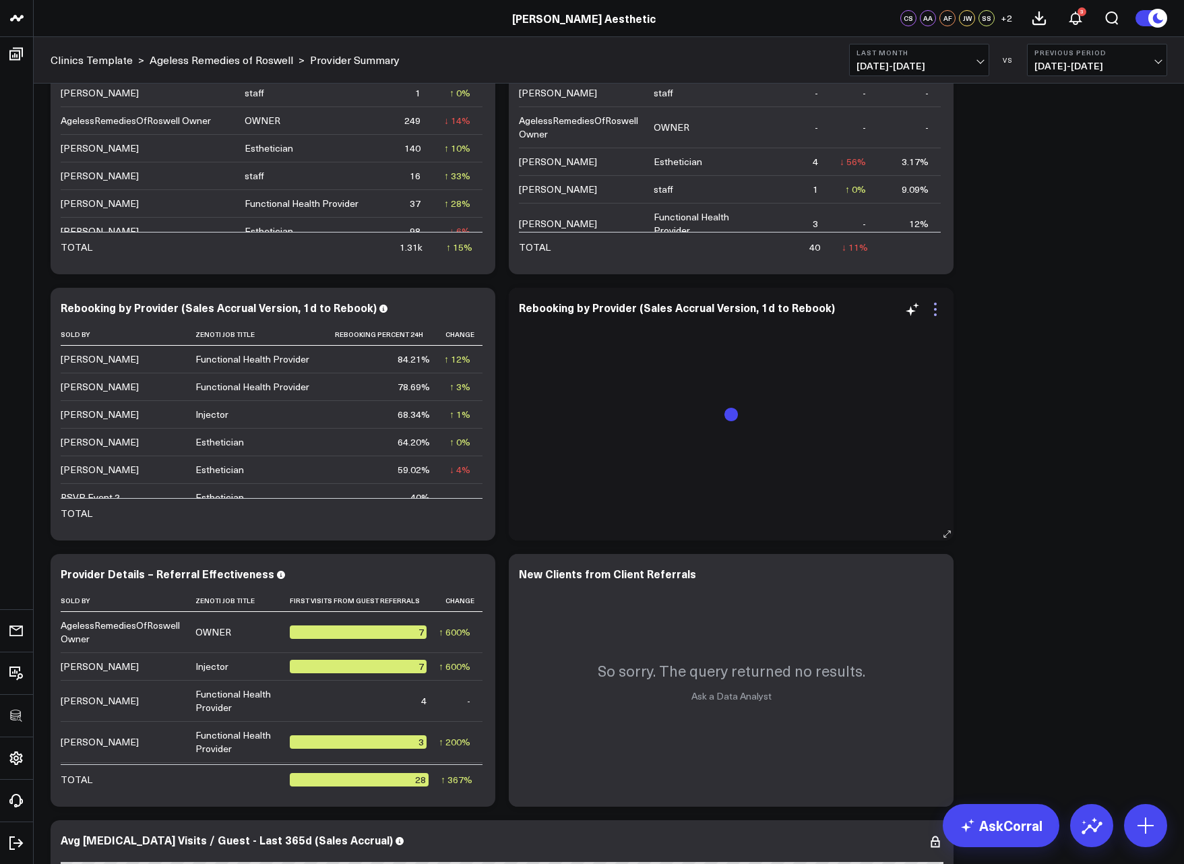
click at [933, 309] on icon at bounding box center [935, 309] width 16 height 16
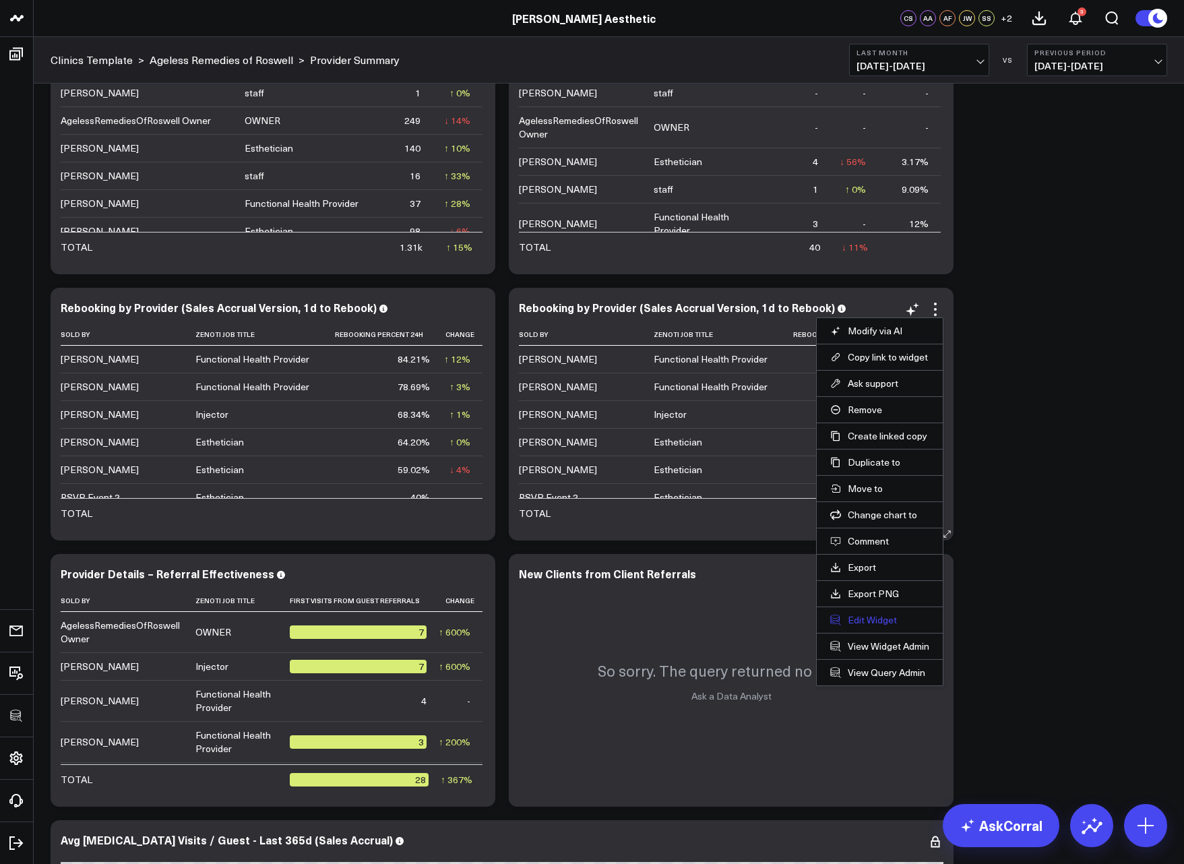
click at [878, 624] on button "Edit Widget" at bounding box center [879, 620] width 99 height 12
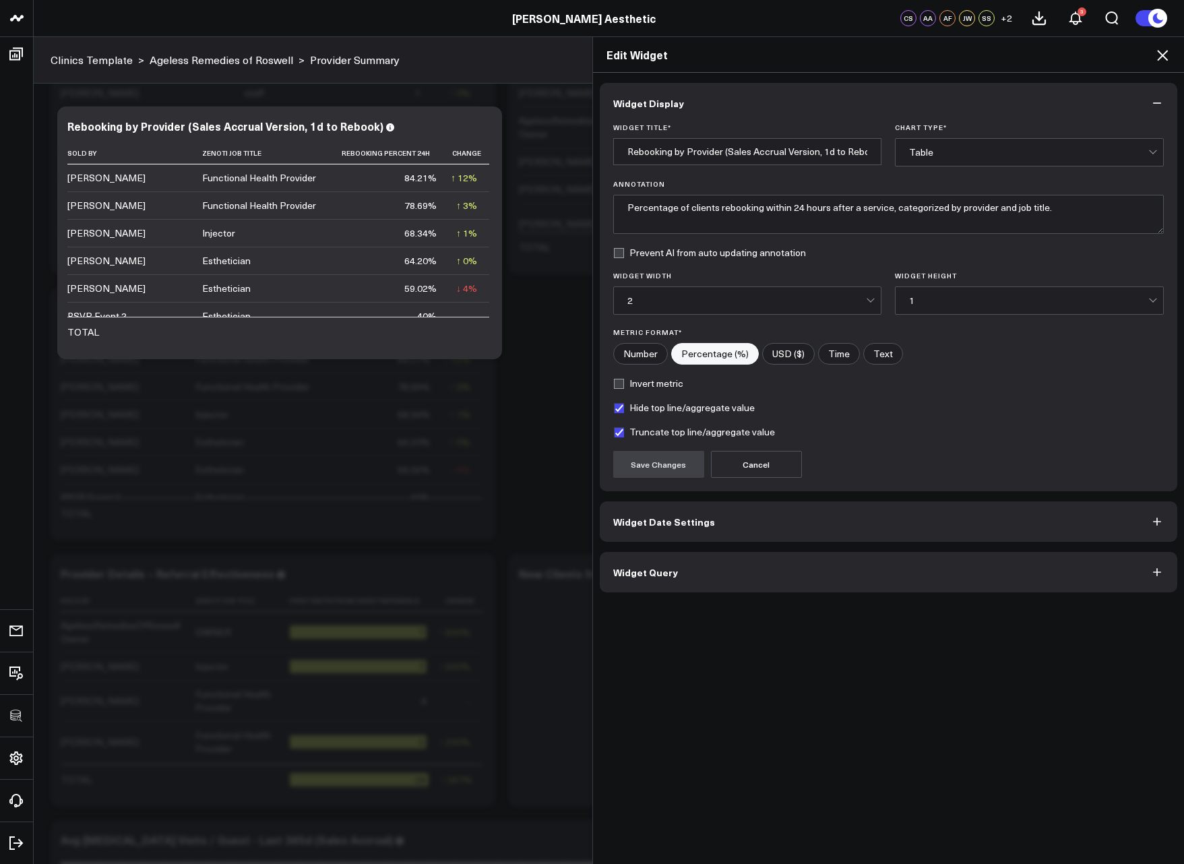
click at [740, 584] on button "Widget Query" at bounding box center [889, 572] width 578 height 40
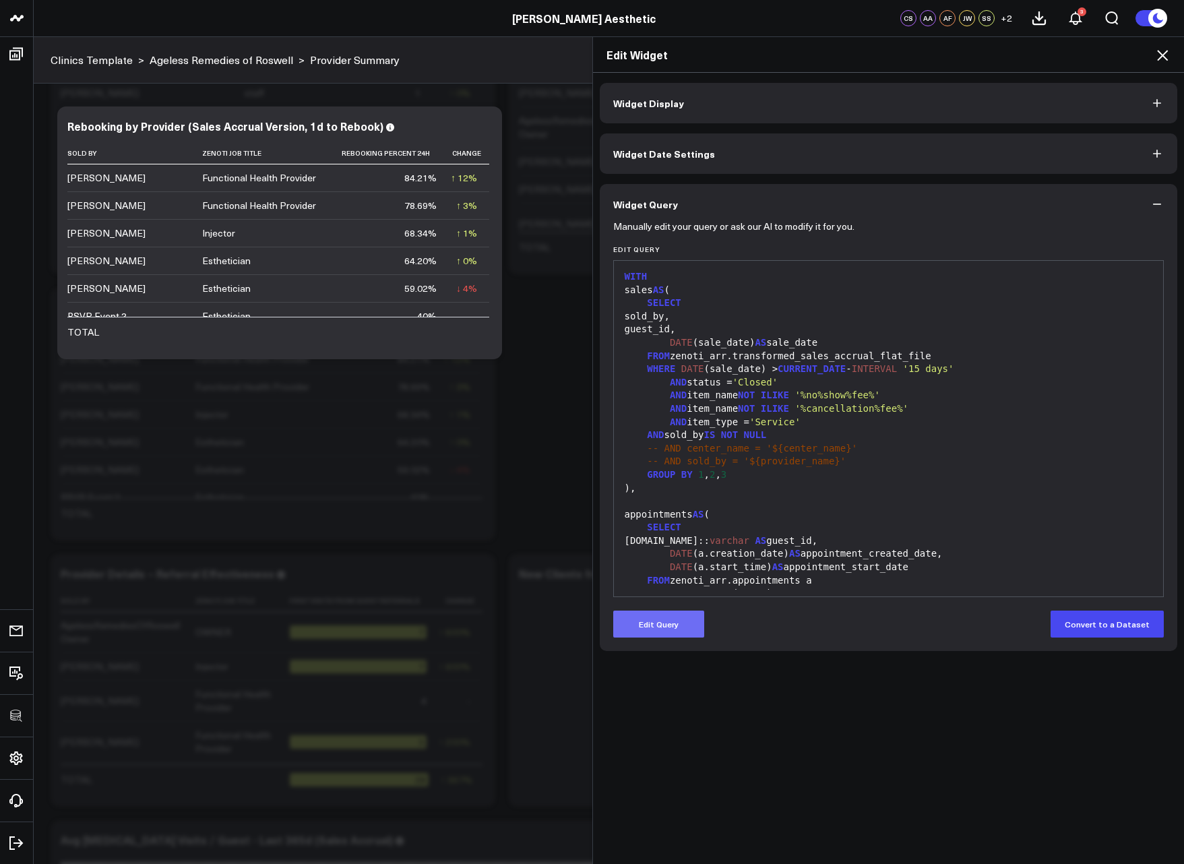
click at [674, 618] on button "Edit Query" at bounding box center [658, 624] width 91 height 27
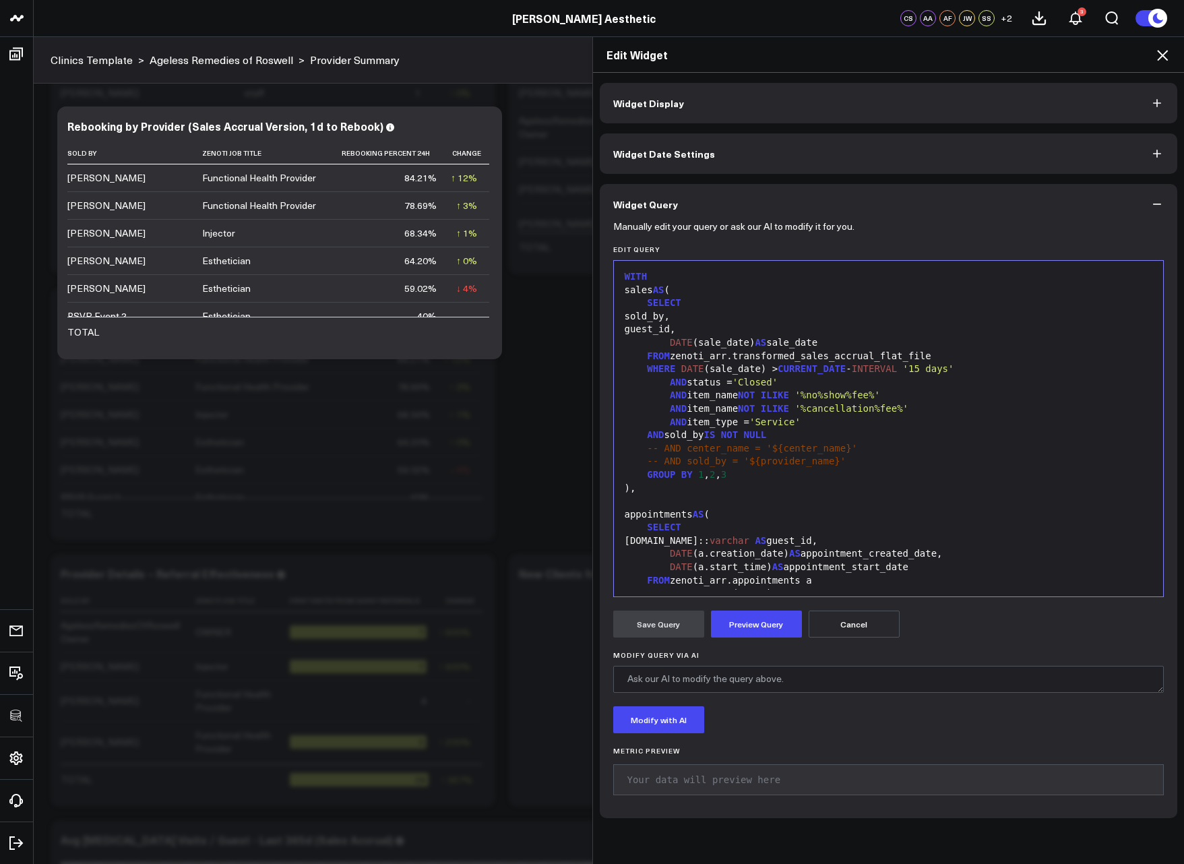
click at [718, 544] on div "a.guest.id:: varchar AS guest_id," at bounding box center [889, 540] width 536 height 13
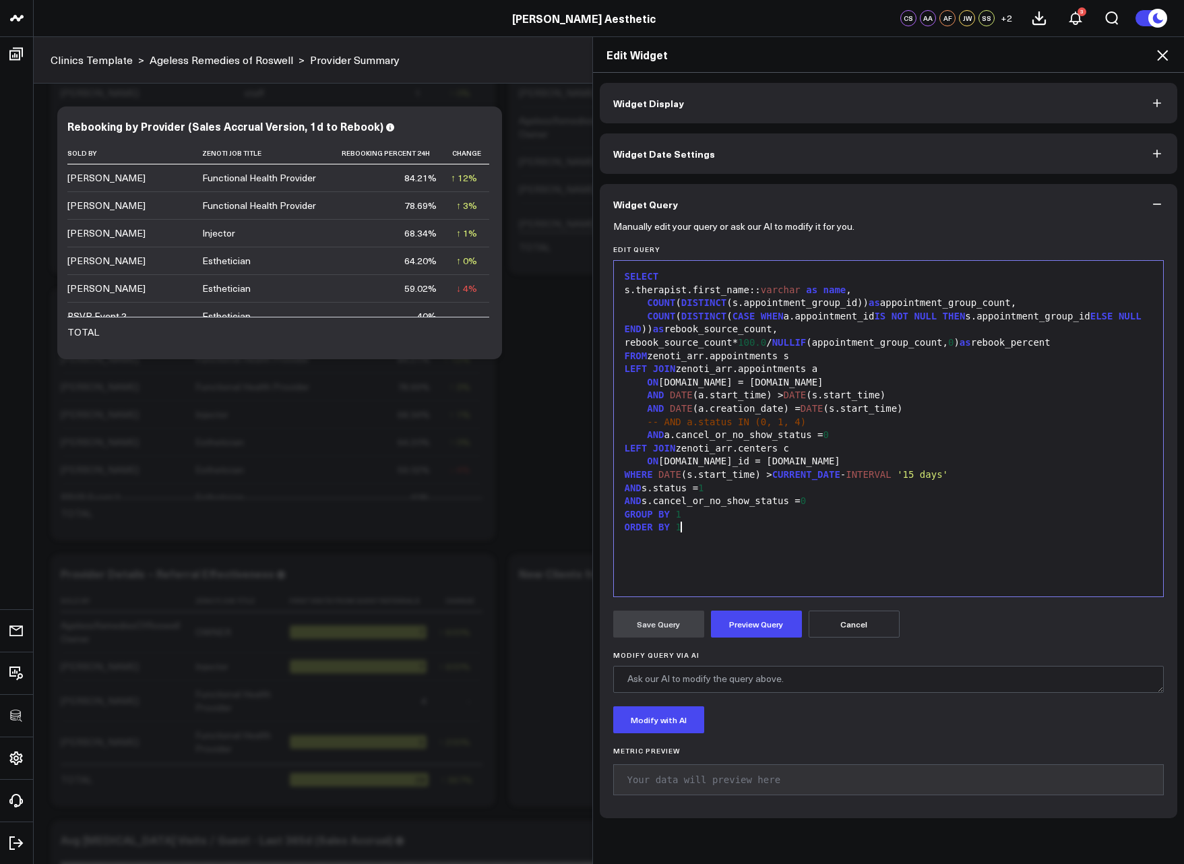
click at [875, 291] on div "s.therapist.first_name:: varchar as name ," at bounding box center [889, 290] width 536 height 13
click at [826, 536] on div "SELECT s.therapist.first_name:: varchar as name , COUNT ( DISTINCT (s.appointme…" at bounding box center [889, 429] width 536 height 322
click at [728, 639] on form "Manually edit your query or ask our AI to modify it for you. Edit Query 99 1 2 …" at bounding box center [888, 514] width 551 height 580
click at [731, 633] on button "Preview Query" at bounding box center [756, 624] width 91 height 27
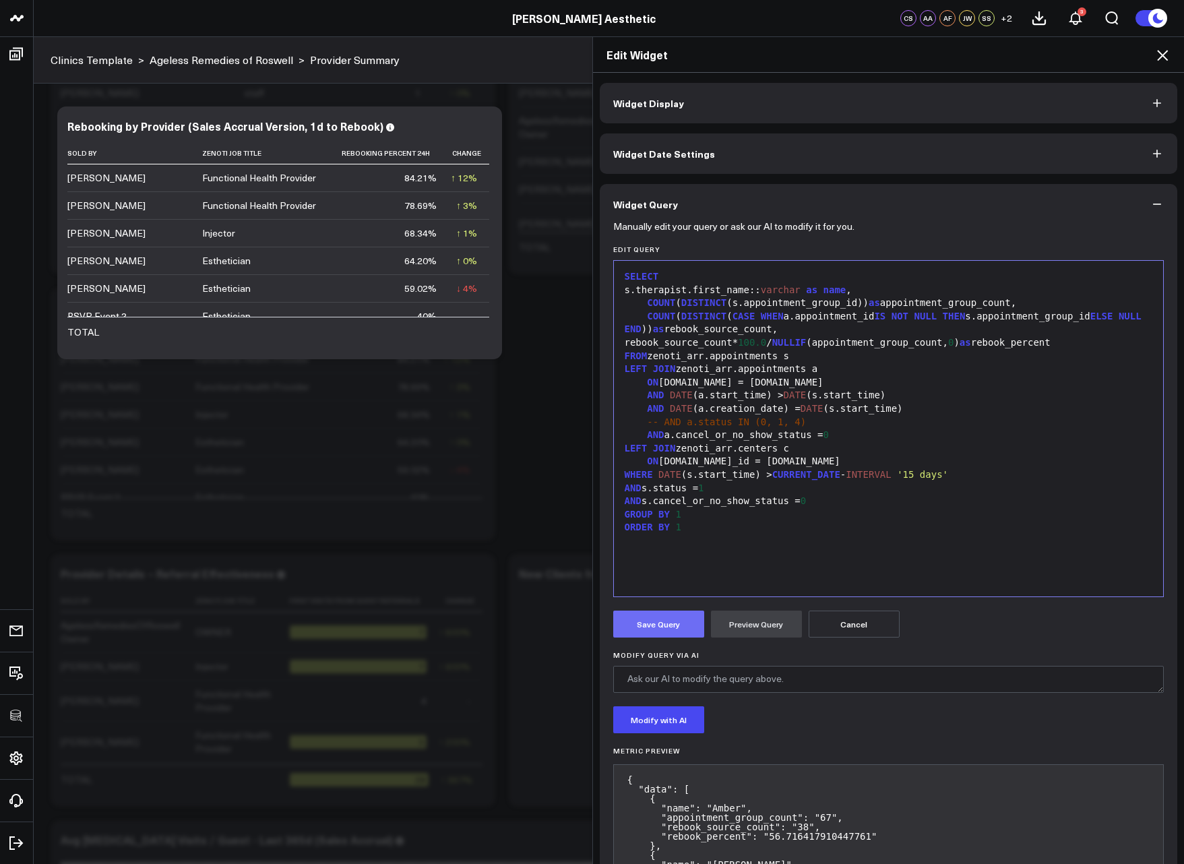
click at [653, 621] on button "Save Query" at bounding box center [658, 624] width 91 height 27
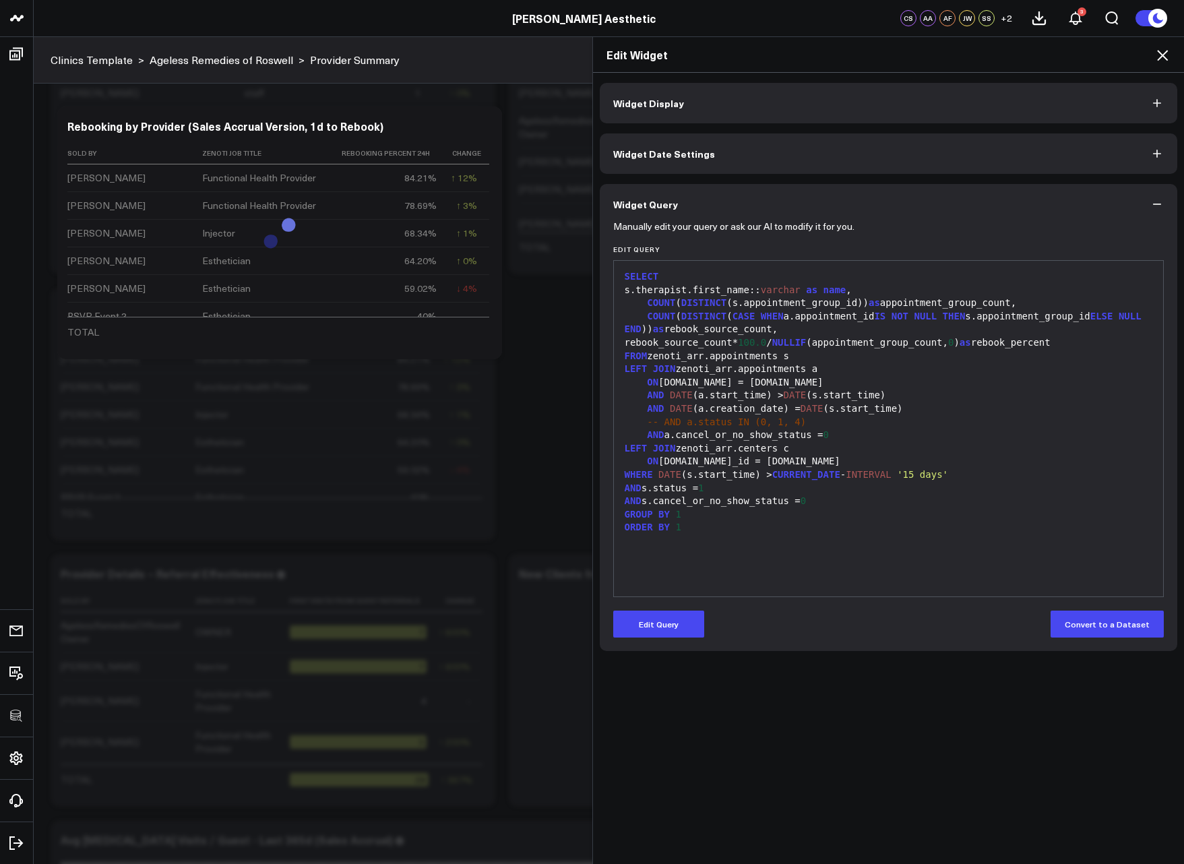
click at [1164, 53] on icon at bounding box center [1162, 55] width 16 height 16
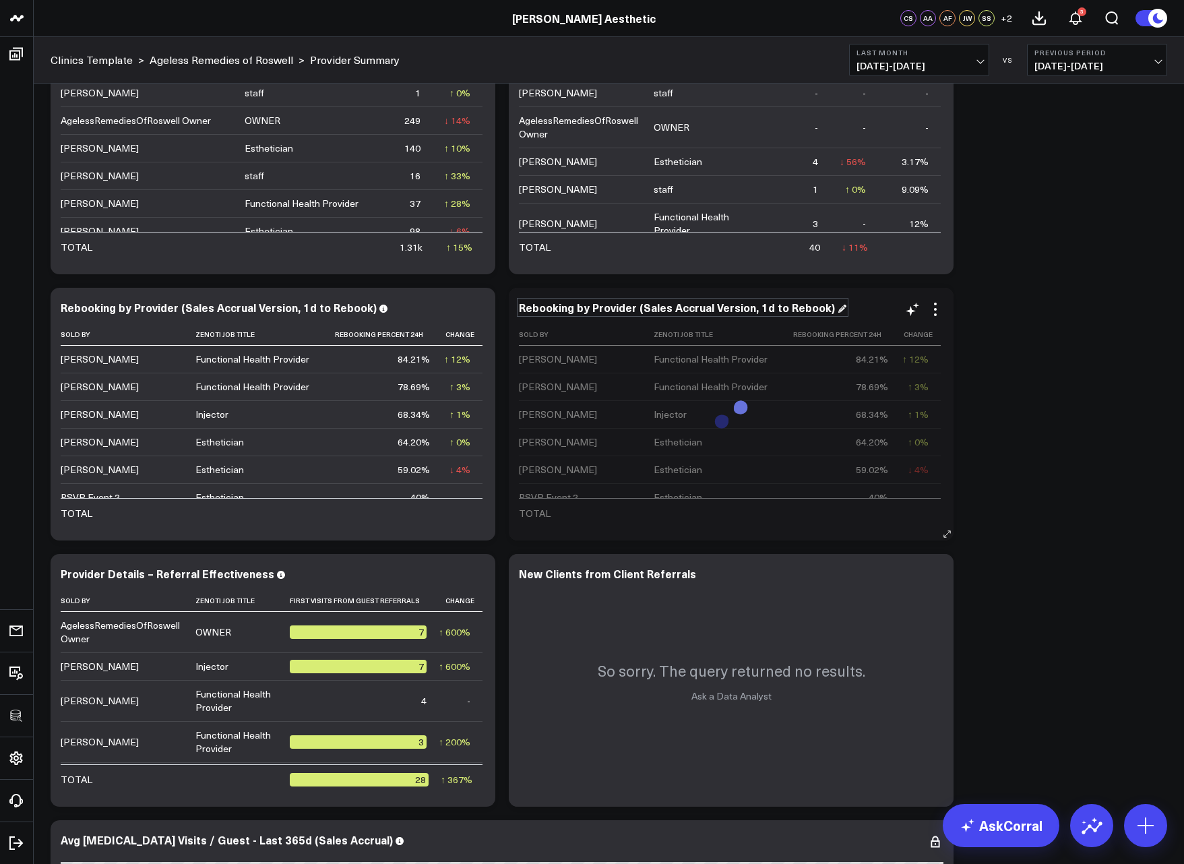
click at [615, 307] on div "Rebooking by Provider (Sales Accrual Version, 1d to Rebook)" at bounding box center [683, 307] width 328 height 15
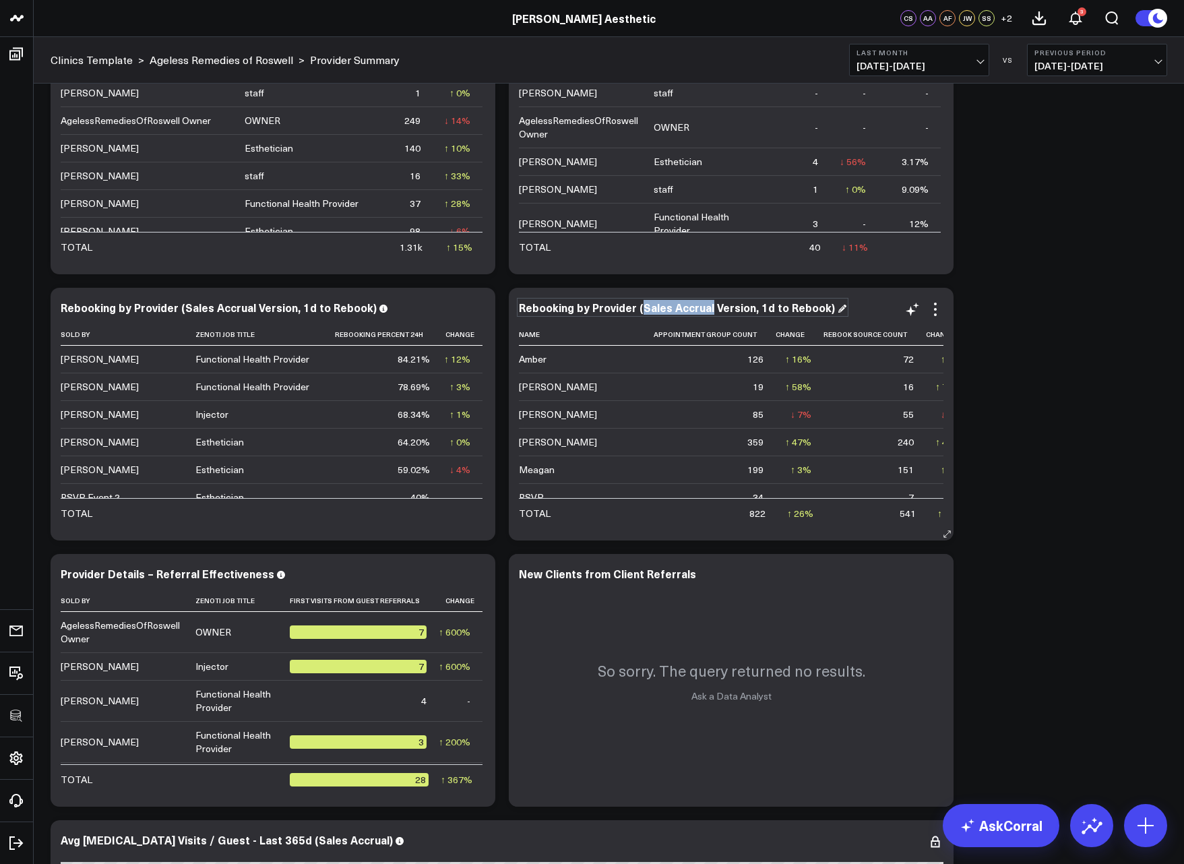
drag, startPoint x: 640, startPoint y: 307, endPoint x: 708, endPoint y: 311, distance: 67.5
click at [708, 311] on div "Rebooking by Provider (Sales Accrual Version, 1d to Rebook)" at bounding box center [683, 307] width 328 height 15
drag, startPoint x: 755, startPoint y: 309, endPoint x: 820, endPoint y: 311, distance: 65.4
click at [820, 311] on div "Rebooking by Provider (Appointments Version, 1d to Rebook)" at bounding box center [684, 307] width 331 height 15
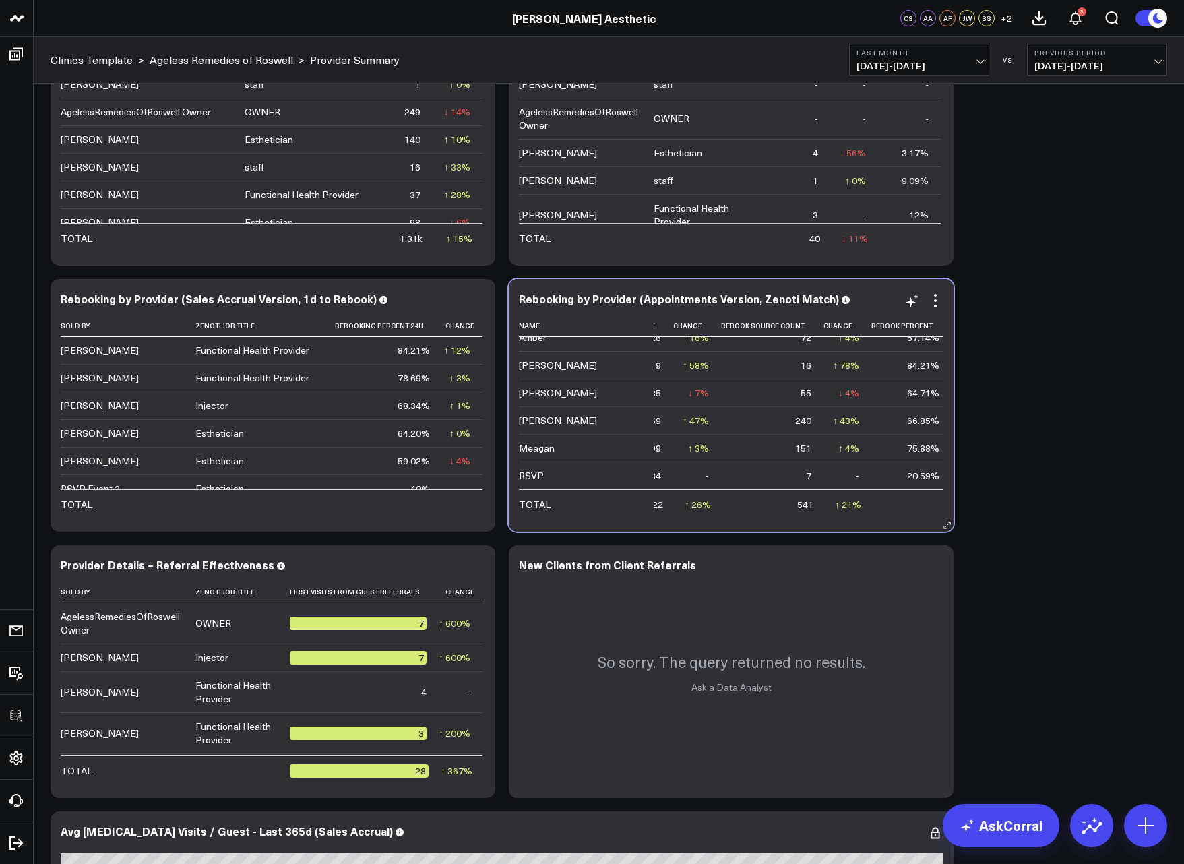
scroll to position [20, 0]
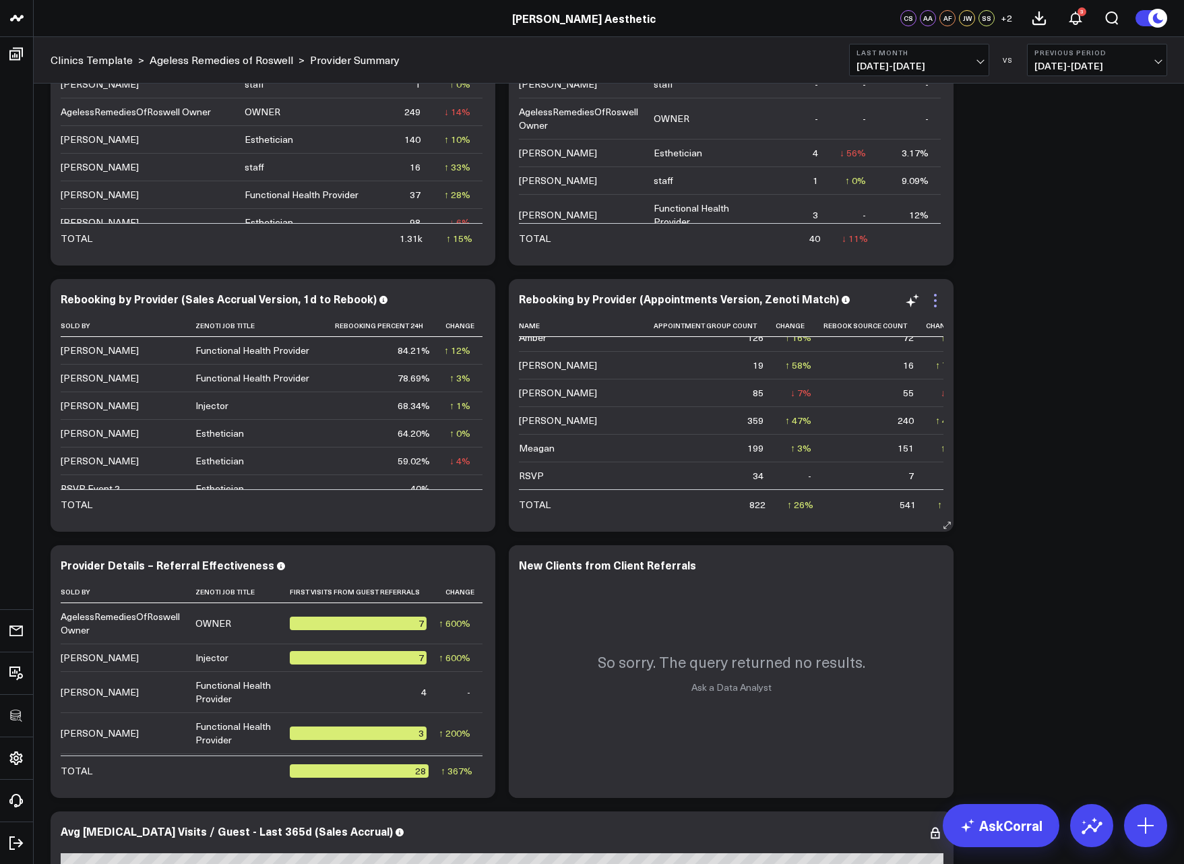
click at [935, 304] on icon at bounding box center [935, 300] width 16 height 16
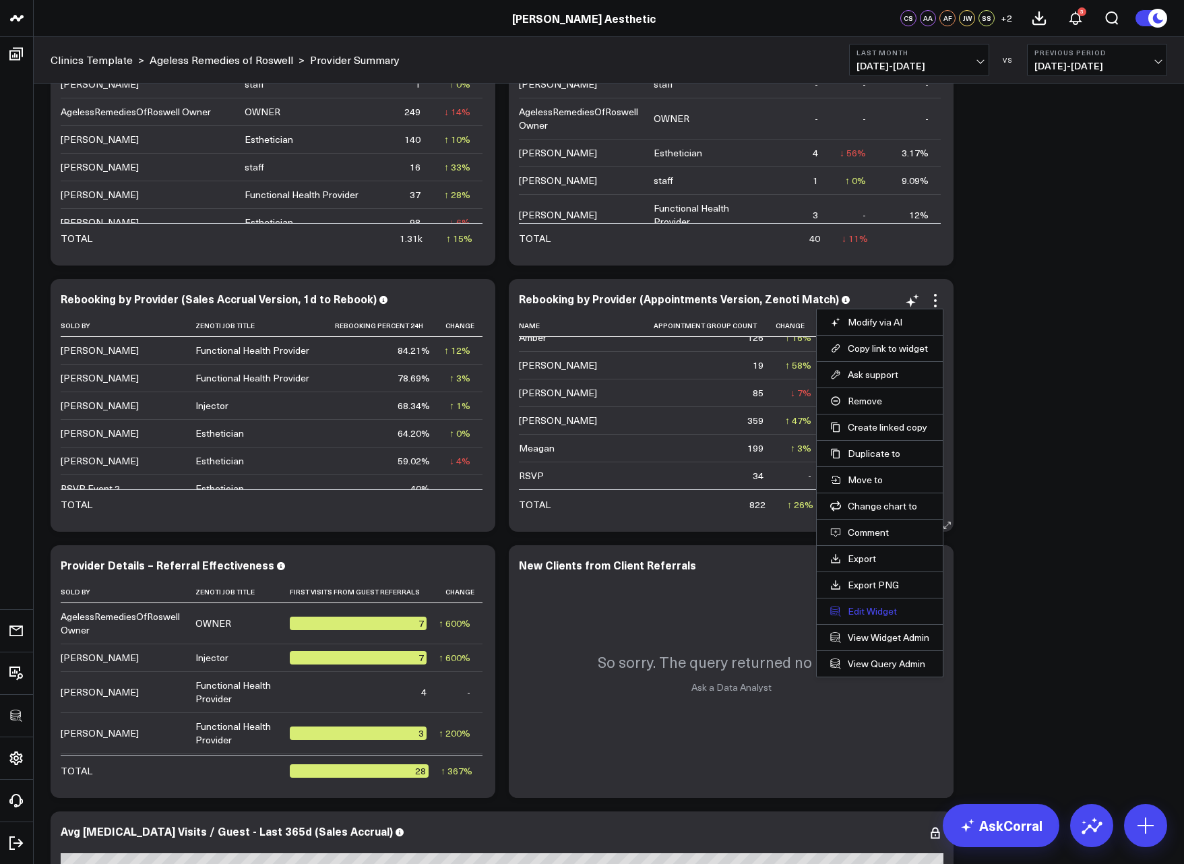
click at [859, 611] on button "Edit Widget" at bounding box center [879, 611] width 99 height 12
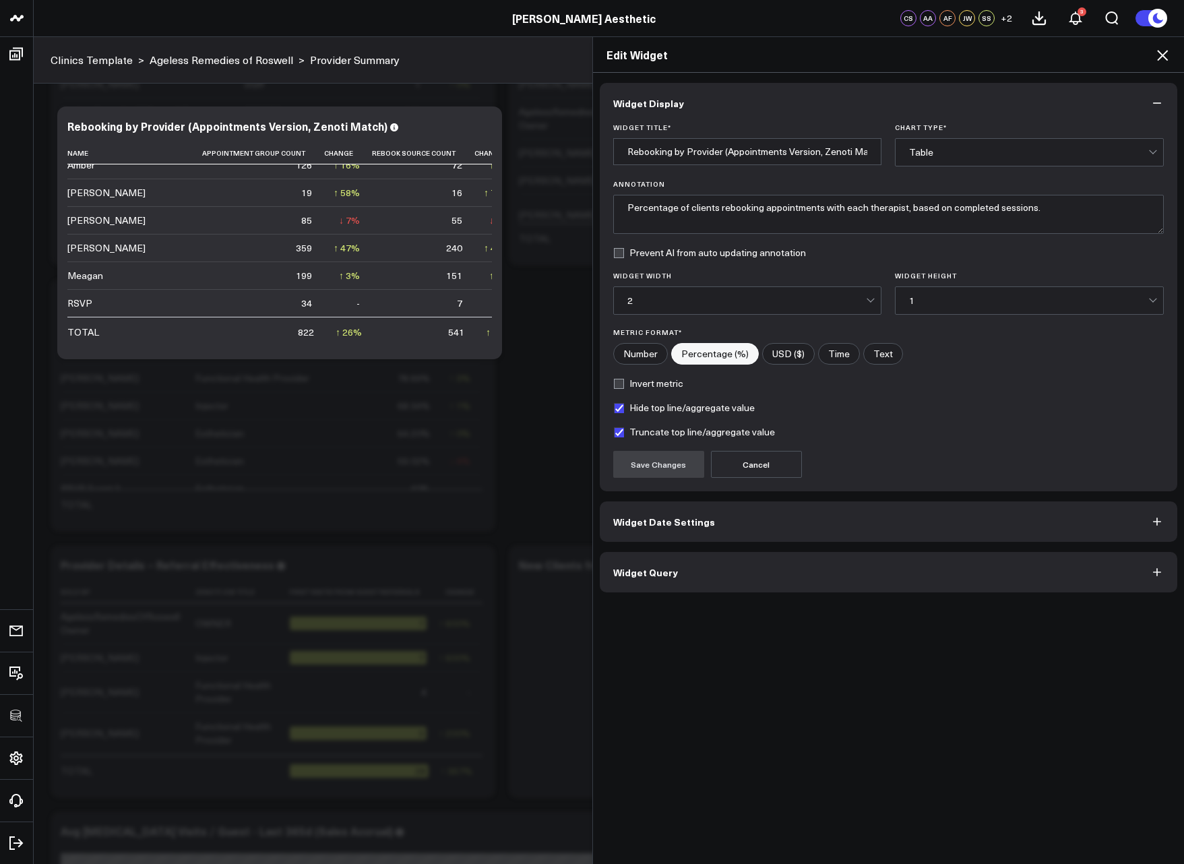
click at [743, 561] on button "Widget Query" at bounding box center [889, 572] width 578 height 40
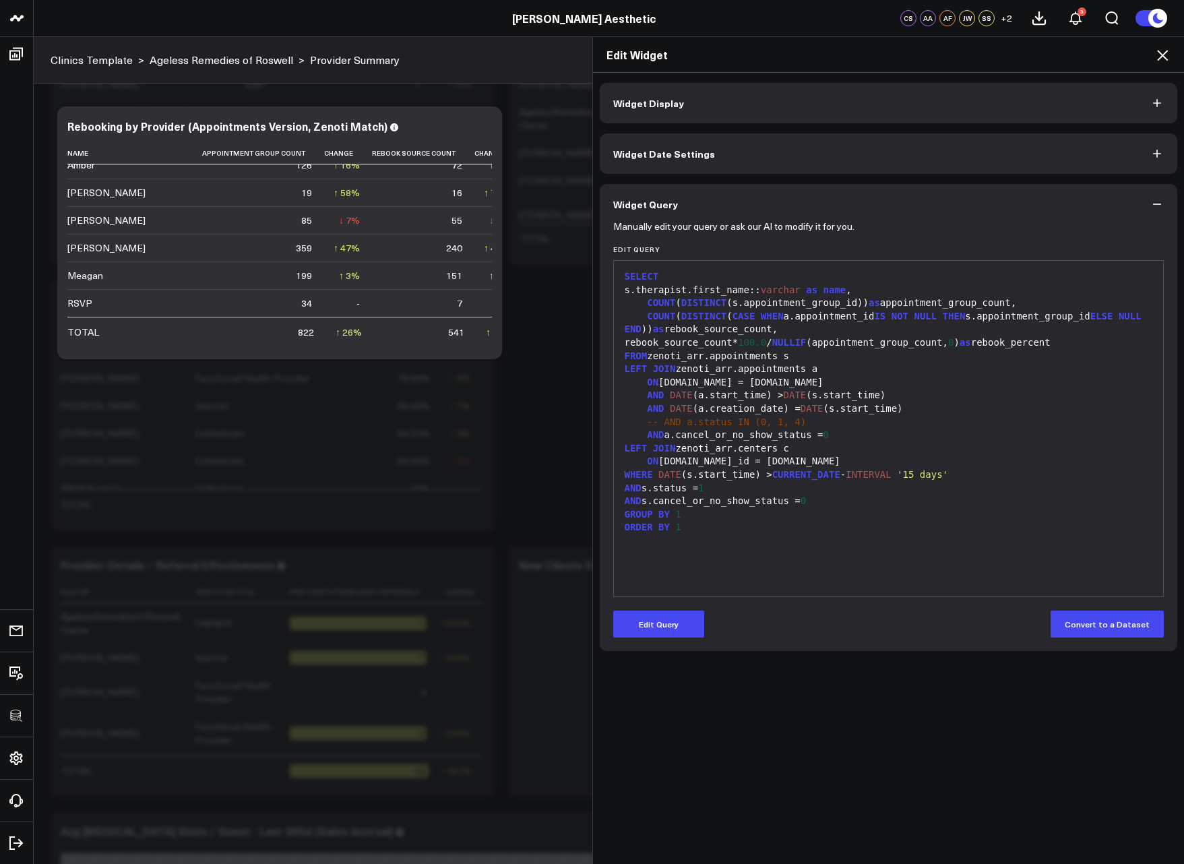
click at [674, 611] on button "Edit Query" at bounding box center [658, 624] width 91 height 27
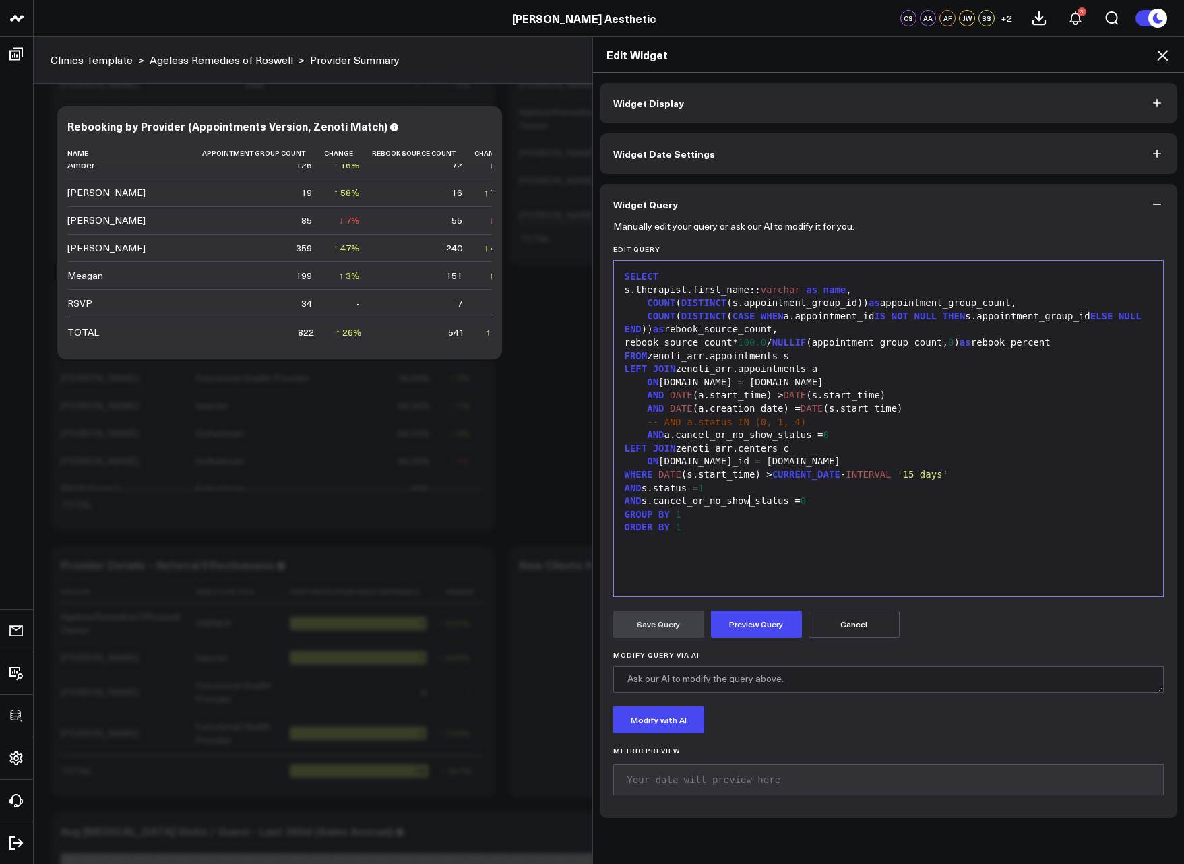
click at [745, 499] on div "AND s.cancel_or_no_show_status = 0" at bounding box center [889, 501] width 536 height 13
click at [989, 508] on div "GROUP BY 1" at bounding box center [889, 514] width 536 height 13
drag, startPoint x: 875, startPoint y: 565, endPoint x: 855, endPoint y: 542, distance: 30.1
click at [875, 565] on div "SELECT s.therapist.first_name:: varchar as name , COUNT ( DISTINCT (s.appointme…" at bounding box center [889, 429] width 536 height 322
click at [625, 275] on span "SELECT" at bounding box center [642, 276] width 34 height 11
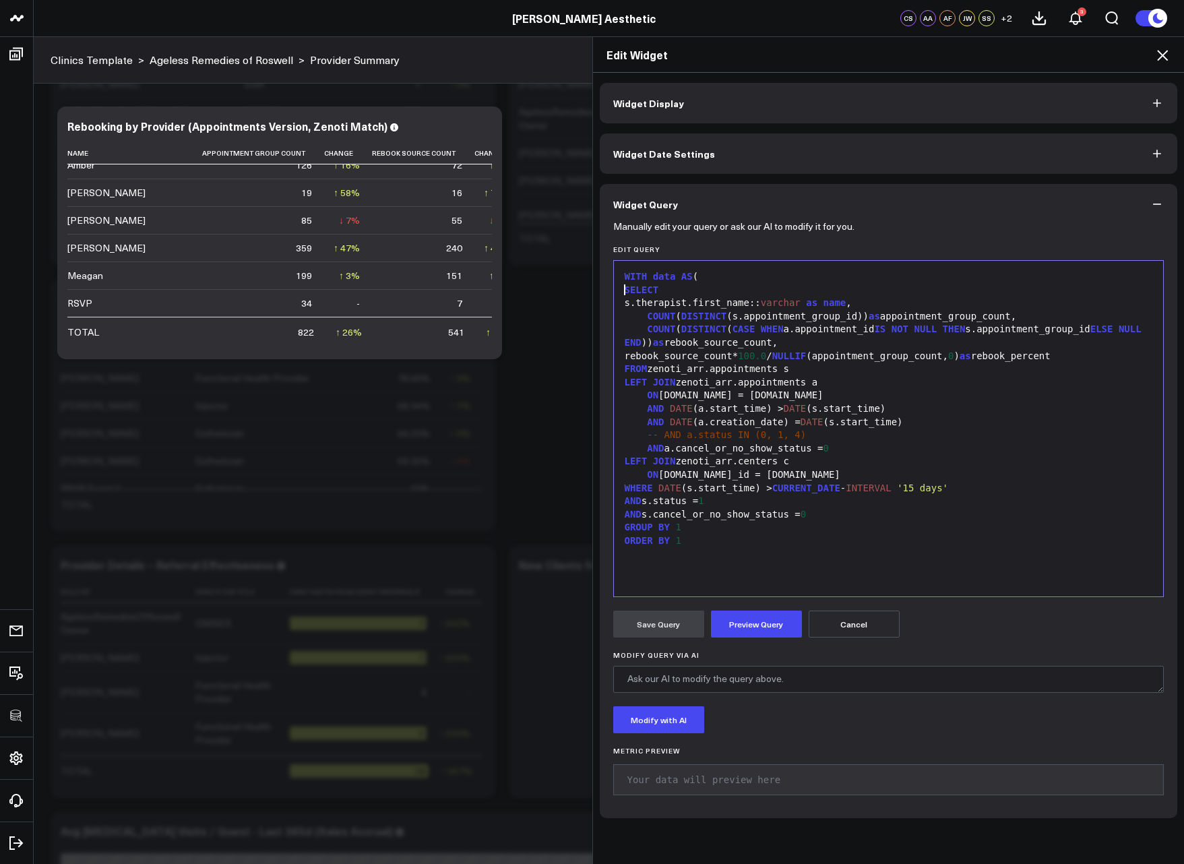
click at [724, 570] on div "WITH data AS ( SELECT s.therapist.first_name:: varchar as name , COUNT ( DISTIN…" at bounding box center [889, 429] width 536 height 322
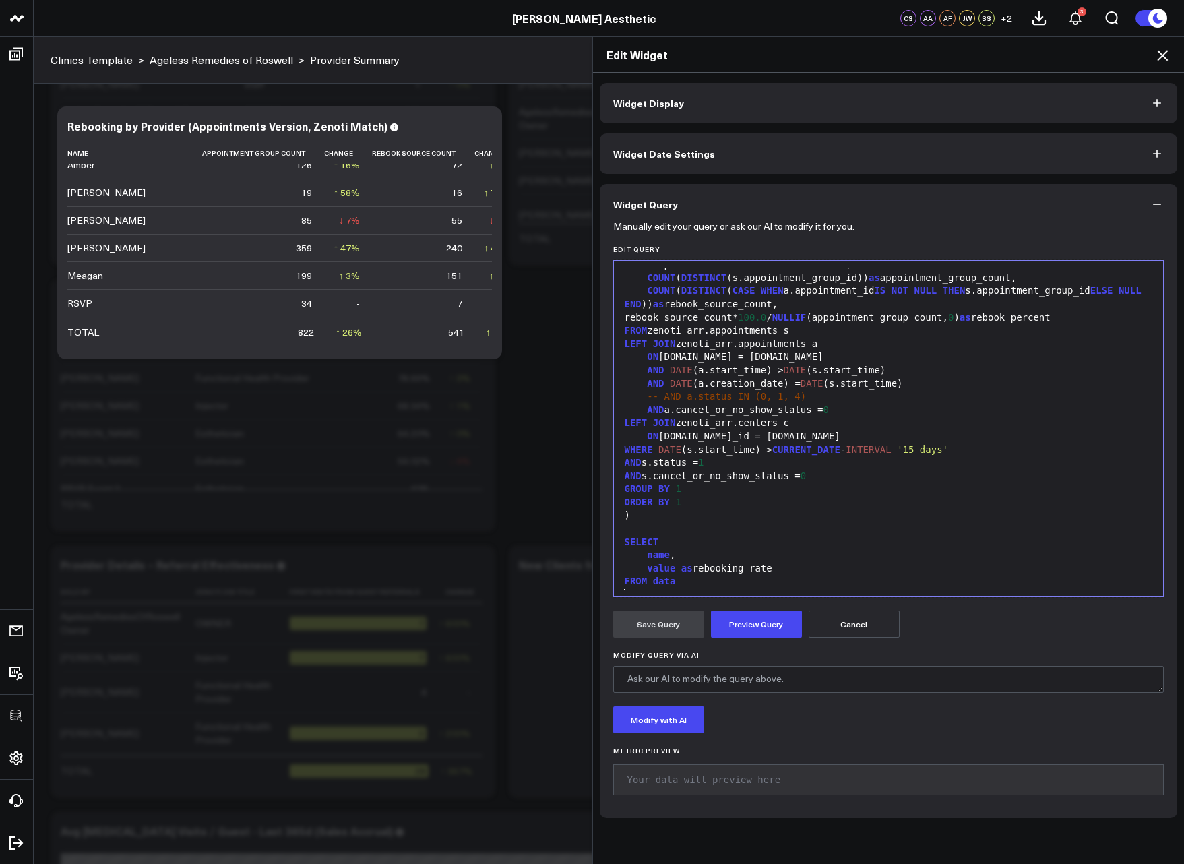
scroll to position [52, 0]
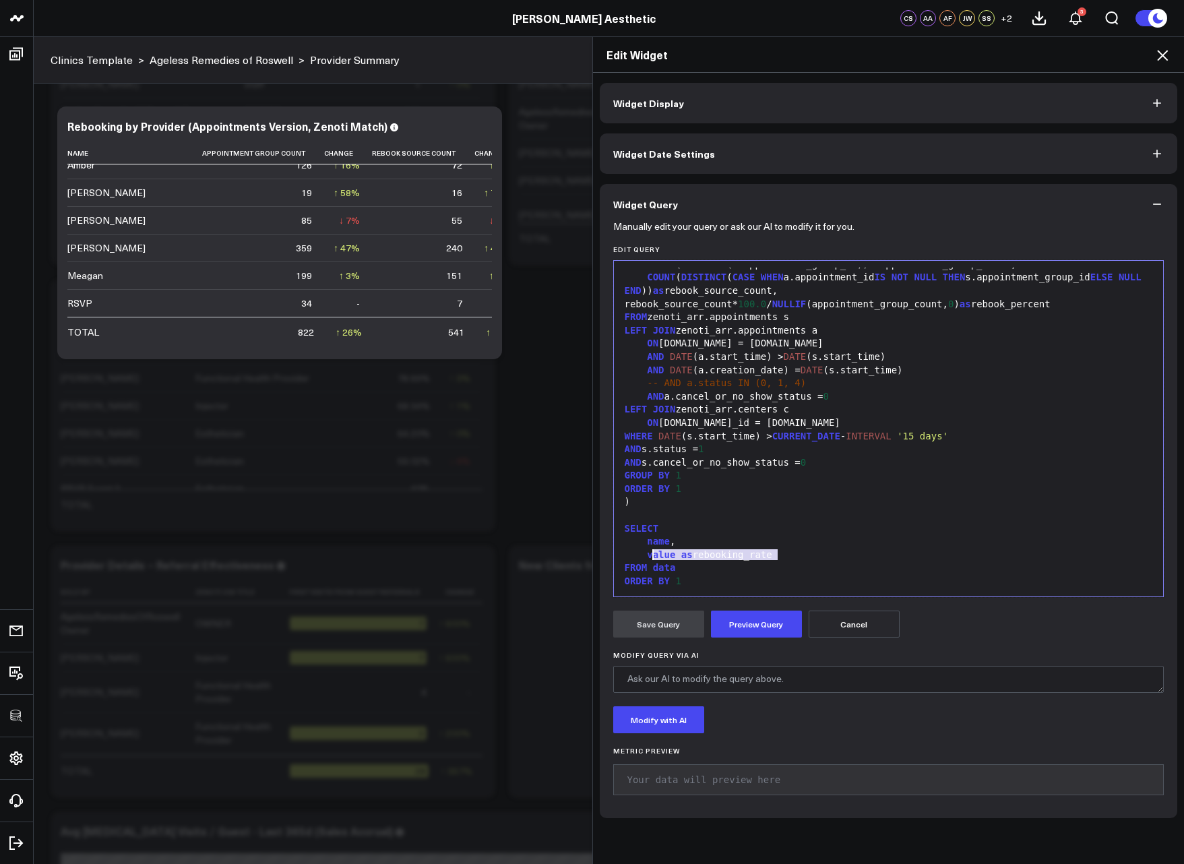
drag, startPoint x: 778, startPoint y: 550, endPoint x: 645, endPoint y: 556, distance: 133.6
click at [646, 556] on div "value as rebooking_rate" at bounding box center [889, 555] width 536 height 13
click at [747, 636] on button "Preview Query" at bounding box center [756, 624] width 91 height 27
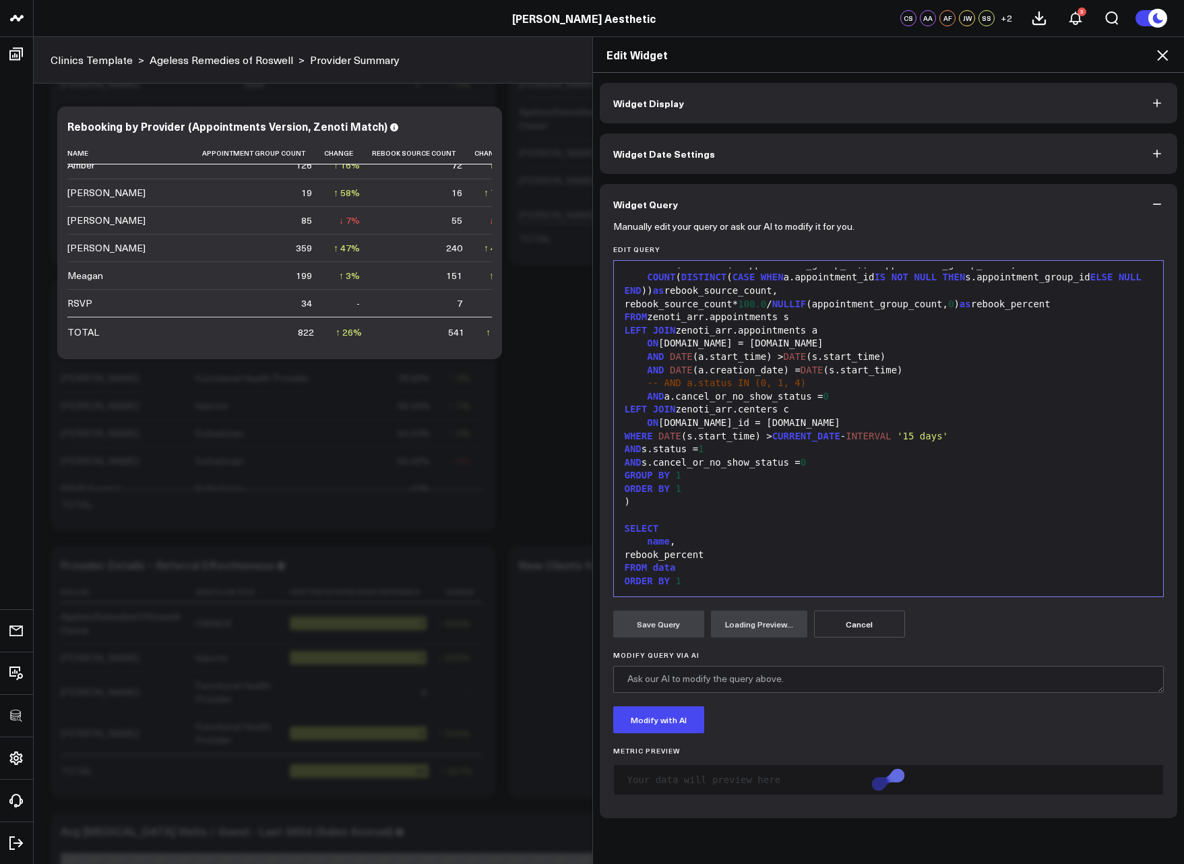
click at [805, 414] on div "LEFT JOIN zenoti_arr.centers c" at bounding box center [889, 409] width 536 height 13
click at [803, 421] on div "ON s.center_id = c.id" at bounding box center [889, 423] width 536 height 13
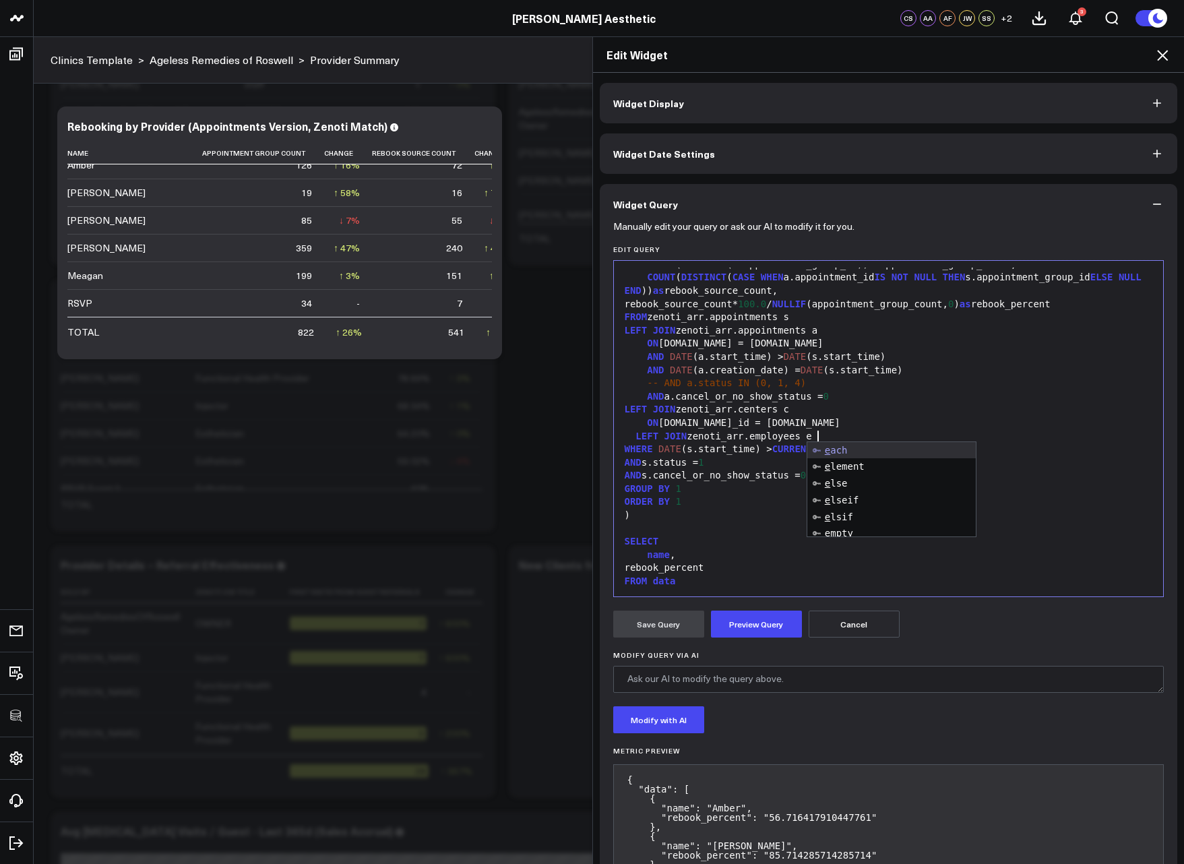
click at [636, 437] on span "LEFT" at bounding box center [647, 436] width 23 height 11
click at [852, 436] on div "LEFT JOIN zenoti_arr.employees e" at bounding box center [889, 436] width 536 height 13
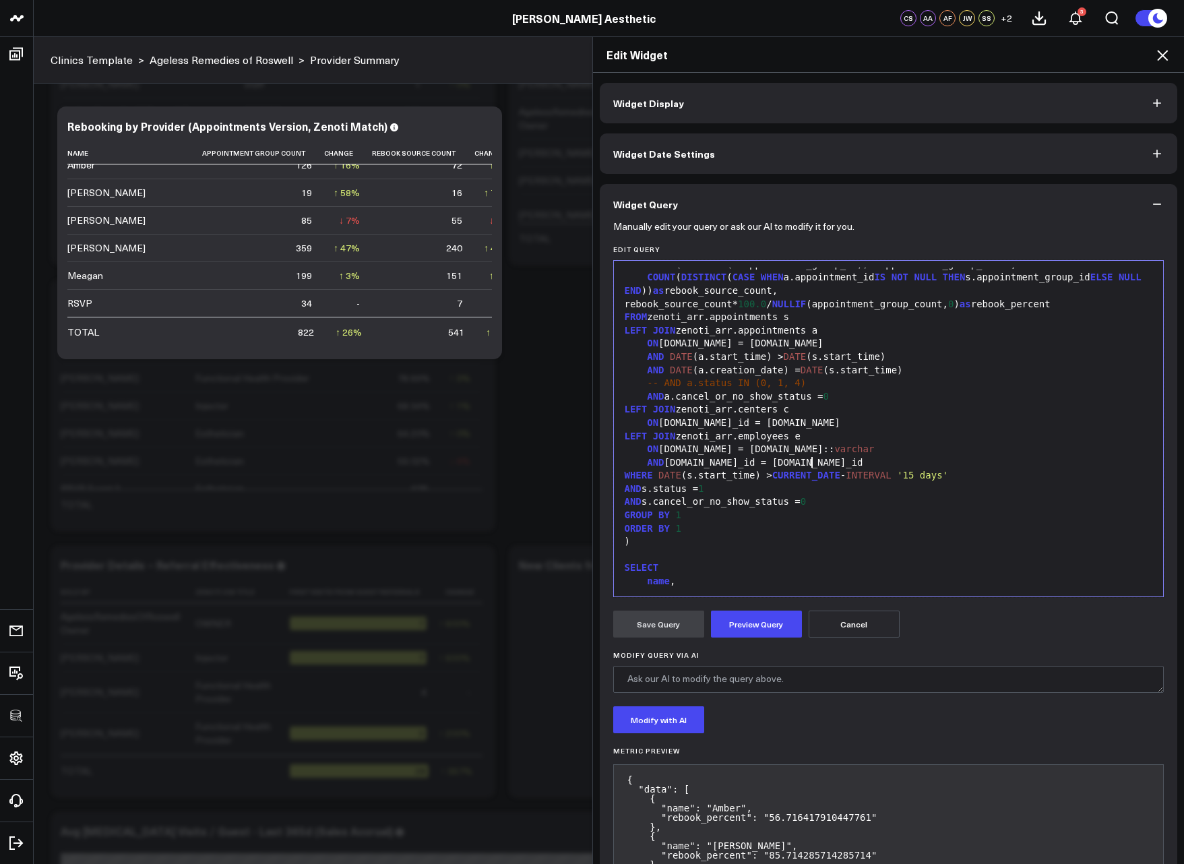
click at [706, 453] on div "ON e.id = a.therapist.id:: varchar" at bounding box center [889, 449] width 536 height 13
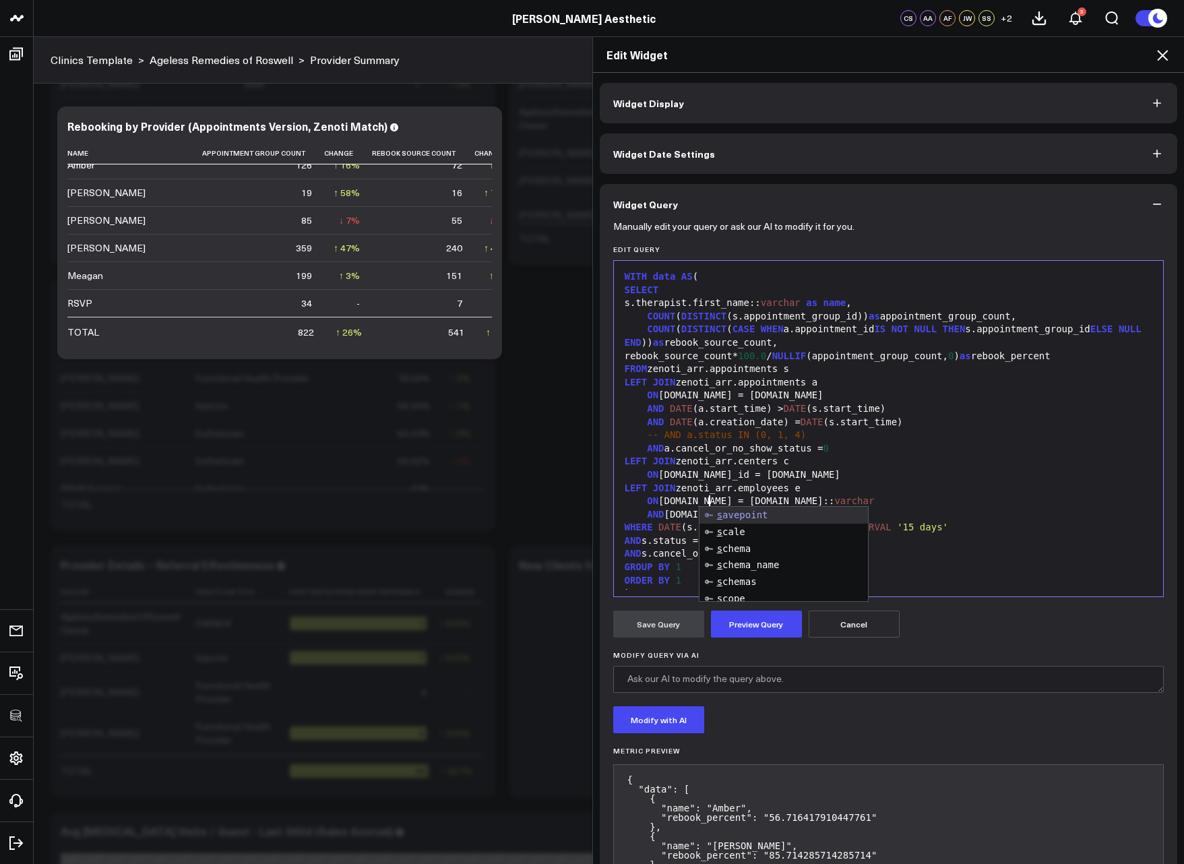
click at [939, 301] on div "s.therapist.first_name:: varchar as name ," at bounding box center [889, 303] width 536 height 13
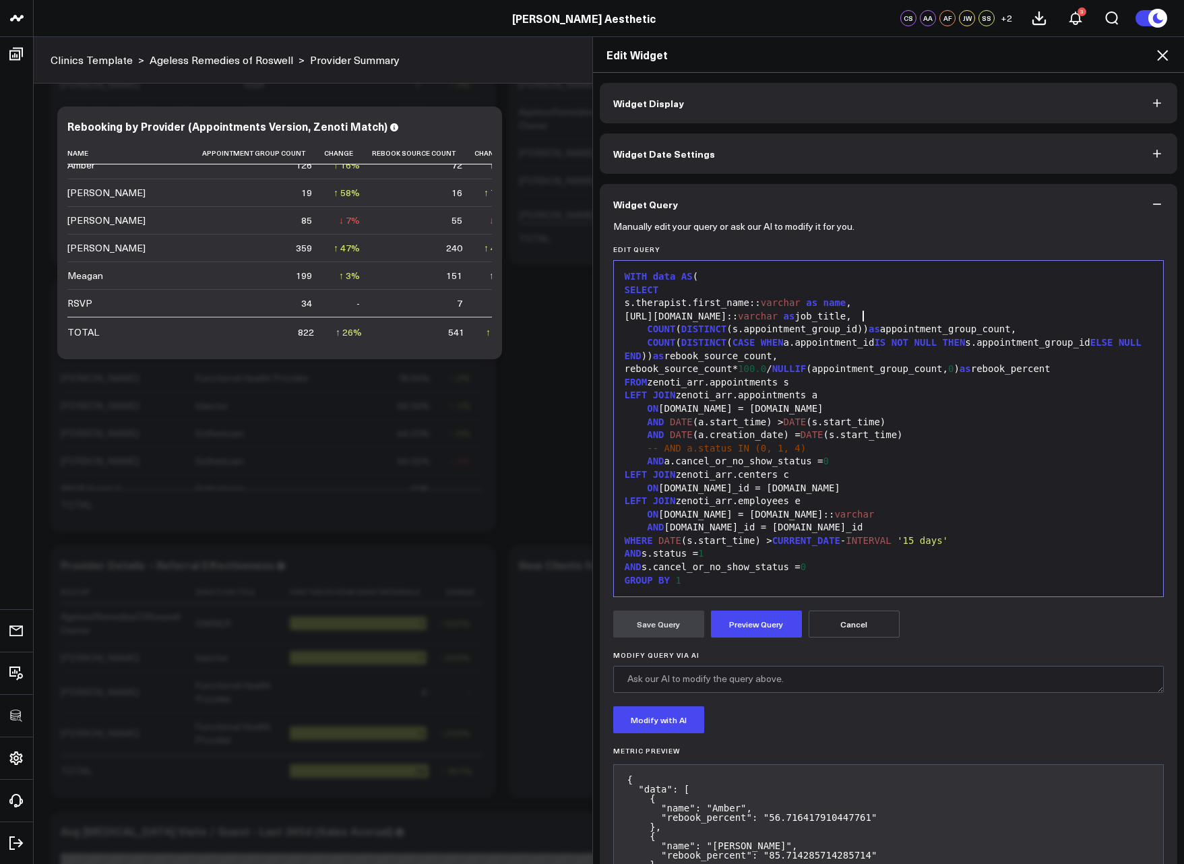
scroll to position [17, 0]
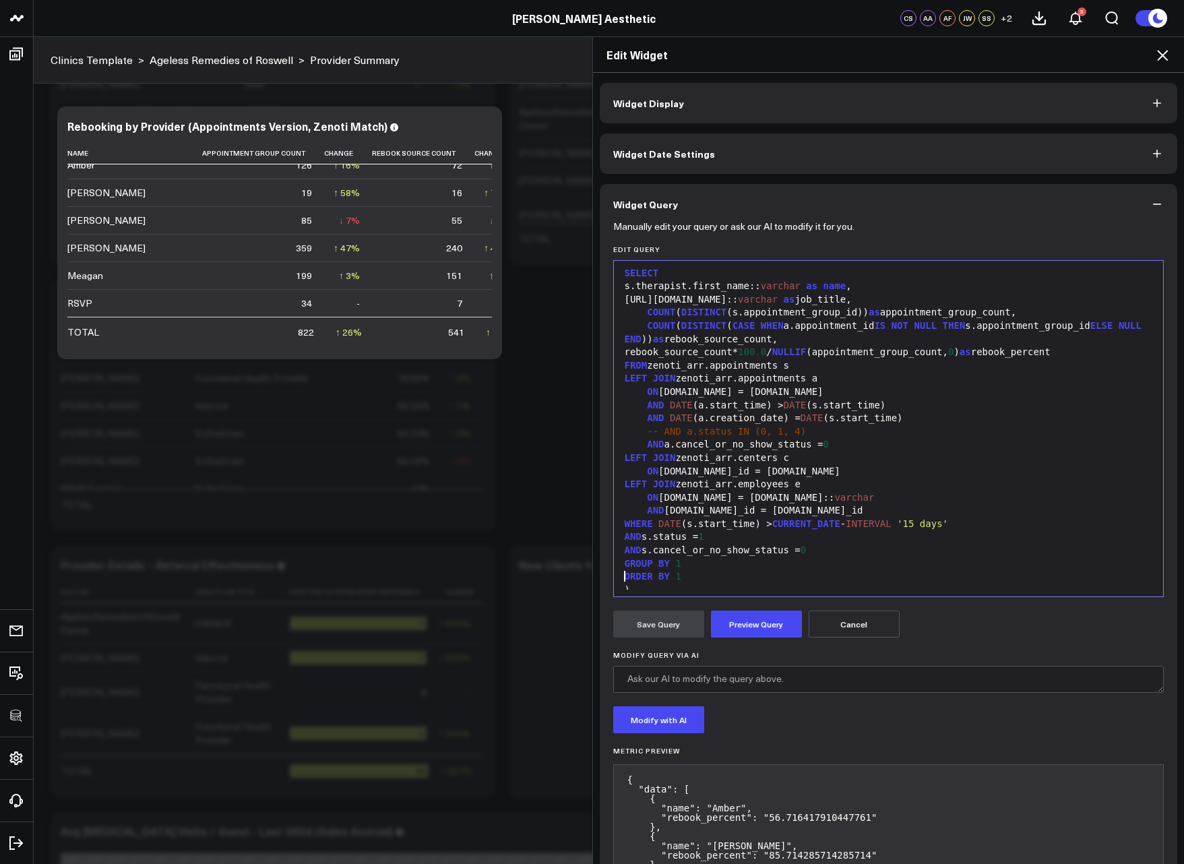
click at [729, 570] on div "ORDER BY 1" at bounding box center [889, 576] width 536 height 13
click at [731, 565] on div "GROUP BY 1" at bounding box center [889, 563] width 536 height 13
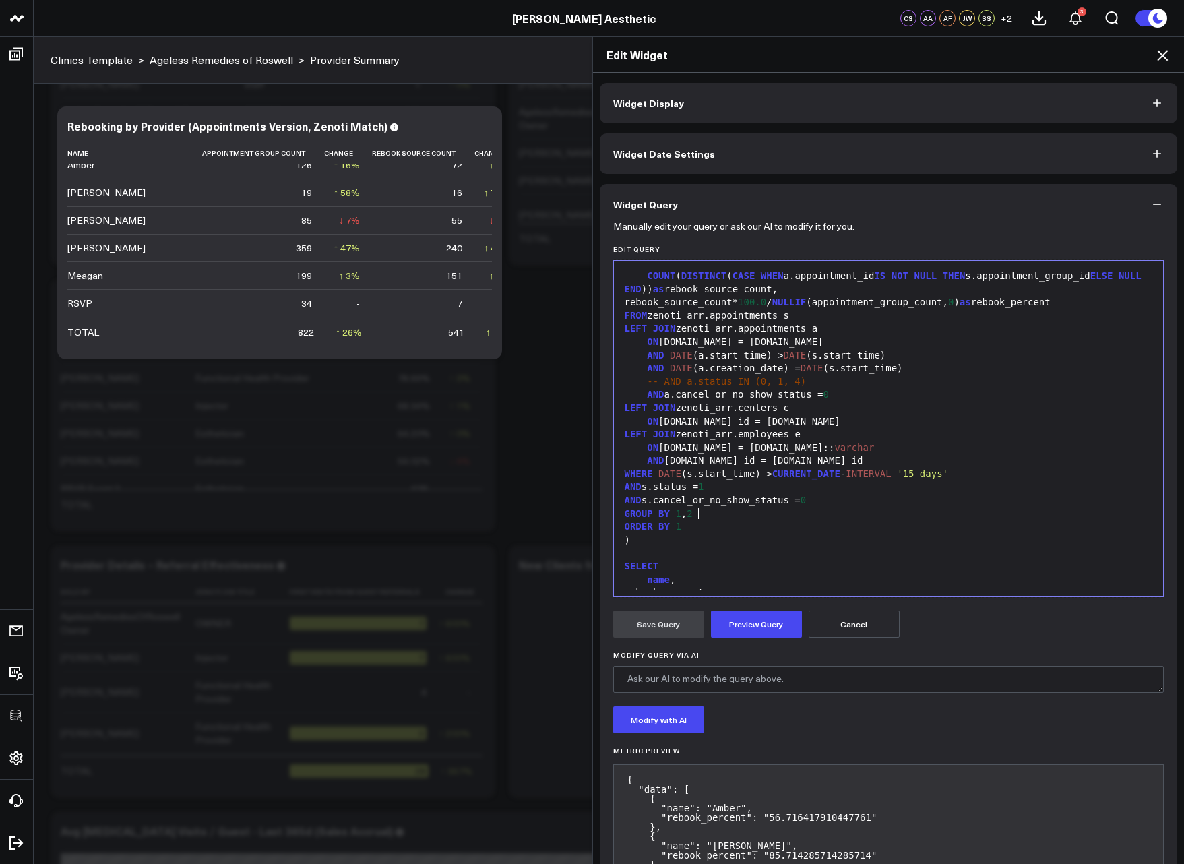
scroll to position [106, 0]
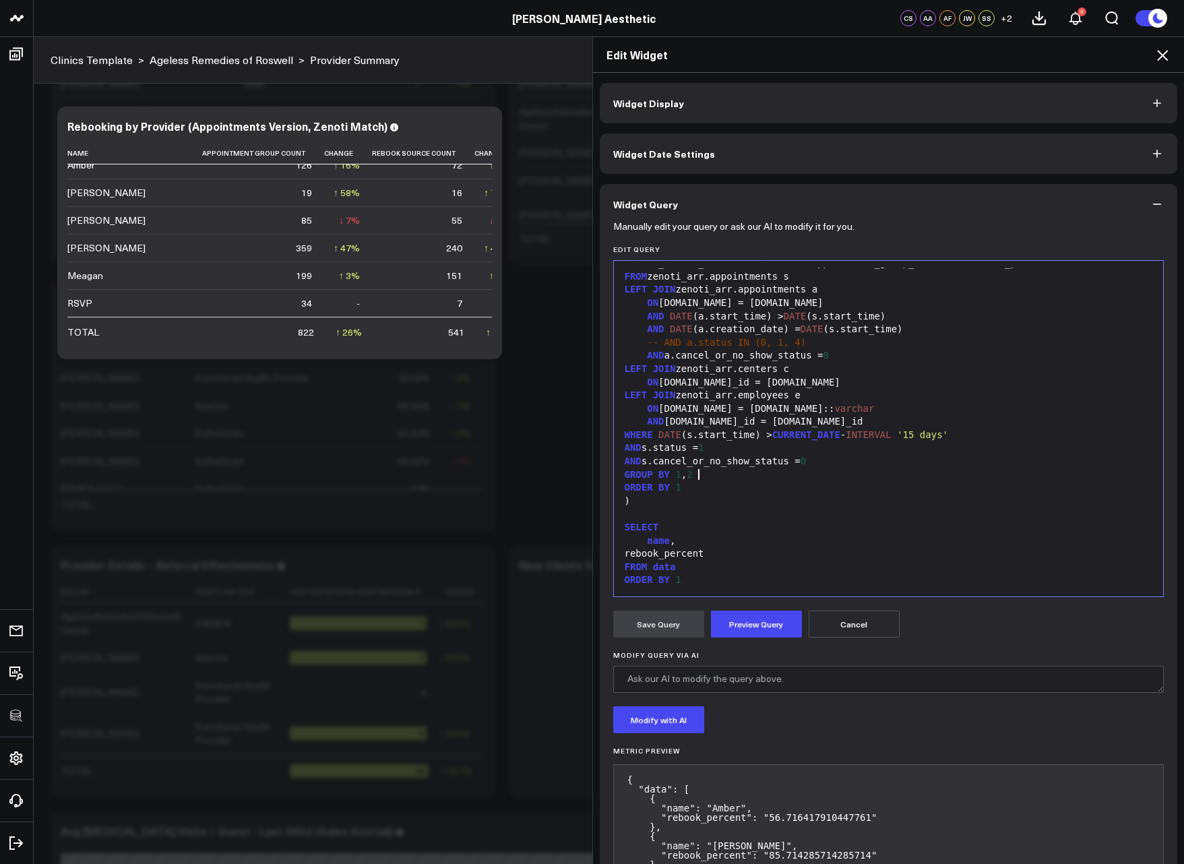
click at [734, 545] on div "name ," at bounding box center [889, 540] width 536 height 13
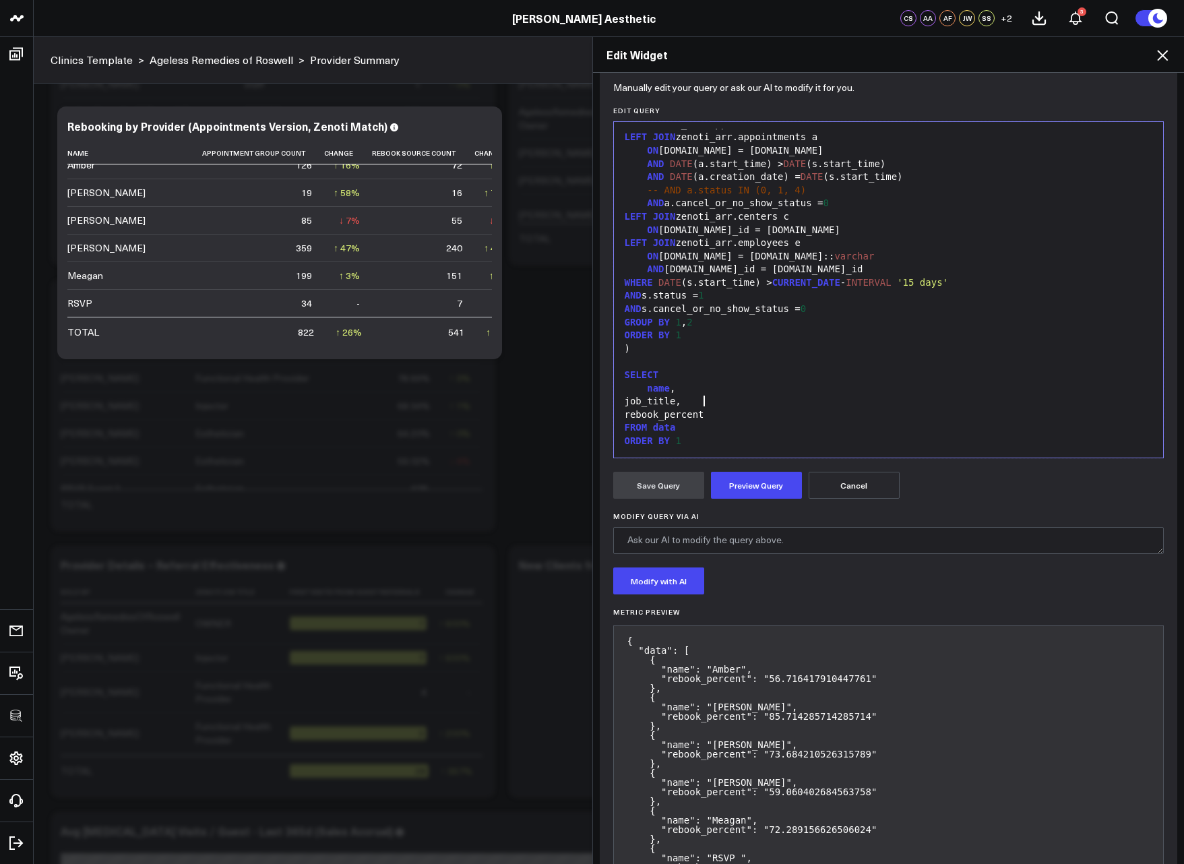
click at [733, 483] on button "Preview Query" at bounding box center [756, 485] width 91 height 27
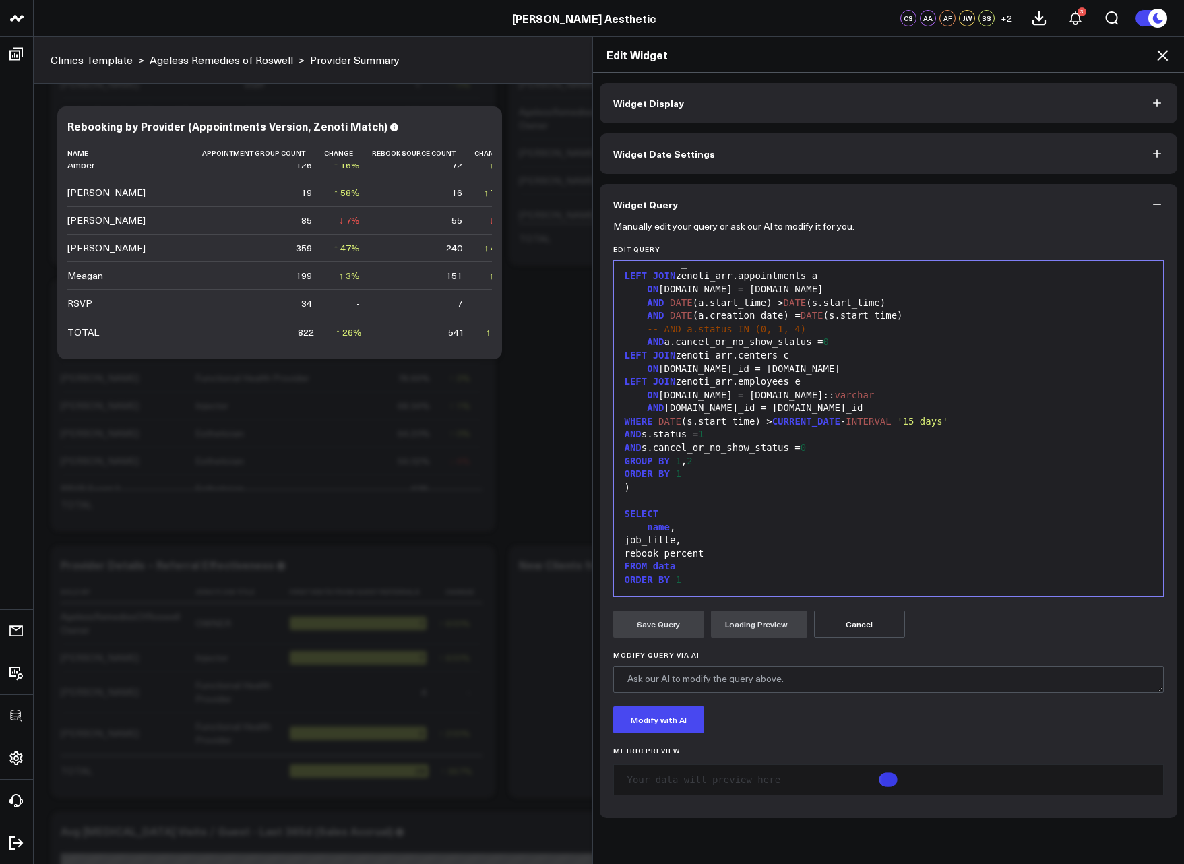
scroll to position [0, 0]
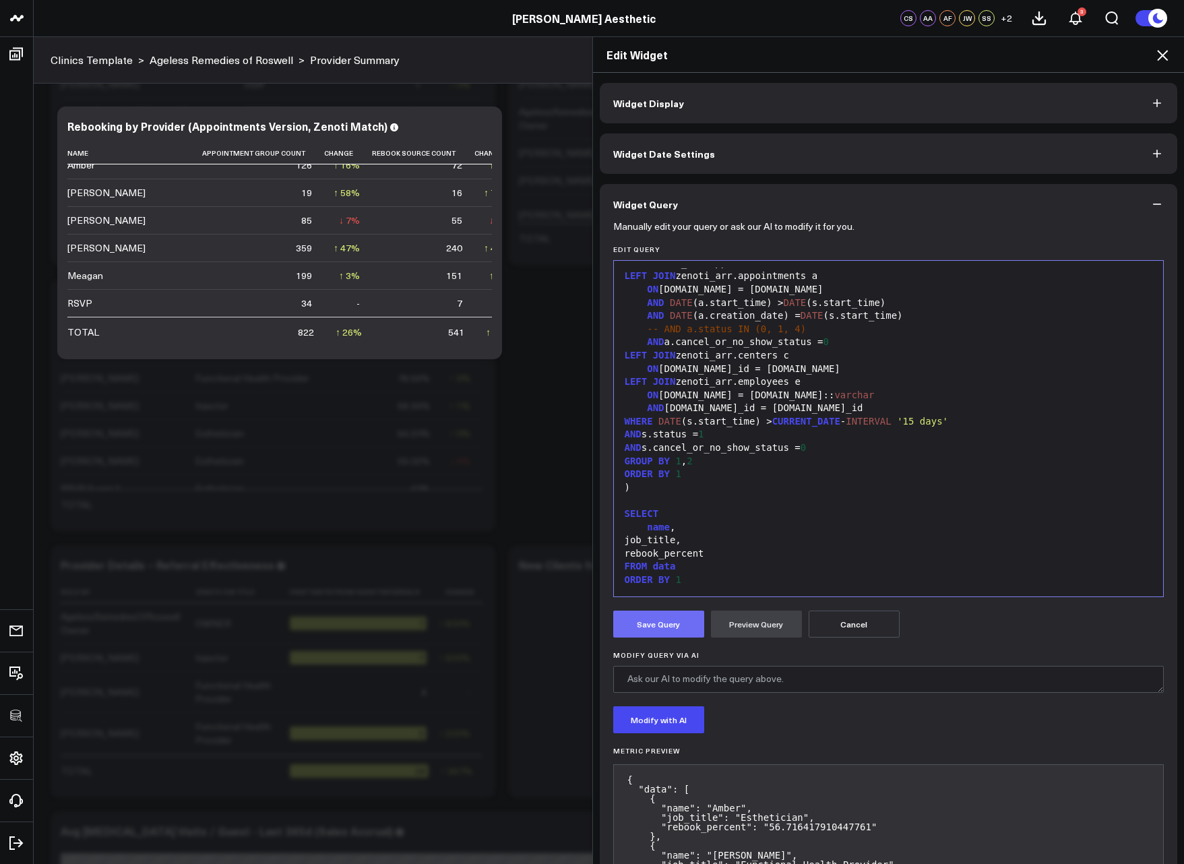
click at [677, 629] on button "Save Query" at bounding box center [658, 624] width 91 height 27
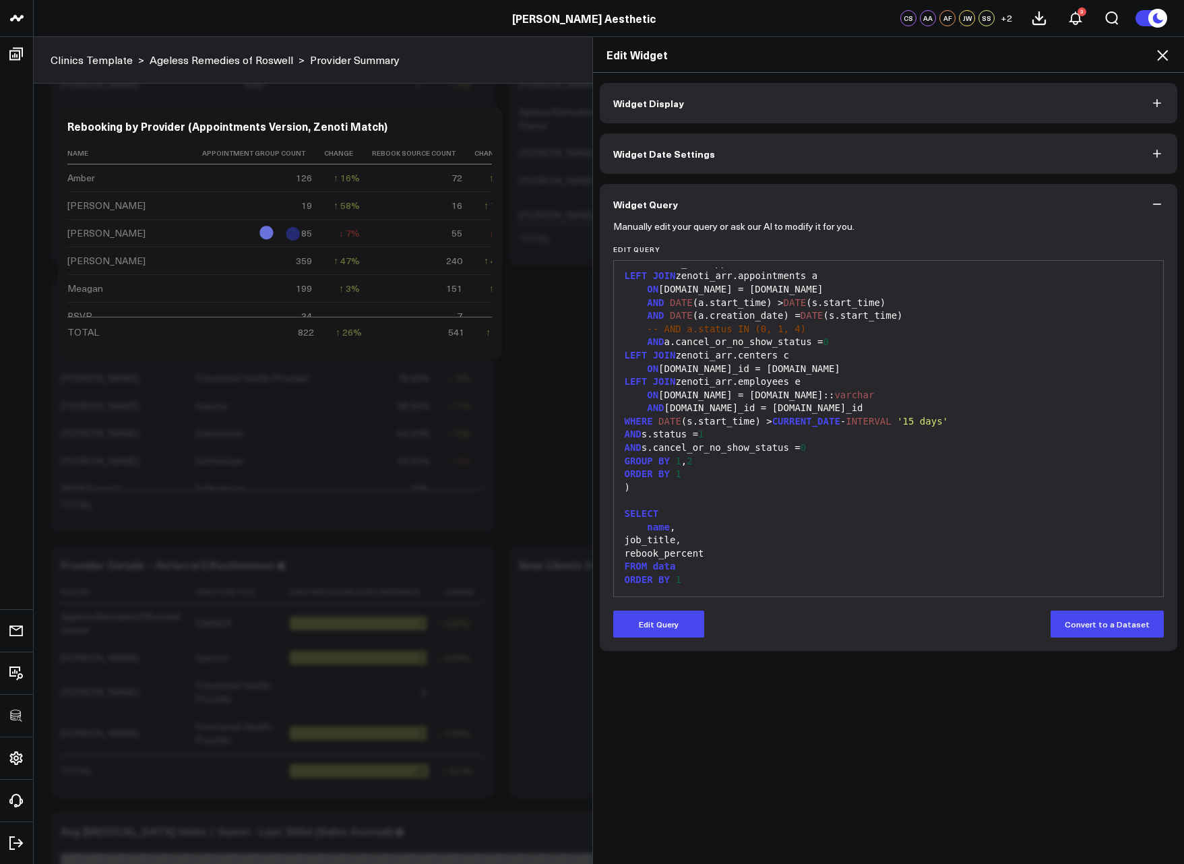
click at [1163, 57] on icon at bounding box center [1162, 55] width 11 height 11
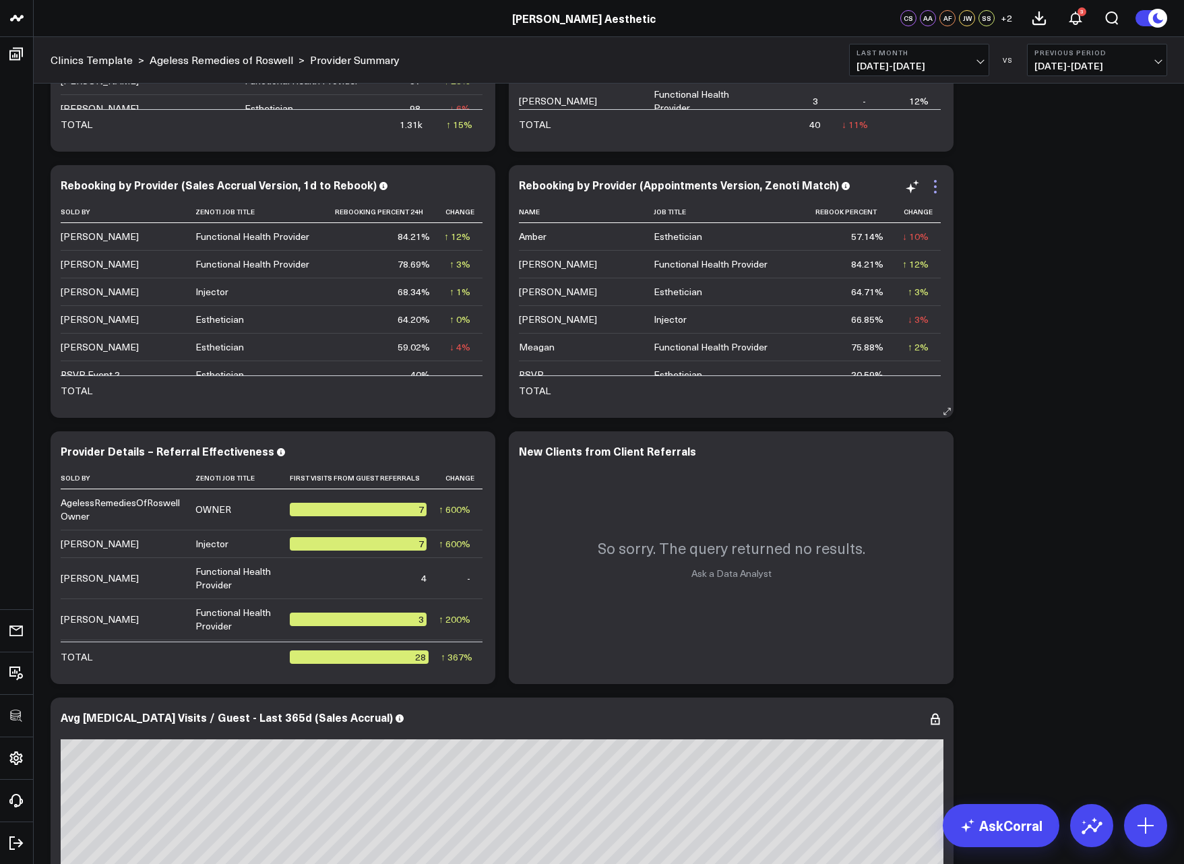
click at [937, 190] on icon at bounding box center [935, 187] width 16 height 16
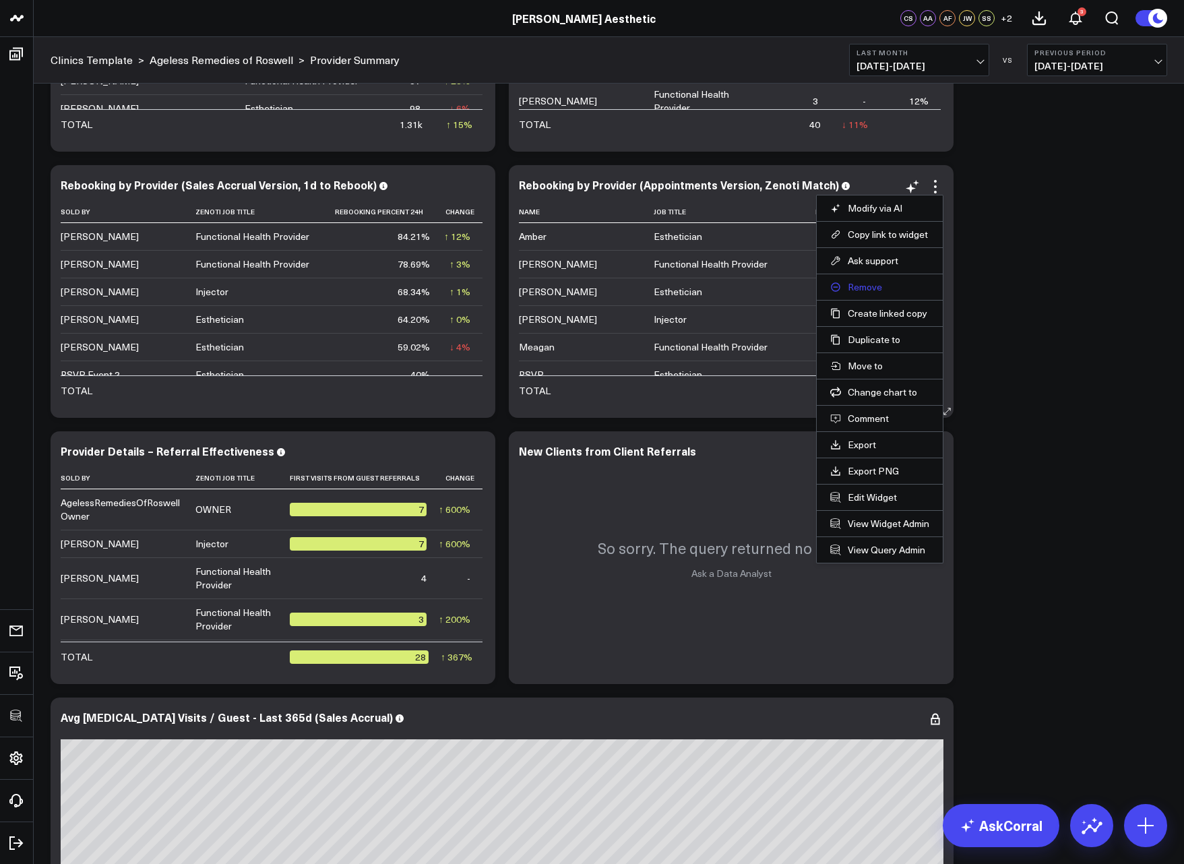
click at [872, 281] on button "Remove" at bounding box center [879, 287] width 99 height 12
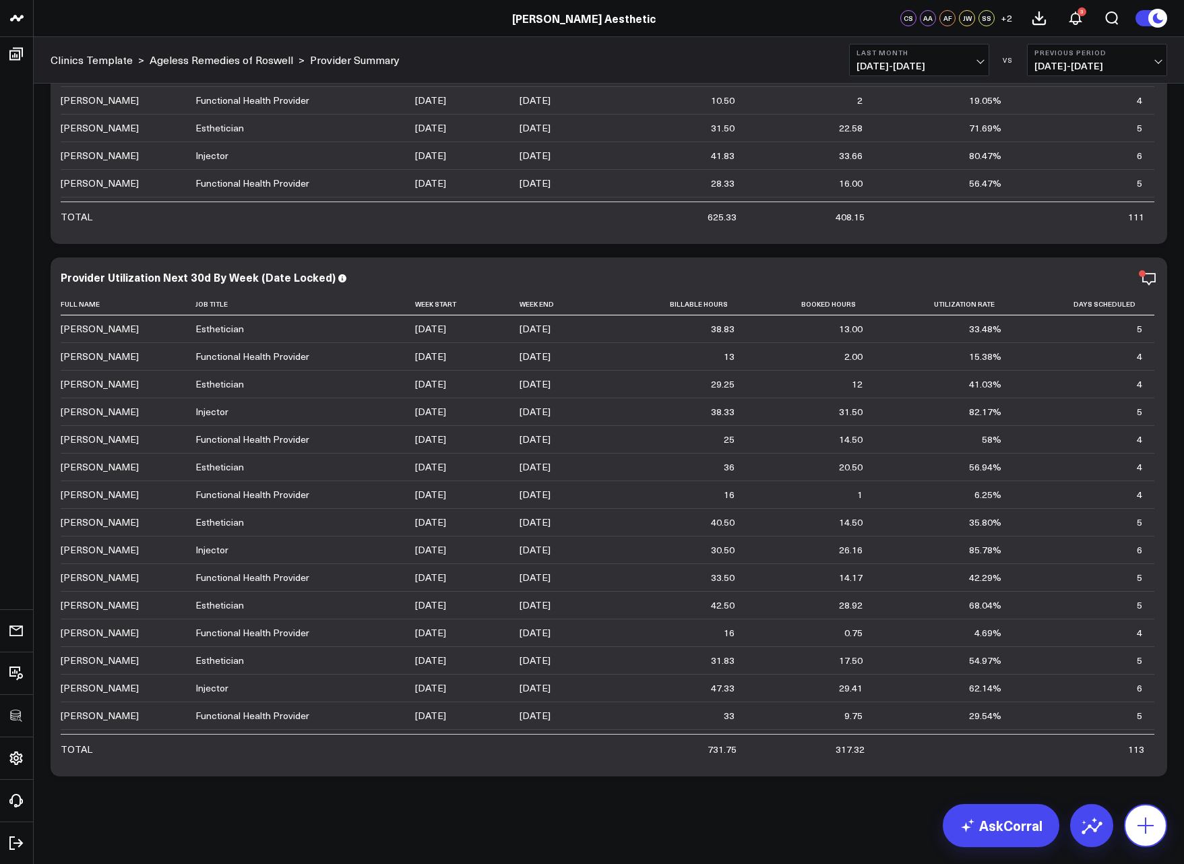
click at [1146, 833] on icon at bounding box center [1146, 826] width 22 height 22
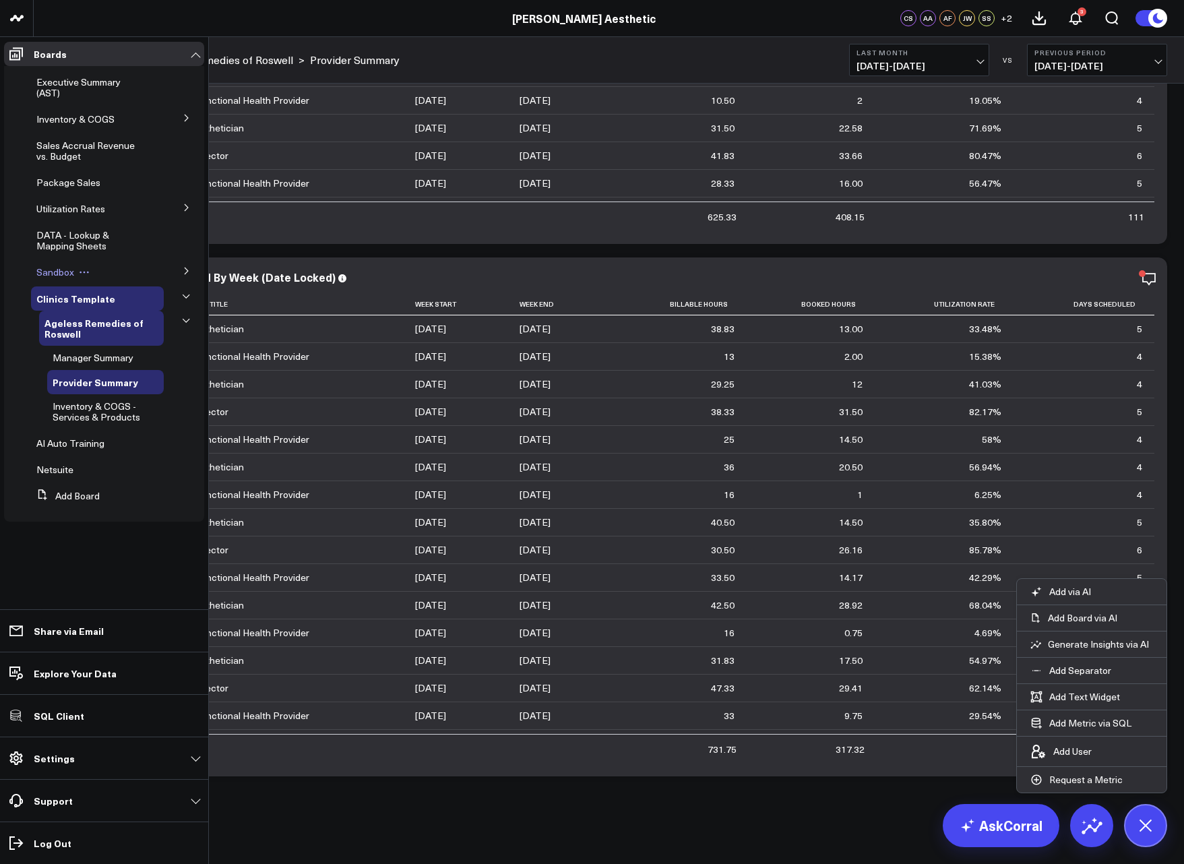
click at [56, 272] on span "Sandbox" at bounding box center [55, 272] width 38 height 13
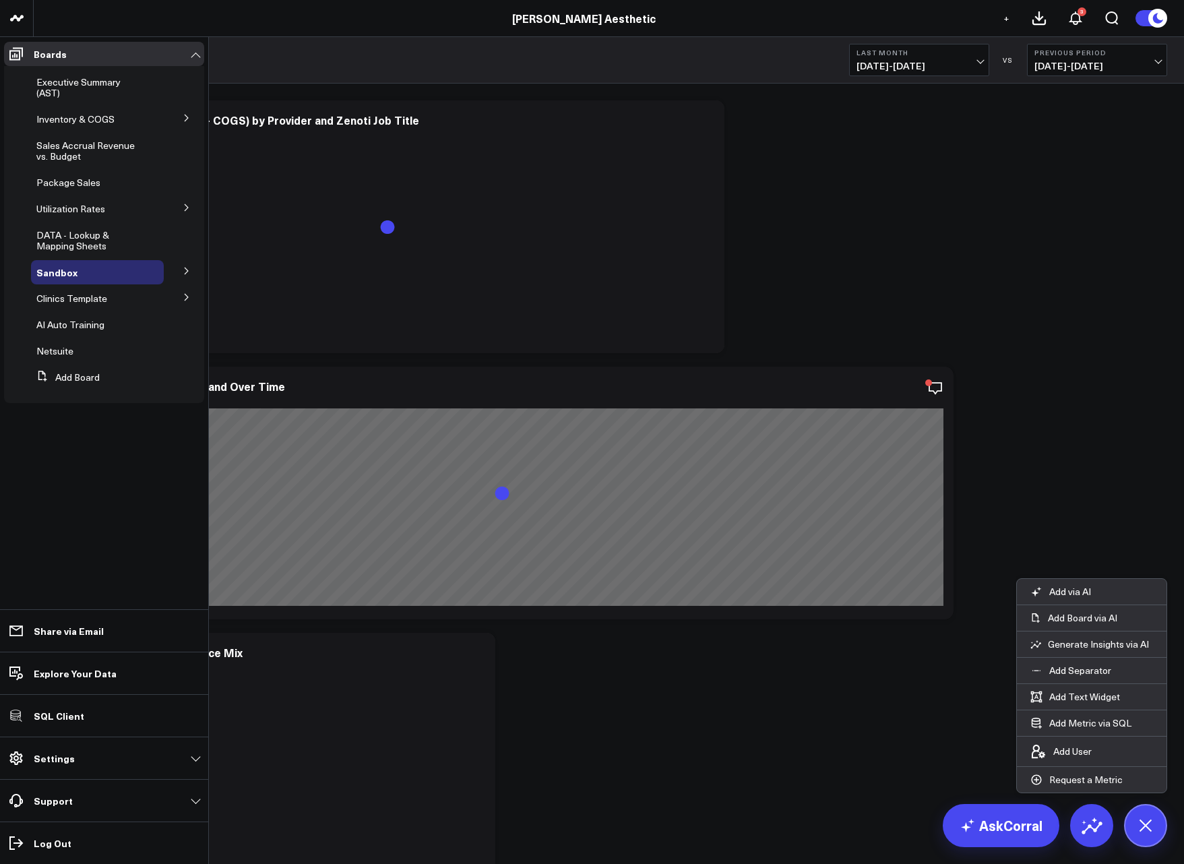
click at [185, 275] on icon at bounding box center [187, 271] width 8 height 8
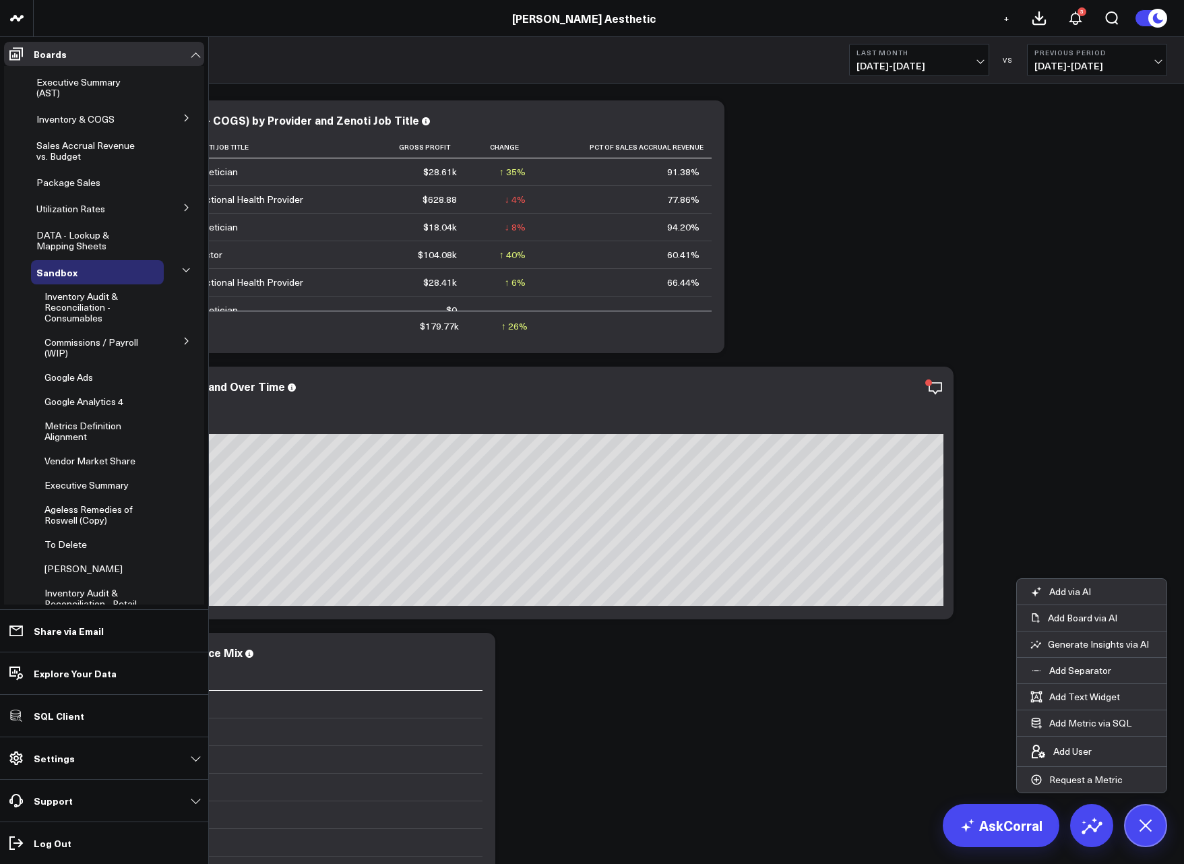
scroll to position [330, 0]
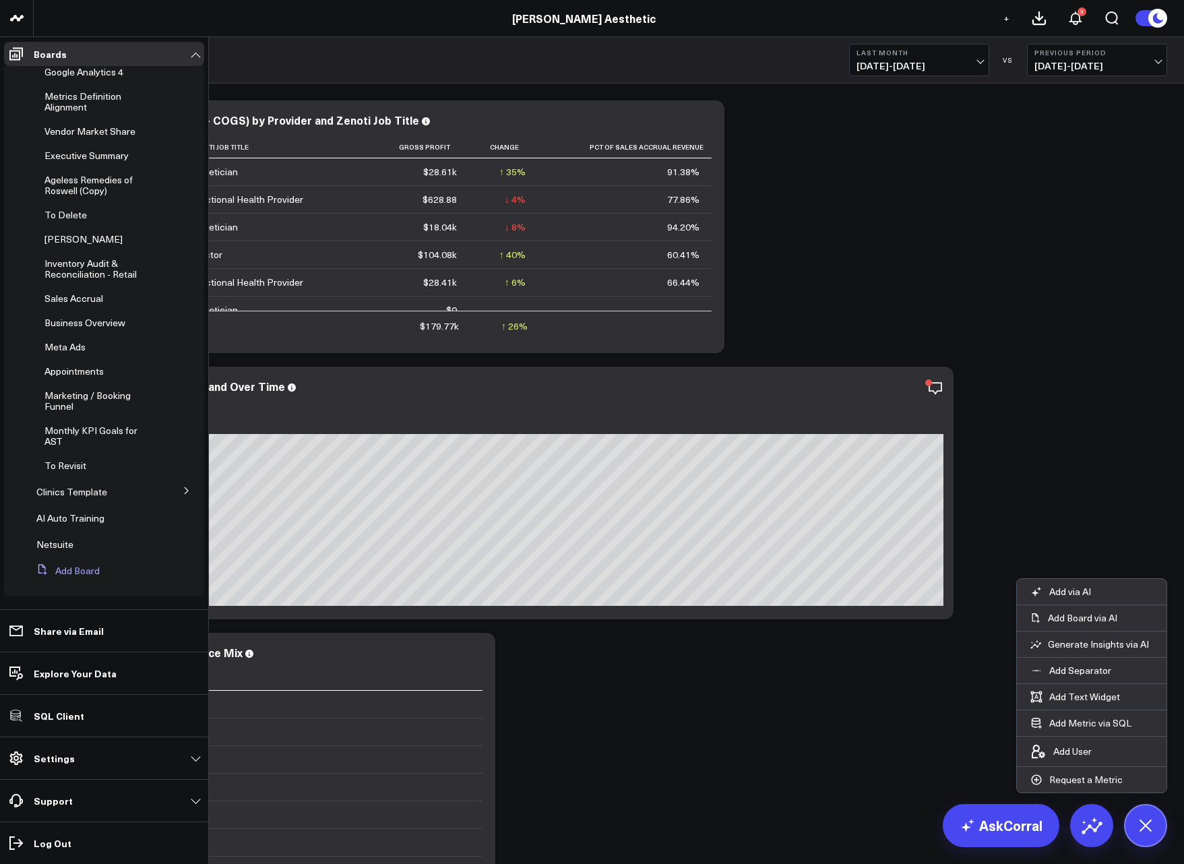
click at [61, 566] on button "Add Board" at bounding box center [65, 571] width 69 height 24
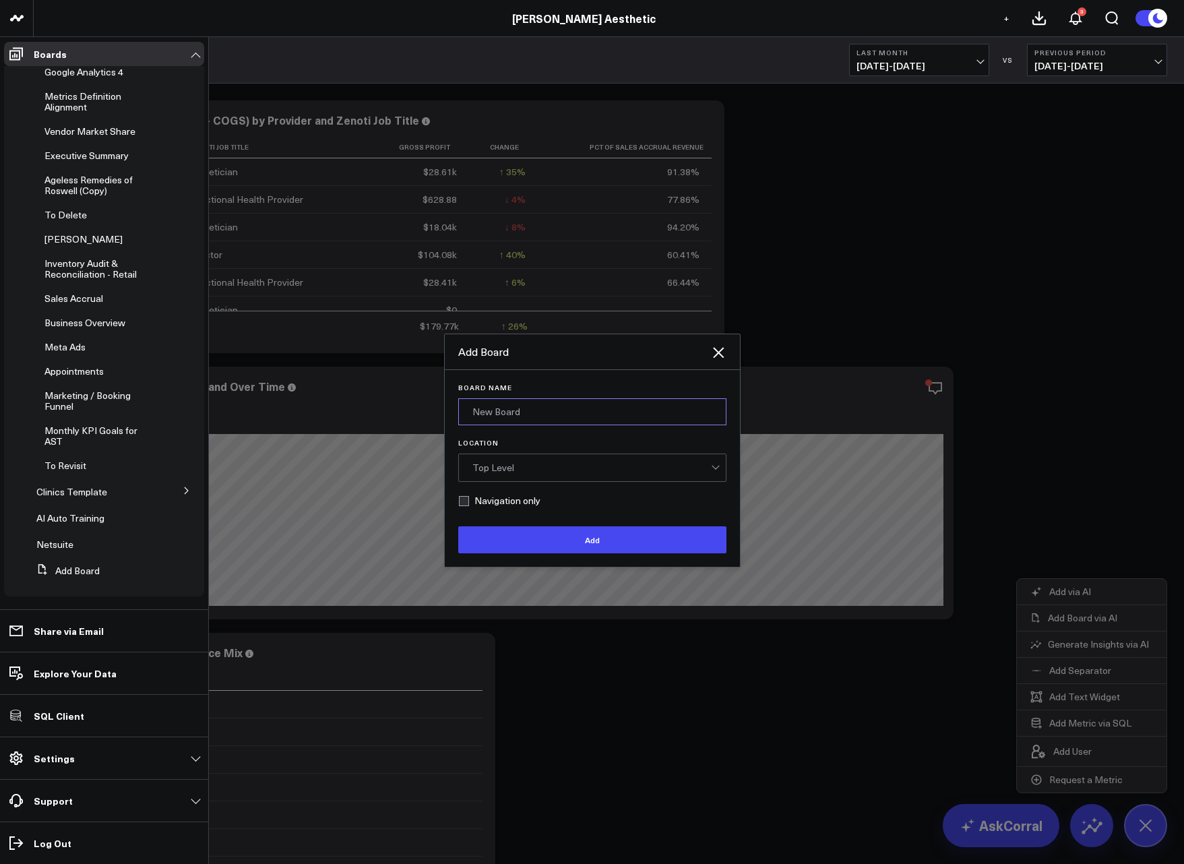
click at [495, 416] on input "Board Name" at bounding box center [592, 411] width 268 height 27
type input "Rebooking (Zenoti Reverse Engineer)"
click at [566, 470] on div "Top Level" at bounding box center [591, 467] width 239 height 11
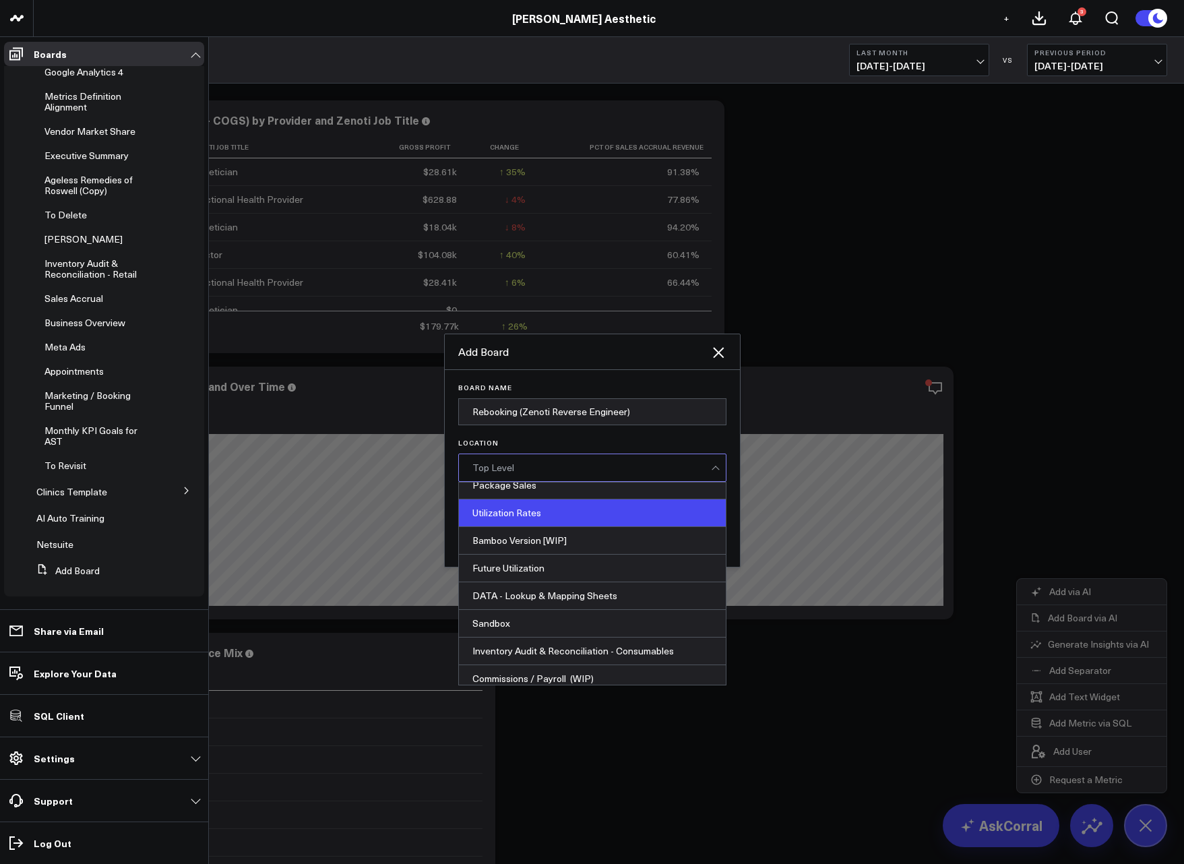
scroll to position [238, 0]
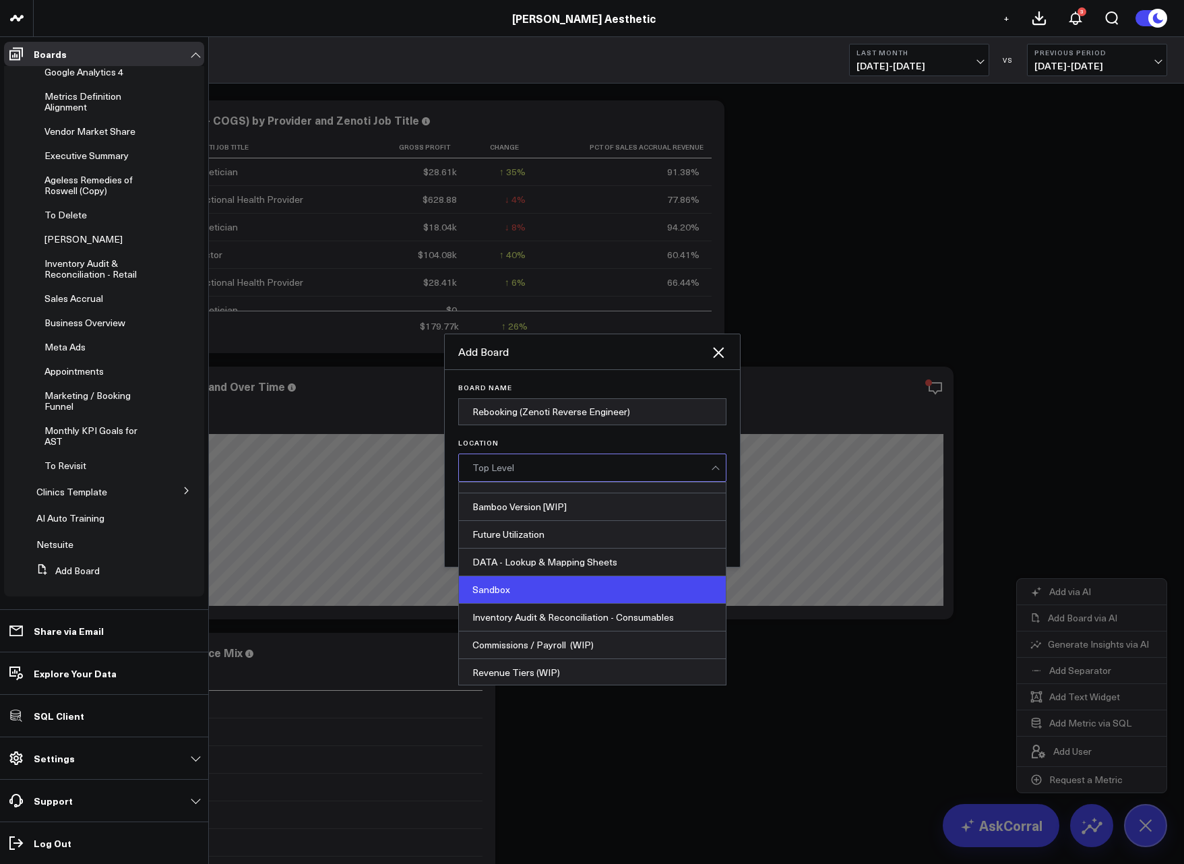
click at [549, 584] on div "Sandbox" at bounding box center [592, 590] width 267 height 28
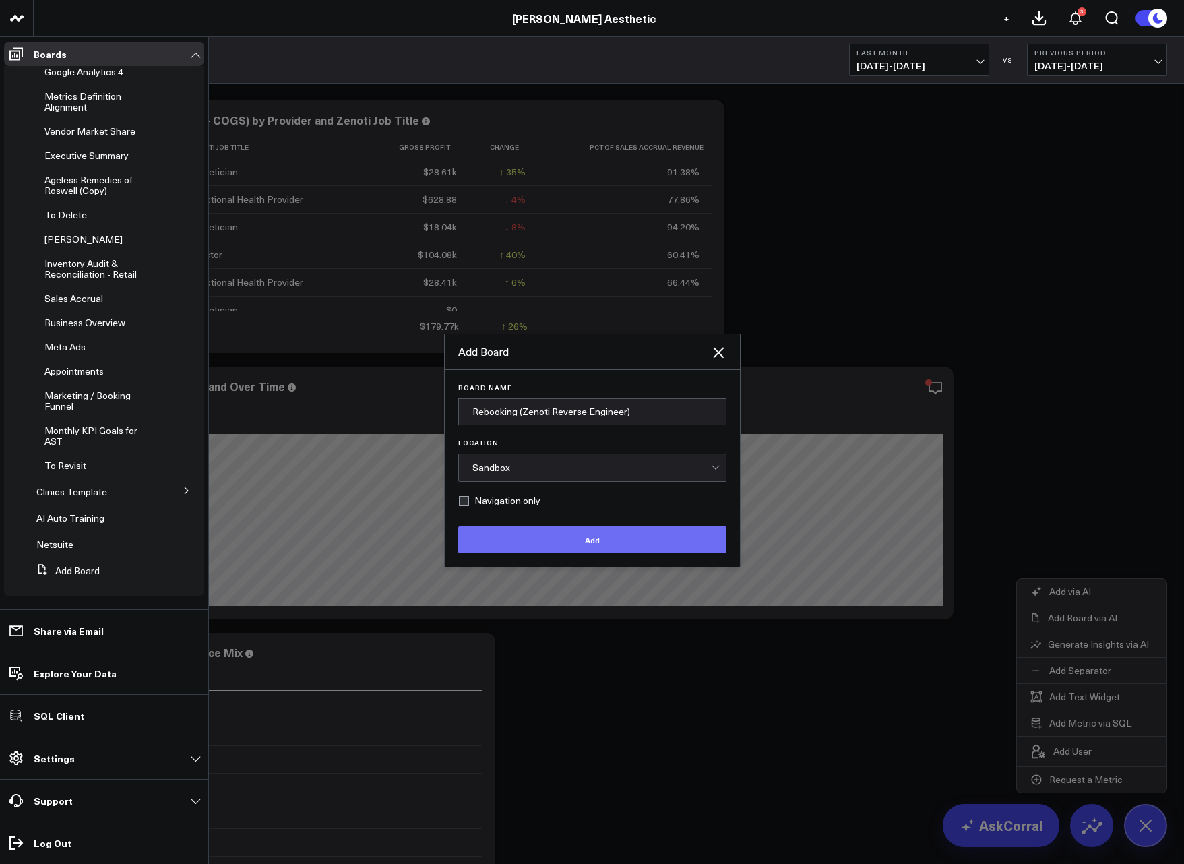
click at [539, 541] on button "Add" at bounding box center [592, 539] width 268 height 27
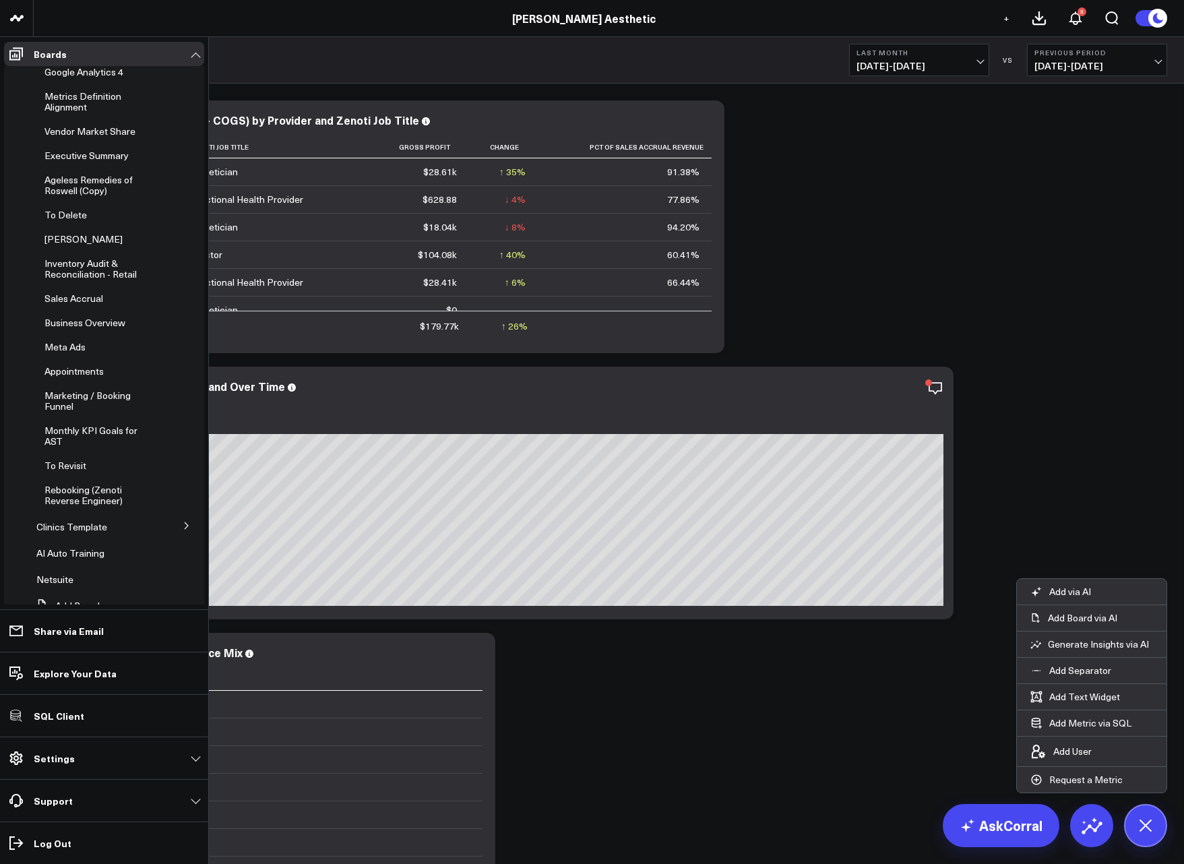
click at [92, 500] on span "Rebooking (Zenoti Reverse Engineer)" at bounding box center [83, 495] width 78 height 24
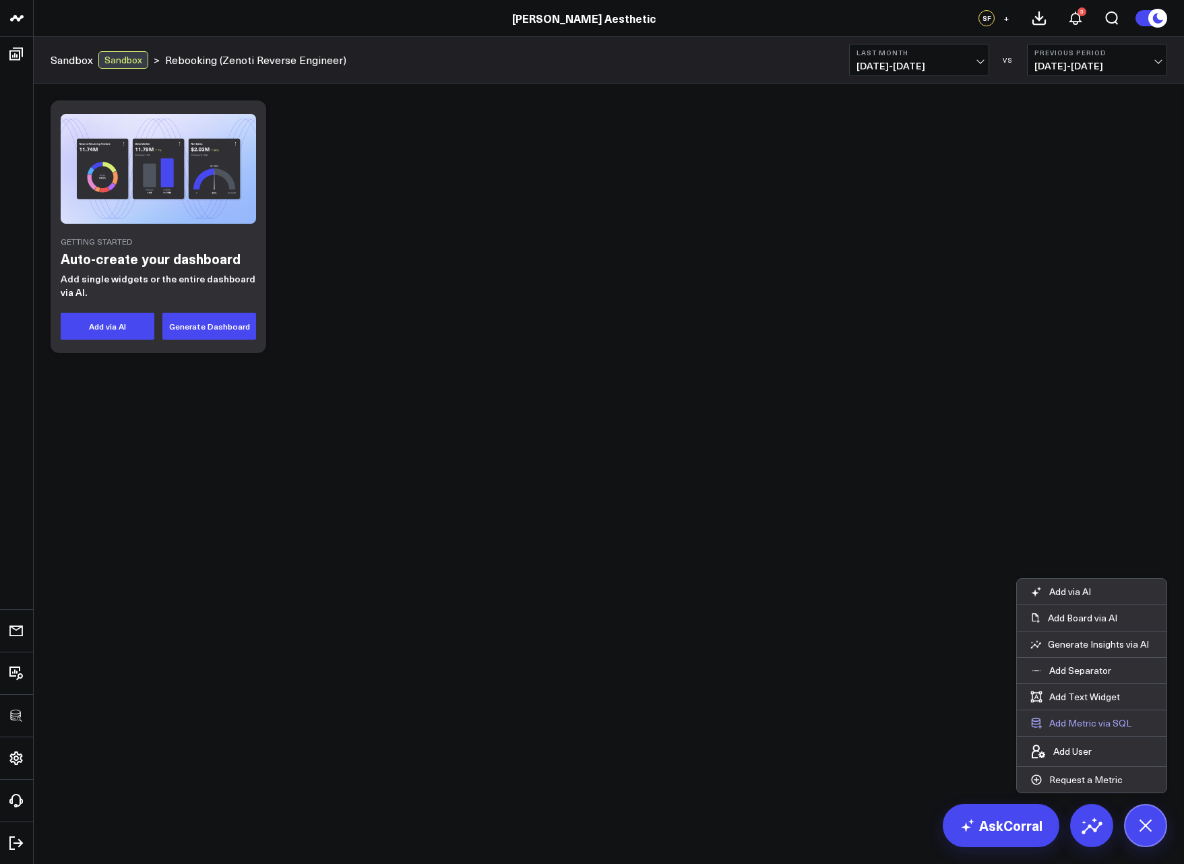
click at [1099, 727] on button "Add Metric via SQL" at bounding box center [1081, 723] width 128 height 26
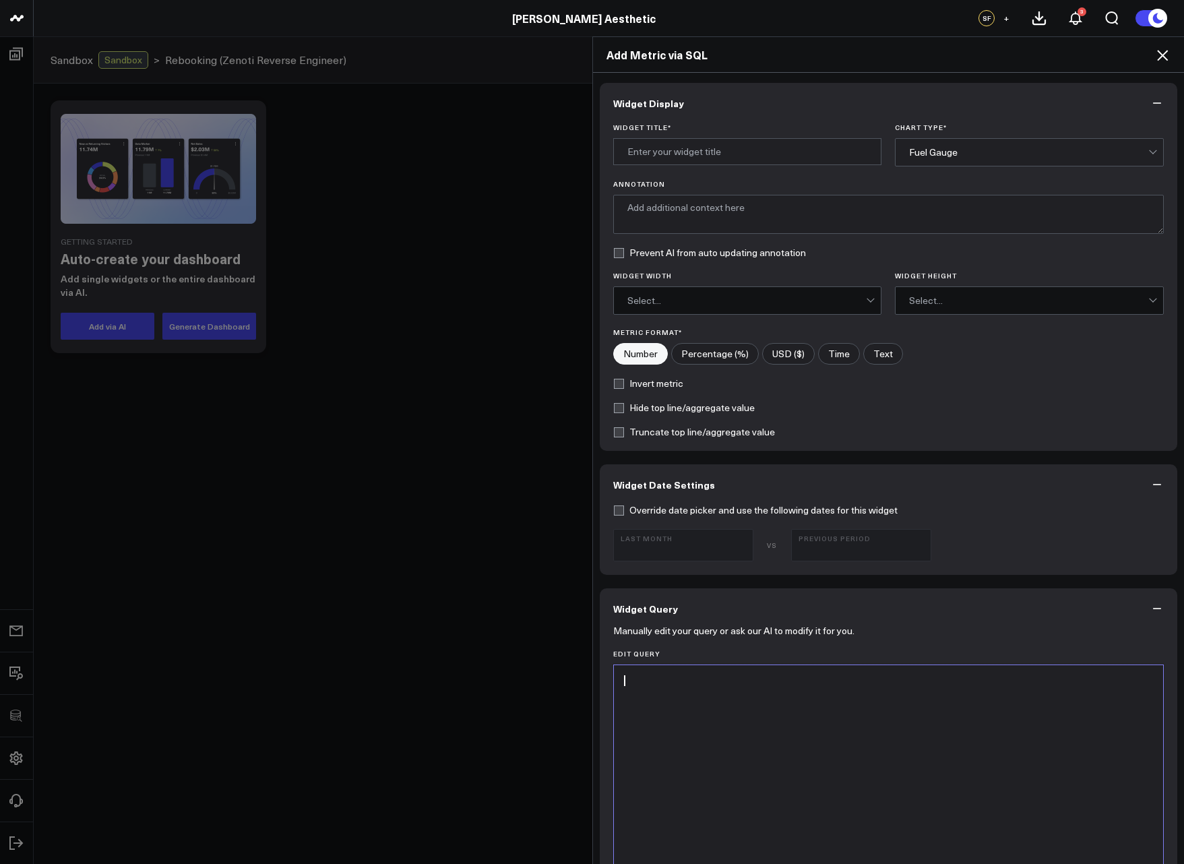
click at [913, 691] on div at bounding box center [889, 833] width 536 height 322
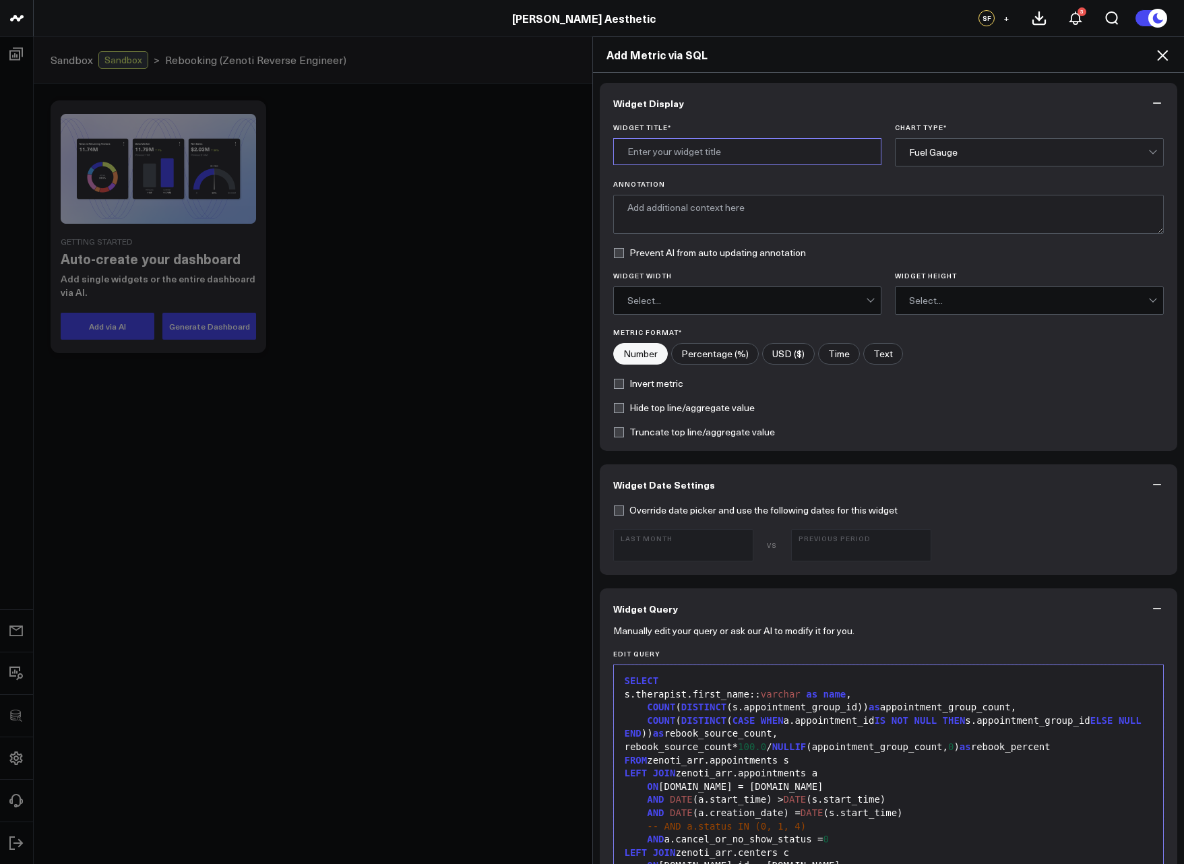
click at [759, 160] on input "Widget Title *" at bounding box center [747, 151] width 269 height 27
type input "Rebooking by Provider"
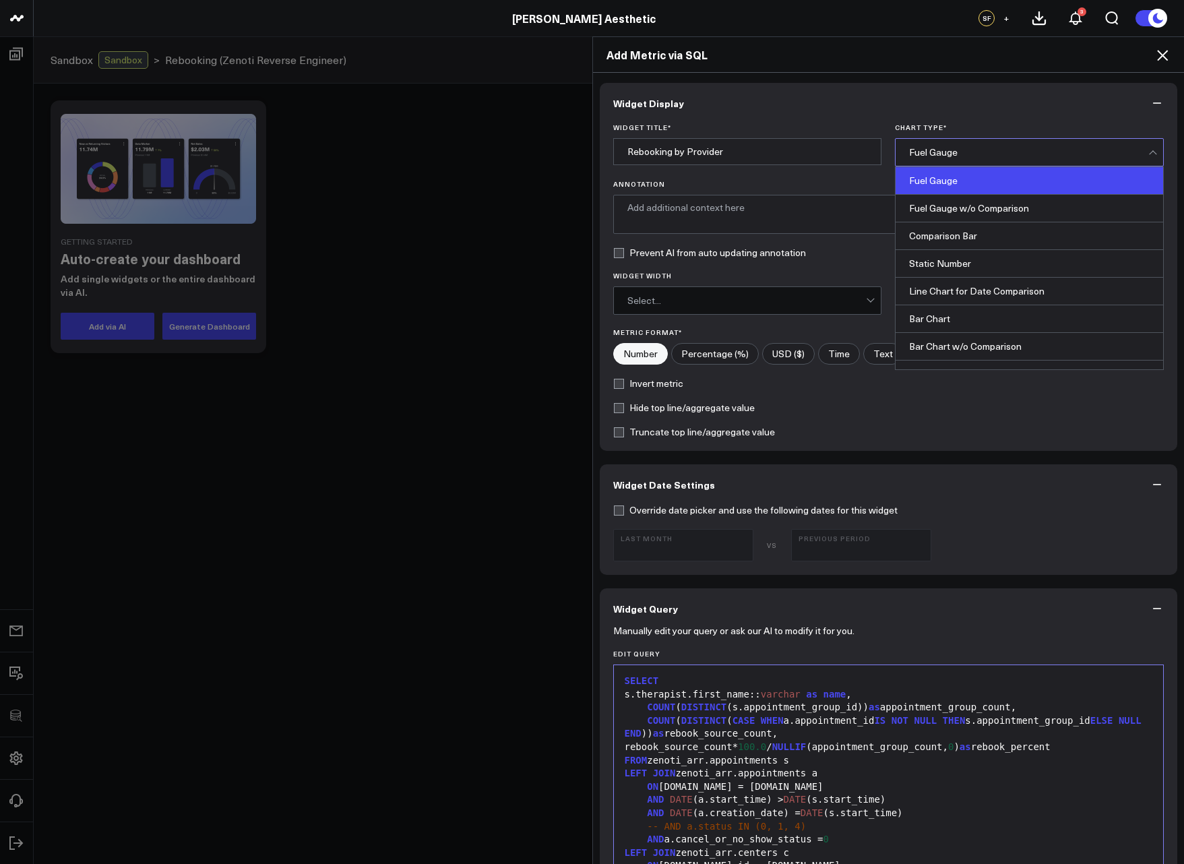
click at [900, 156] on div "Fuel Gauge" at bounding box center [1029, 152] width 269 height 28
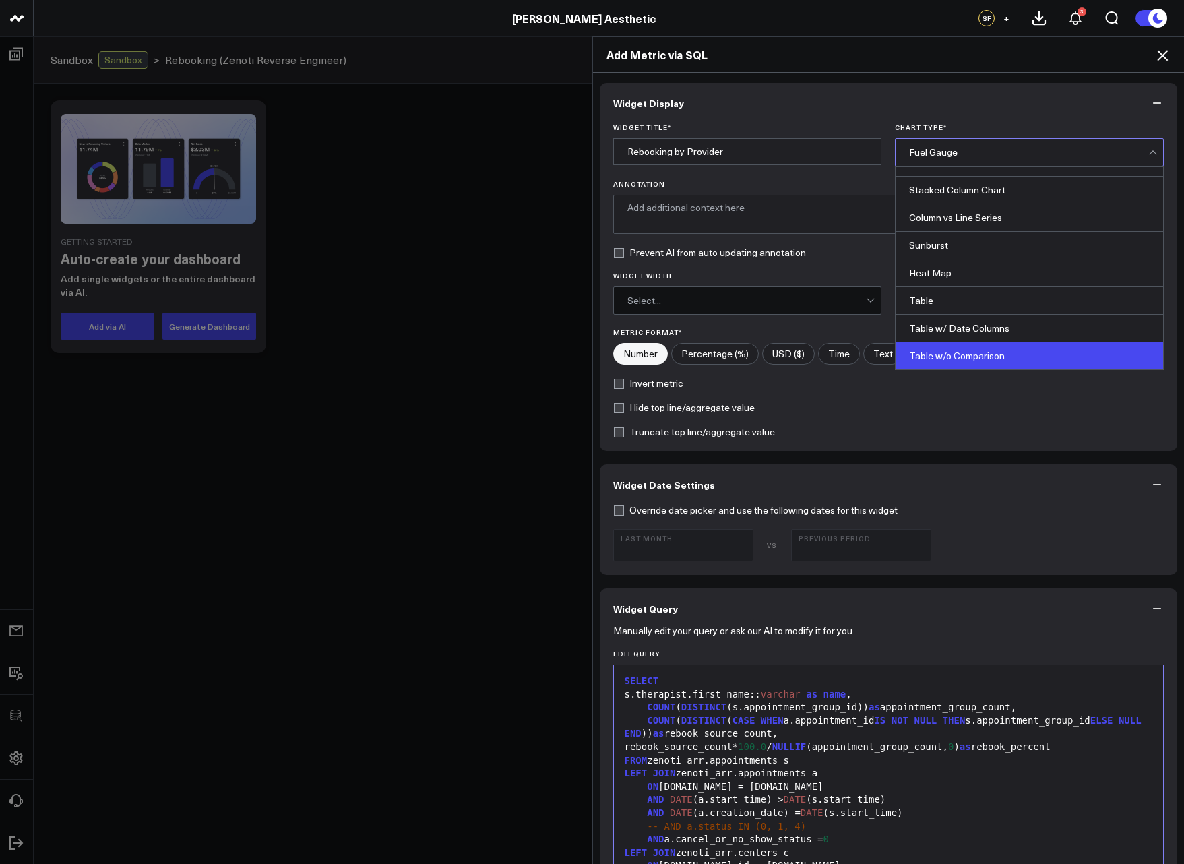
click at [995, 344] on div "Table w/o Comparison" at bounding box center [1030, 355] width 268 height 27
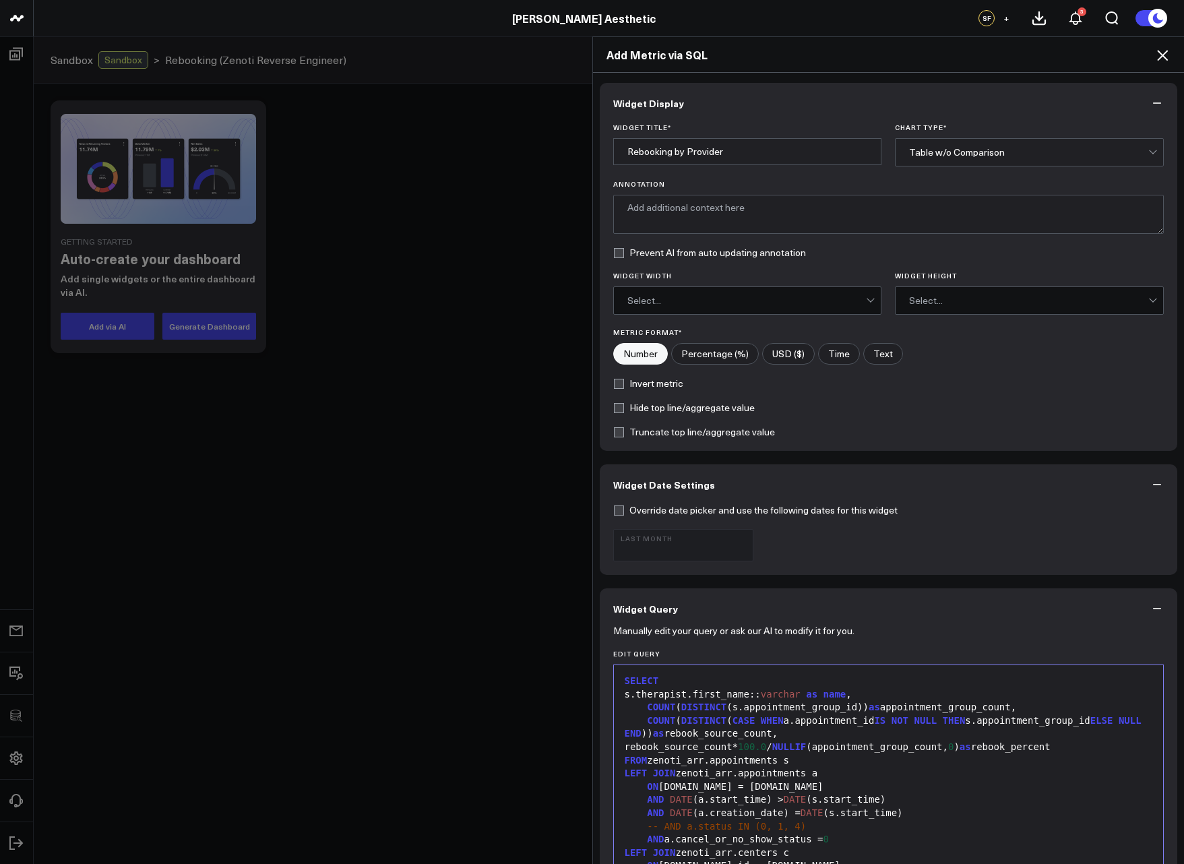
scroll to position [408, 0]
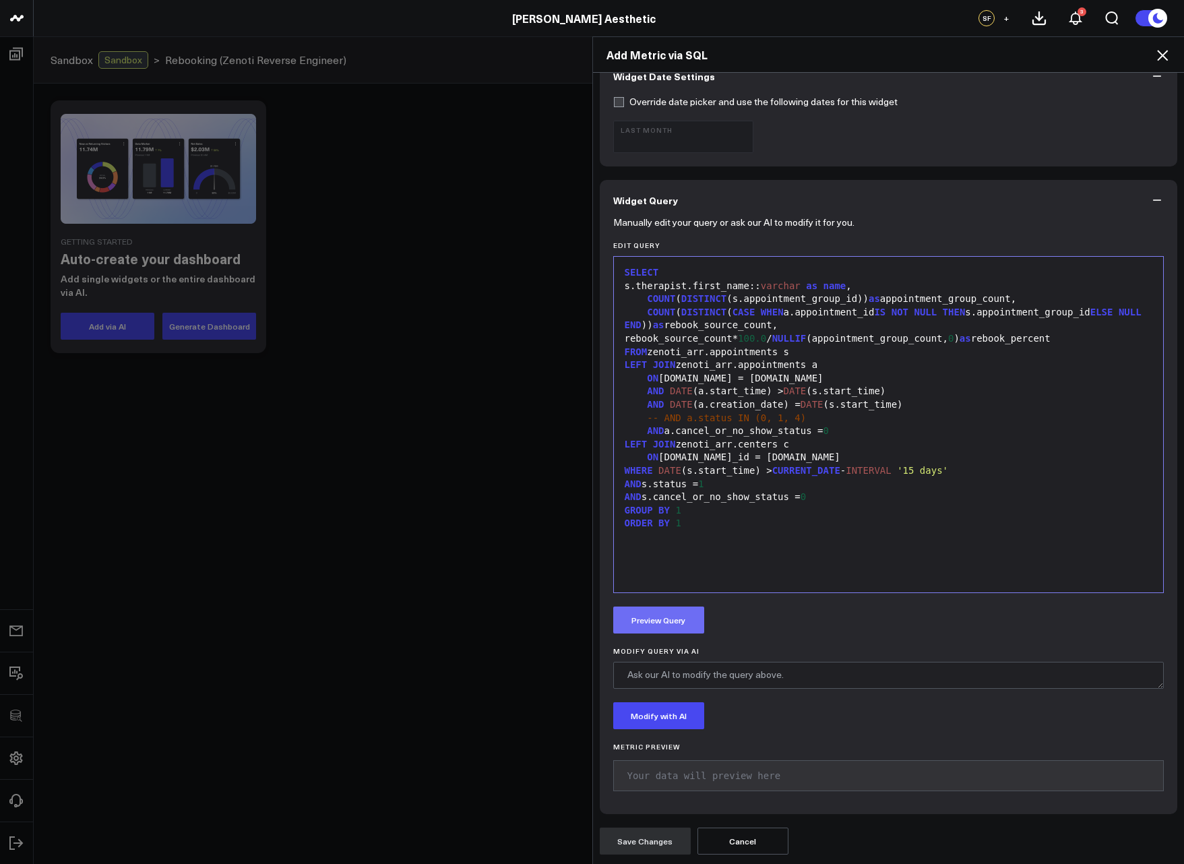
click at [672, 613] on button "Preview Query" at bounding box center [658, 620] width 91 height 27
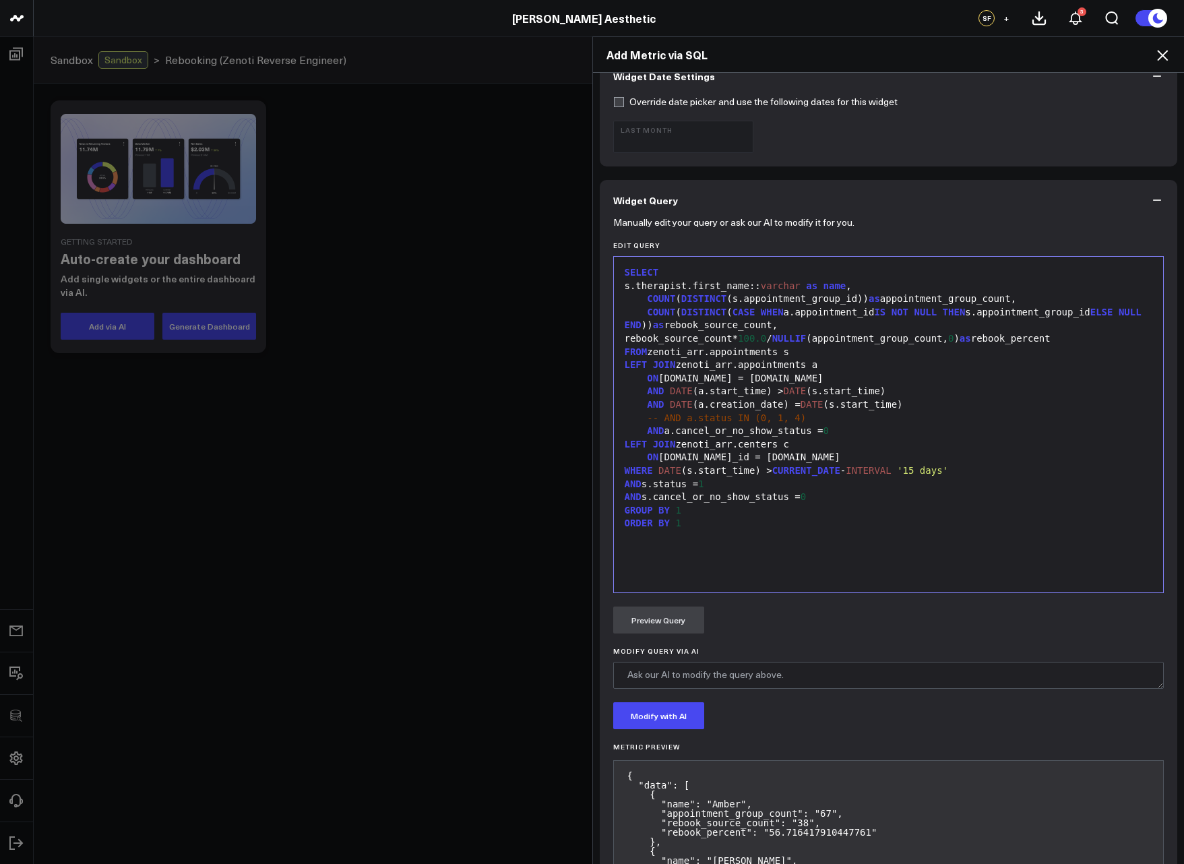
scroll to position [776, 0]
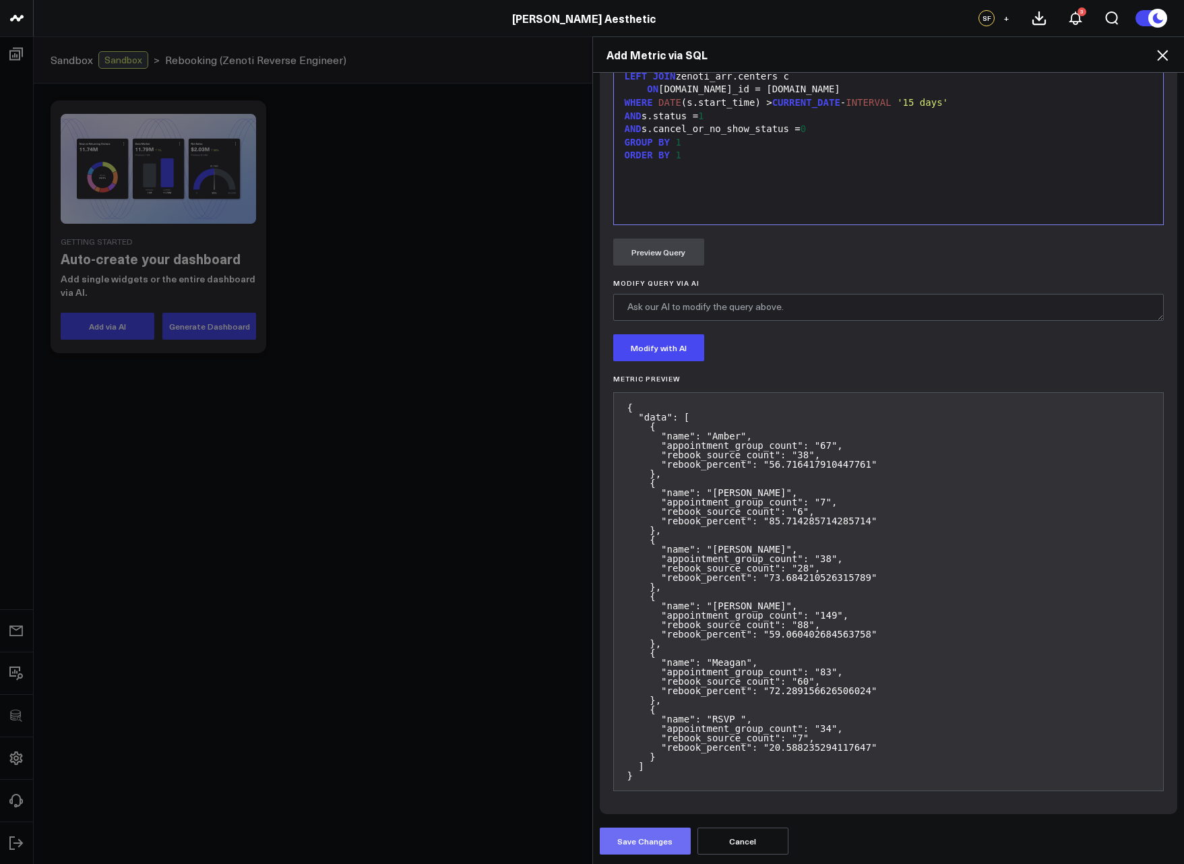
click at [646, 828] on button "Save Changes" at bounding box center [645, 841] width 91 height 27
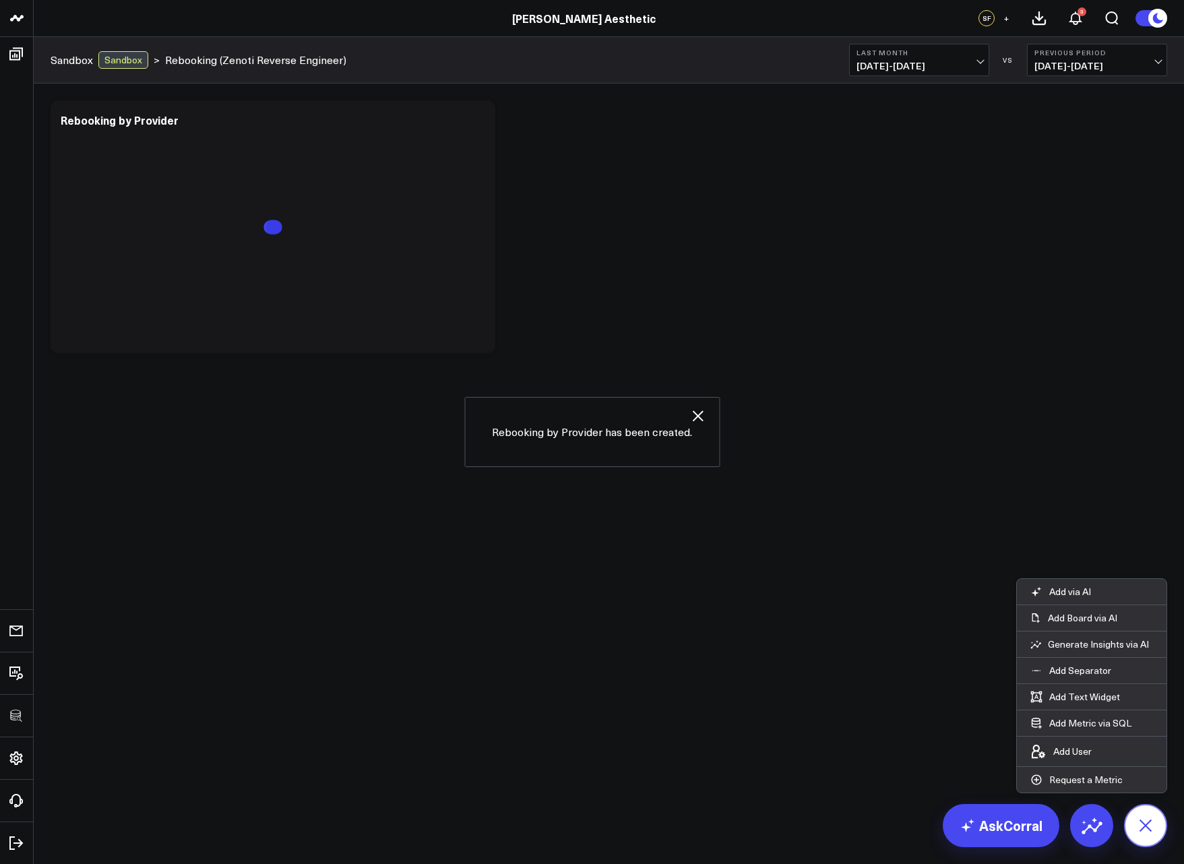
click at [1135, 814] on button at bounding box center [1145, 825] width 43 height 43
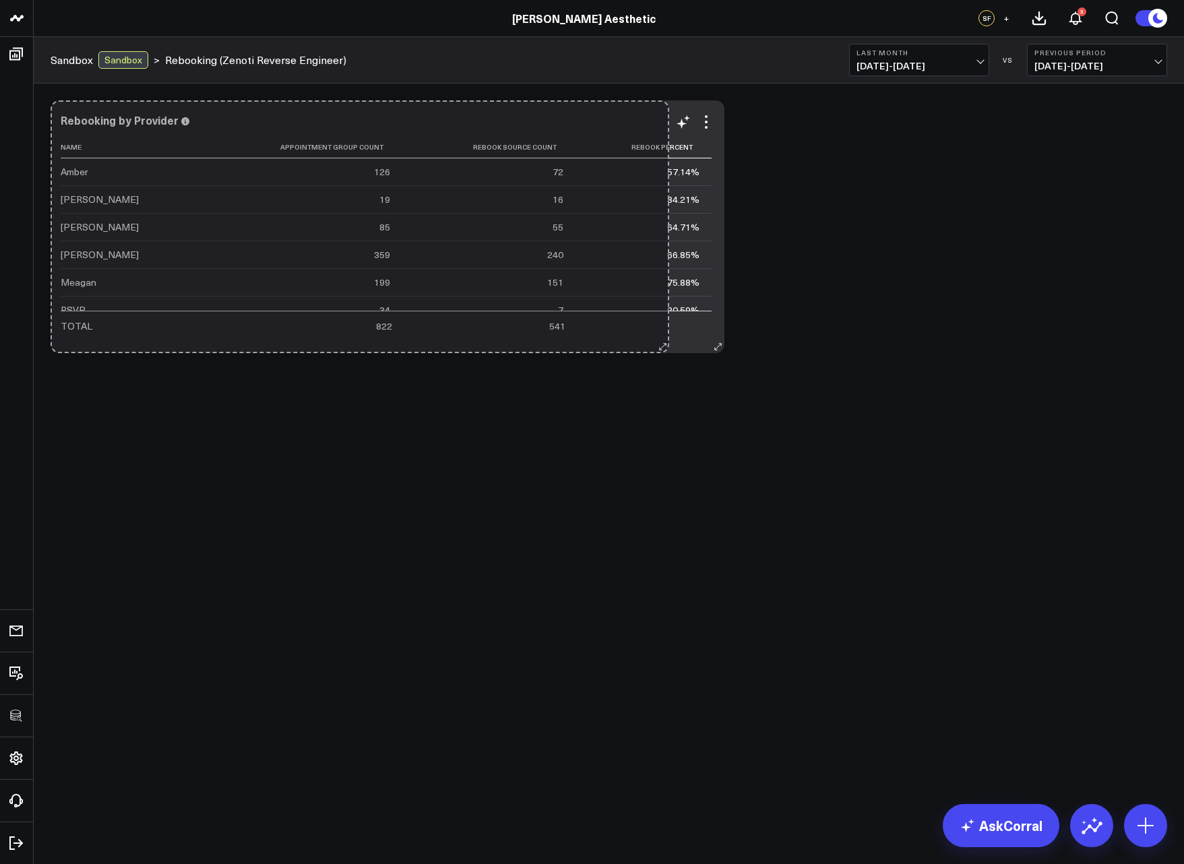
drag, startPoint x: 490, startPoint y: 347, endPoint x: 664, endPoint y: 346, distance: 173.9
click at [664, 346] on div "Rebooking by Provider Name Appointment Group Count Rebook Source Count Rebook P…" at bounding box center [388, 226] width 674 height 253
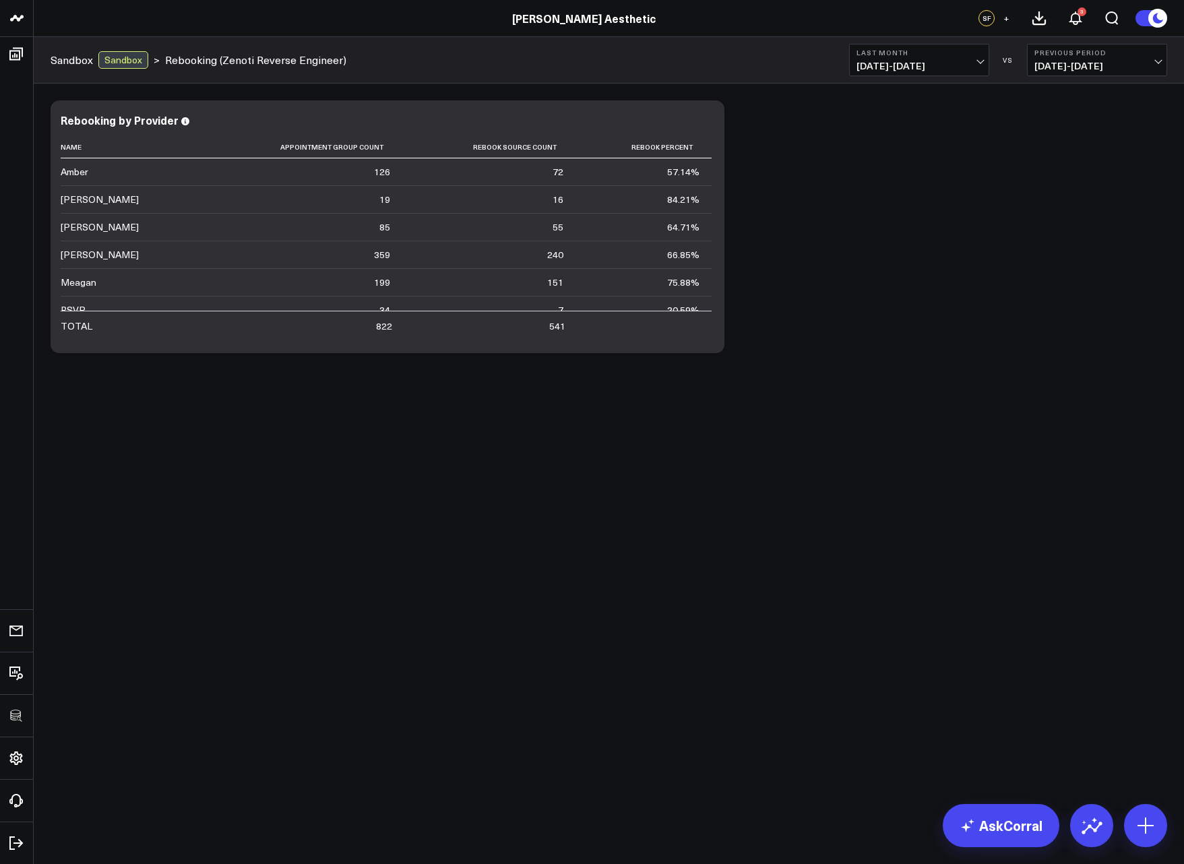
click at [892, 75] on button "Last Month 08/01/25 - 08/31/25" at bounding box center [919, 60] width 140 height 32
click at [880, 433] on link "Custom Dates" at bounding box center [919, 431] width 139 height 26
select select "8"
select select "2025"
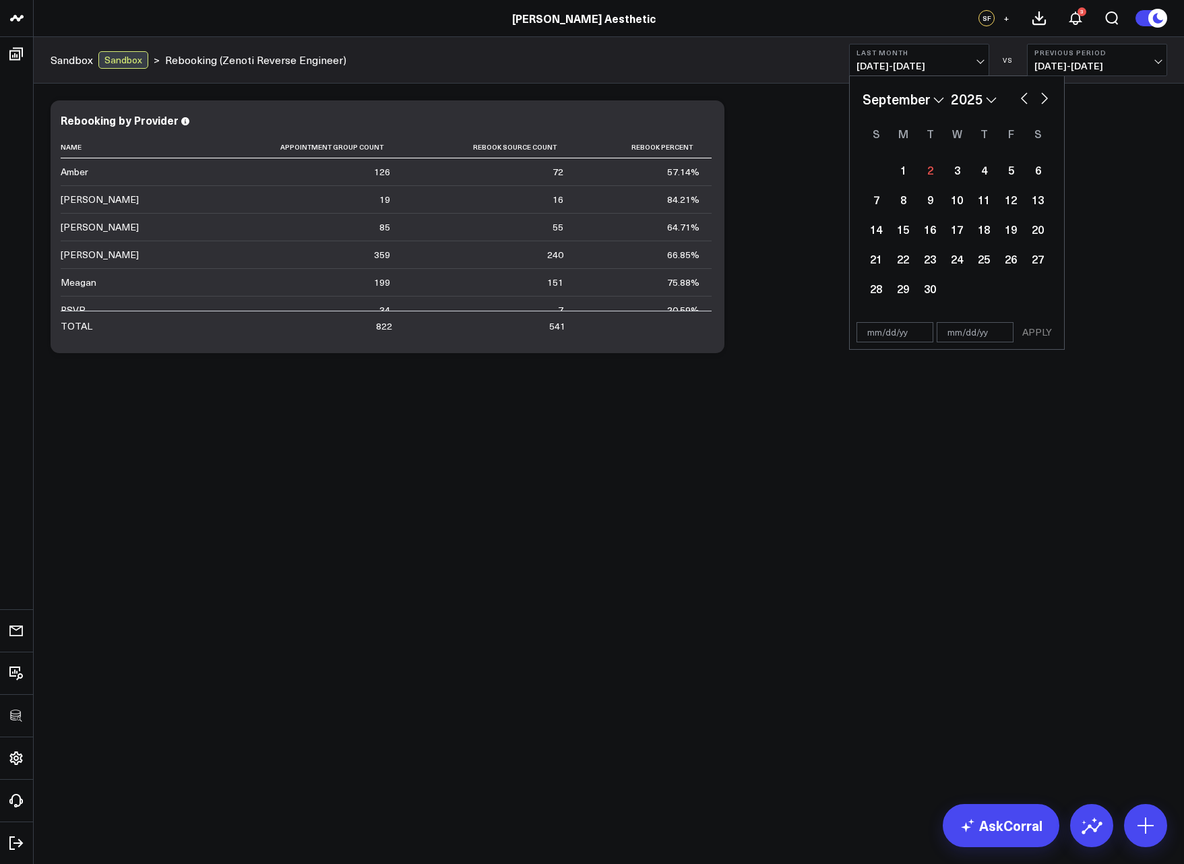
click at [1018, 101] on button "button" at bounding box center [1024, 97] width 13 height 16
click at [1018, 102] on button "button" at bounding box center [1024, 97] width 13 height 16
select select "6"
select select "2025"
click at [928, 164] on div "1" at bounding box center [930, 169] width 27 height 27
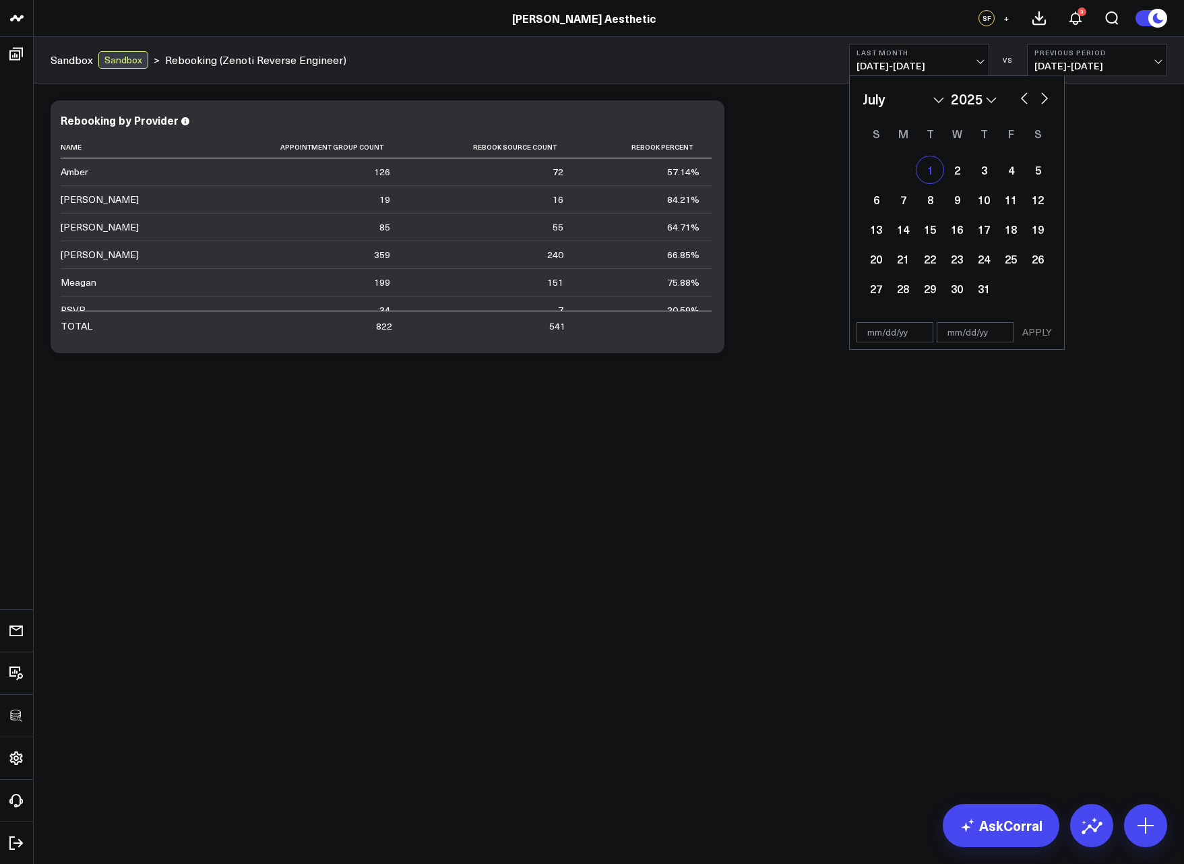
type input "07/01/25"
select select "6"
select select "2025"
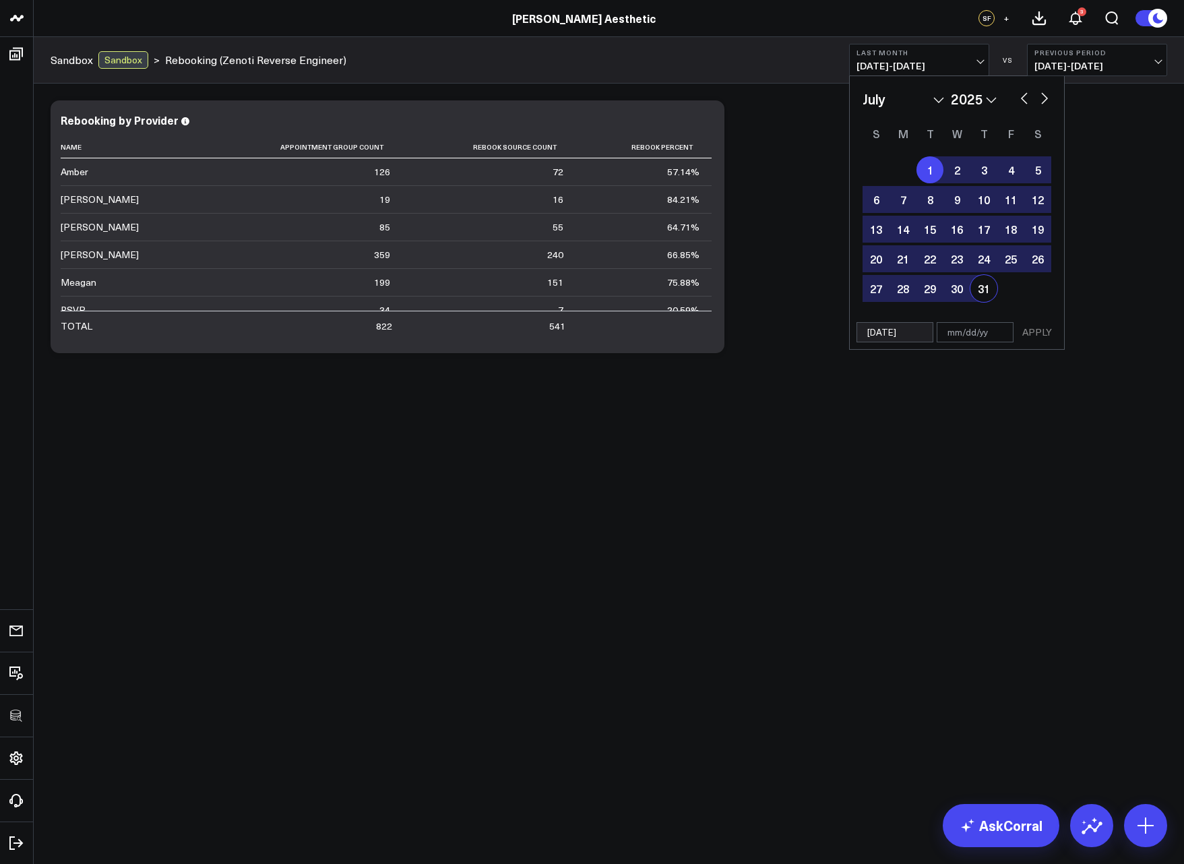
click at [981, 284] on div "31" at bounding box center [983, 288] width 27 height 27
type input "07/31/25"
select select "6"
select select "2025"
click at [1029, 331] on button "APPLY" at bounding box center [1037, 332] width 40 height 20
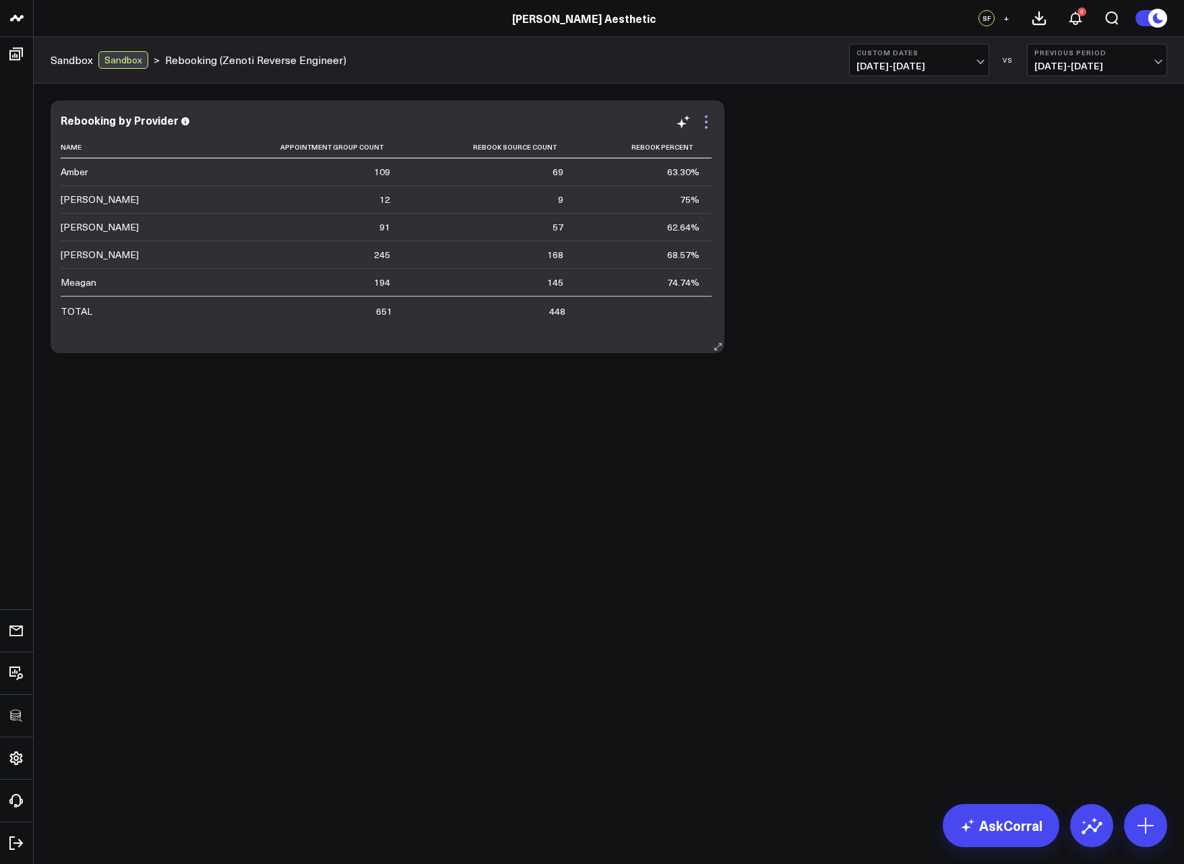
click at [704, 125] on icon at bounding box center [706, 122] width 16 height 16
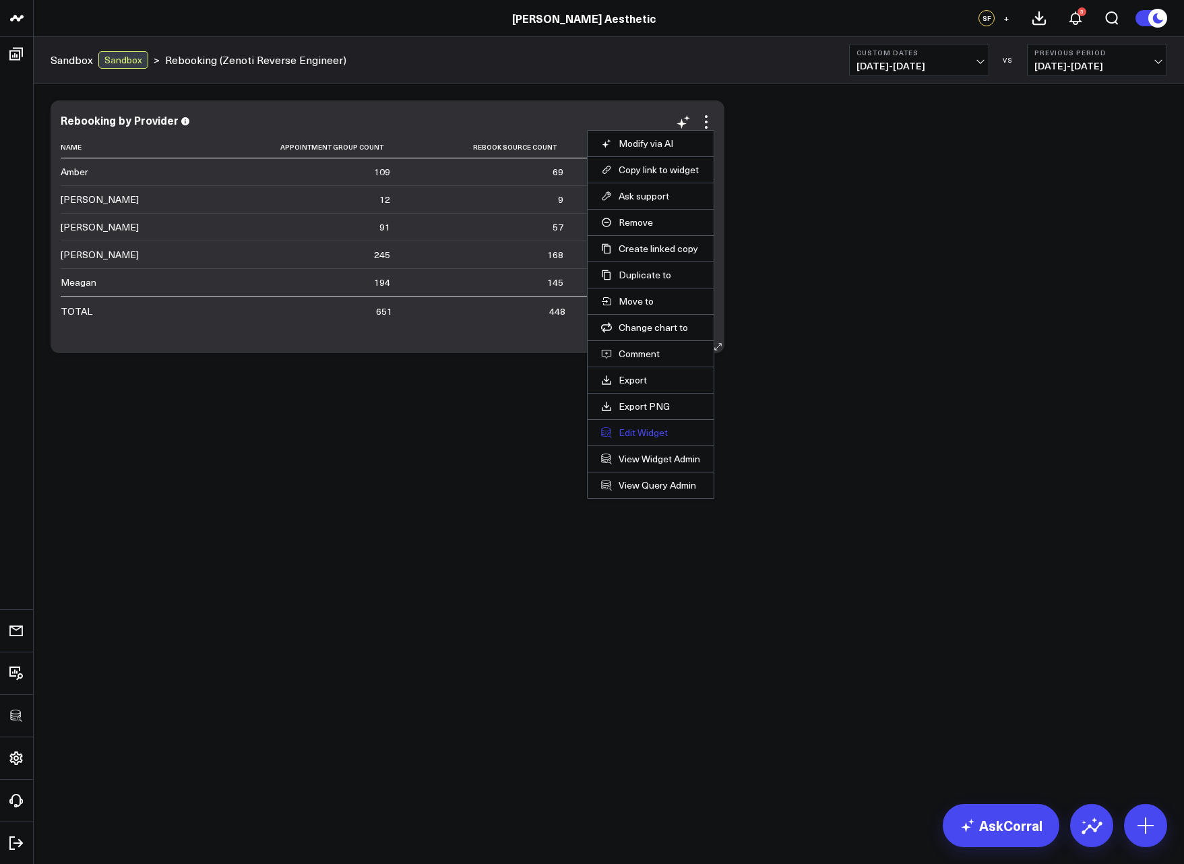
click at [642, 436] on button "Edit Widget" at bounding box center [650, 433] width 99 height 12
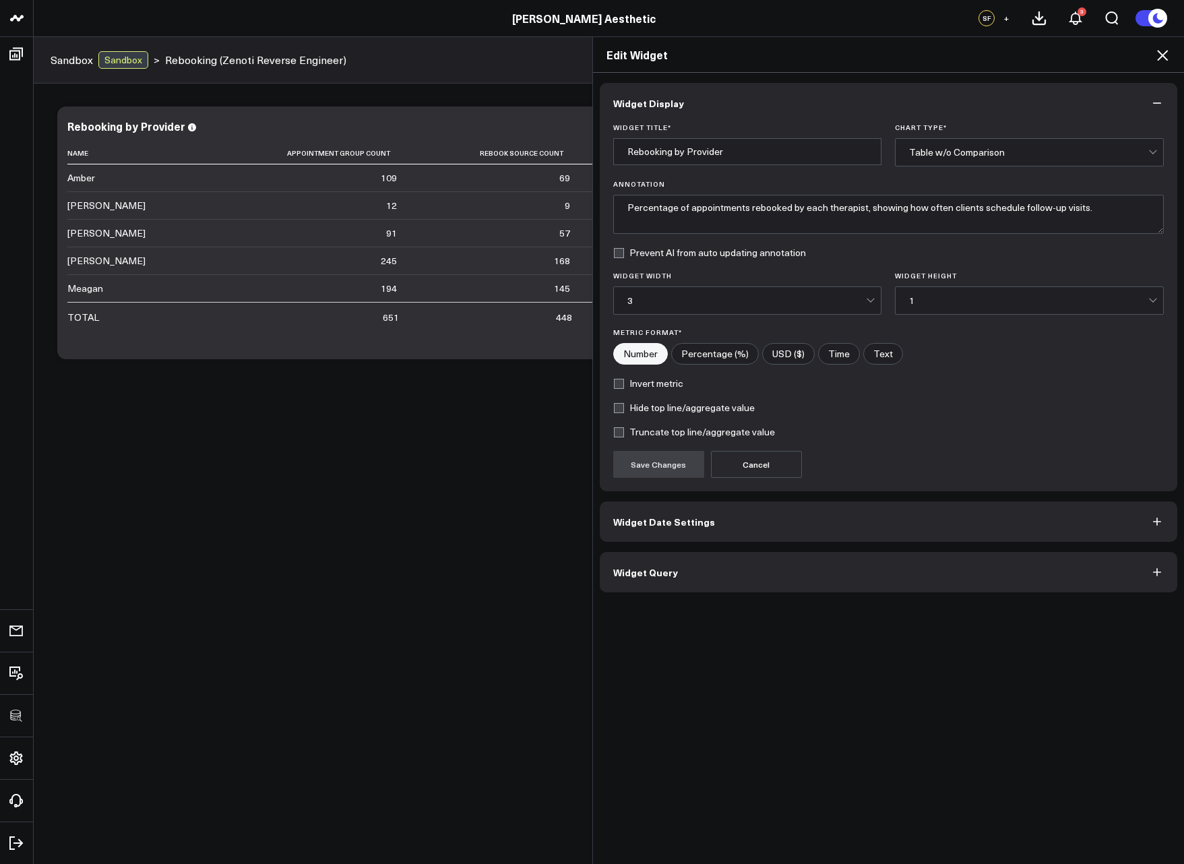
click at [659, 566] on button "Widget Query" at bounding box center [889, 572] width 578 height 40
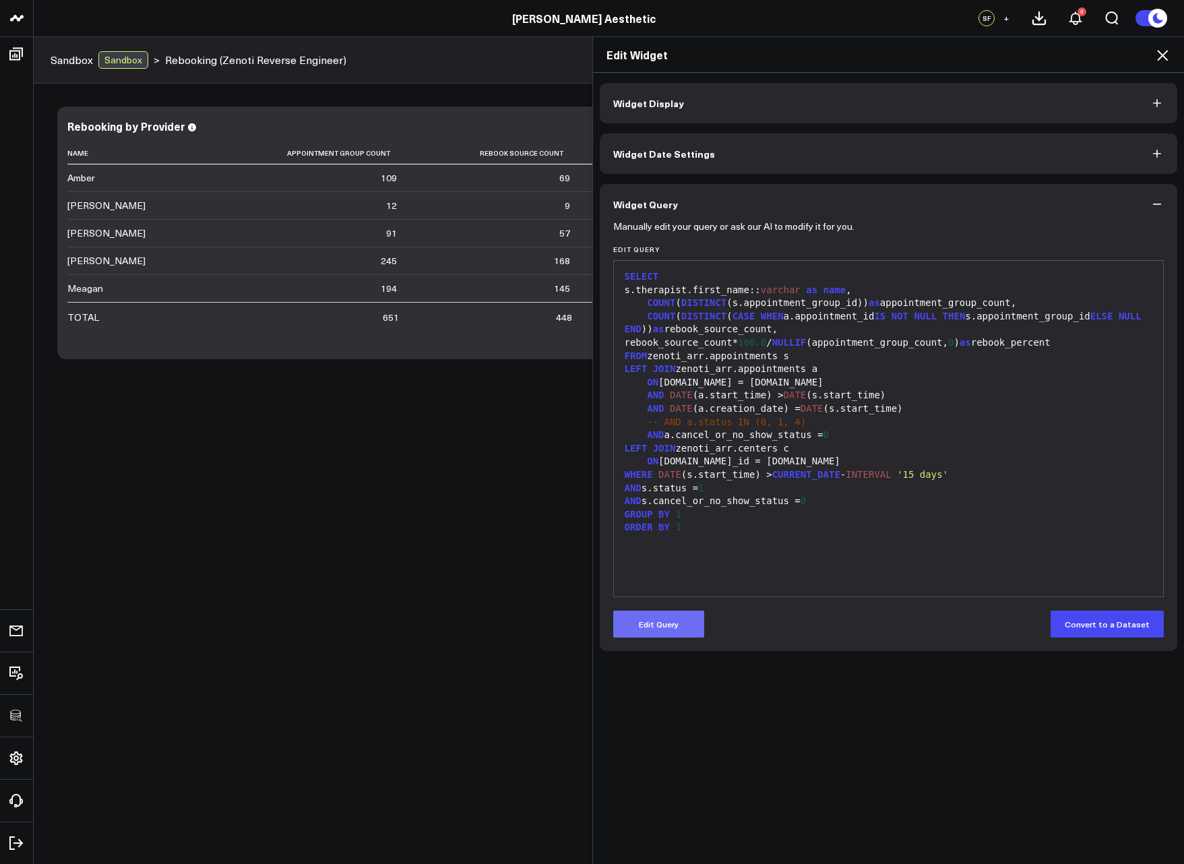
click at [641, 618] on button "Edit Query" at bounding box center [658, 624] width 91 height 27
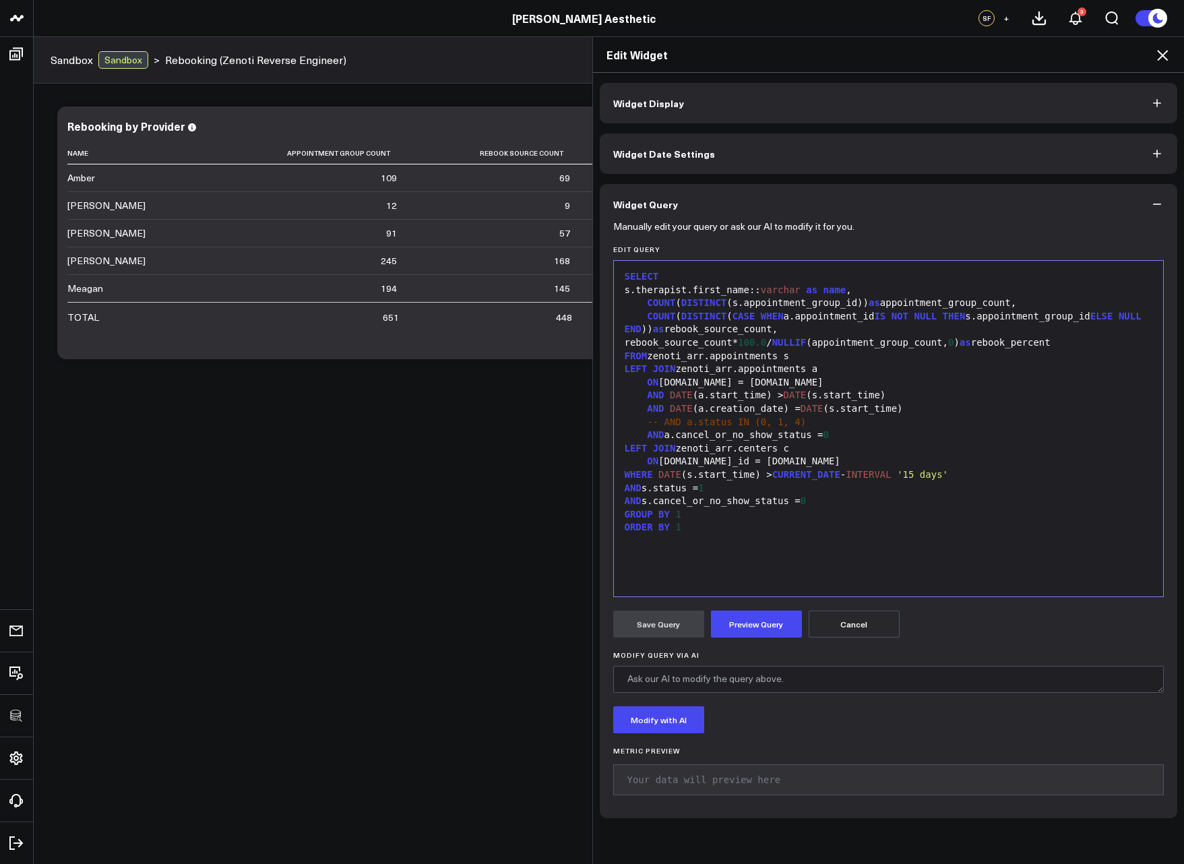
click at [819, 289] on div "s.therapist.first_name:: varchar as name ," at bounding box center [889, 290] width 536 height 13
drag, startPoint x: 818, startPoint y: 290, endPoint x: 640, endPoint y: 292, distance: 178.6
click at [640, 292] on div "s.therapist.first_name:: varchar || ' ' || as name ," at bounding box center [889, 290] width 536 height 13
copy div "s.therapist.first_name:: varchar"
drag, startPoint x: 873, startPoint y: 290, endPoint x: 892, endPoint y: 290, distance: 19.5
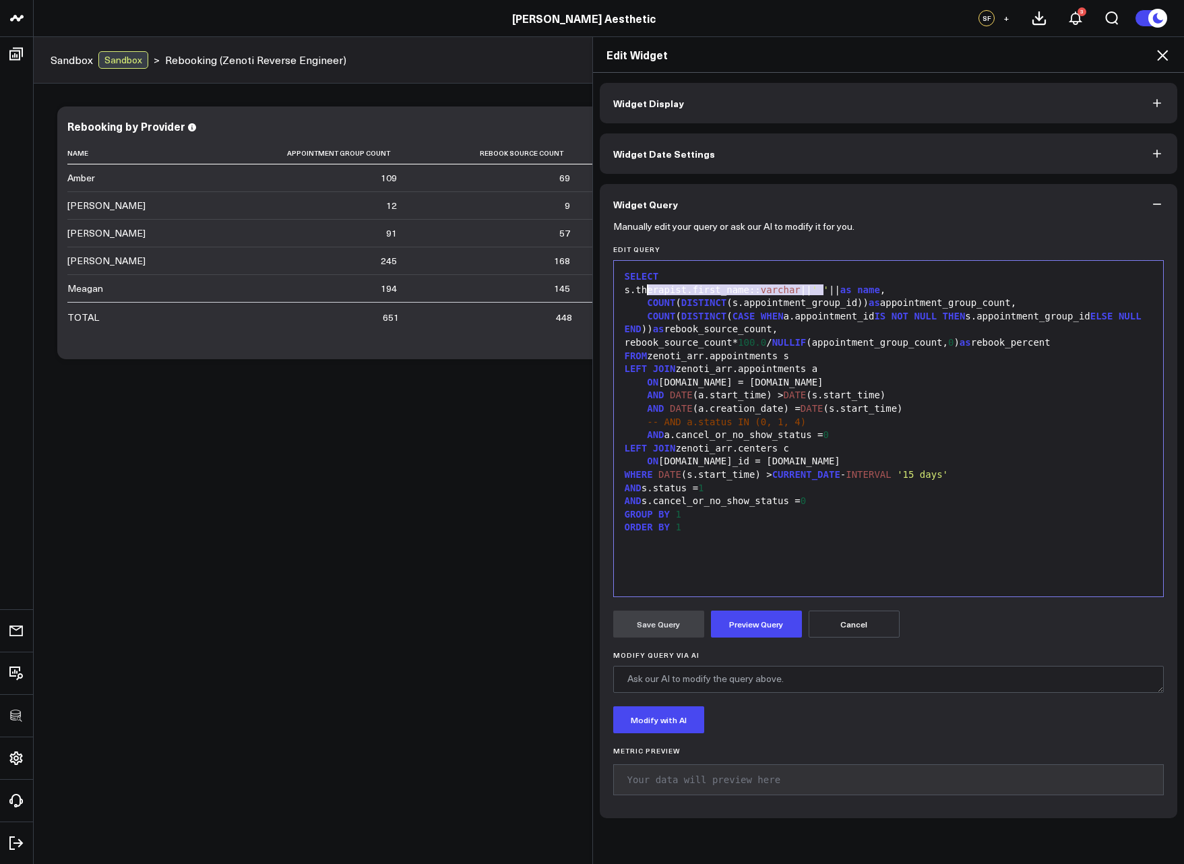
click at [873, 290] on div "s.therapist.first_name:: varchar || ' ' || as name ," at bounding box center [889, 290] width 536 height 13
drag, startPoint x: 970, startPoint y: 291, endPoint x: 945, endPoint y: 290, distance: 25.6
click at [945, 290] on div "s.therapist. first _name:: varchar || ' ' || s.therapist.first_name:: varchar a…" at bounding box center [889, 290] width 536 height 13
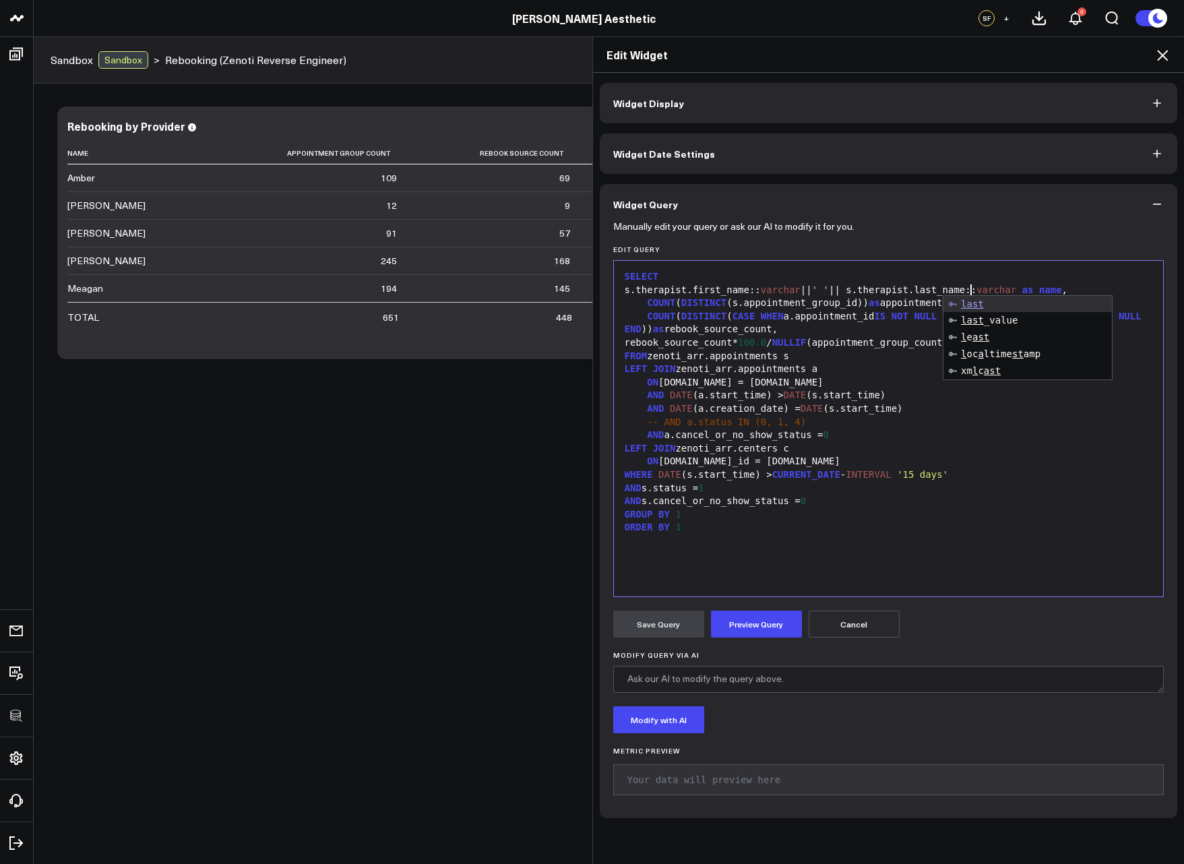
click at [768, 629] on button "Preview Query" at bounding box center [756, 624] width 91 height 27
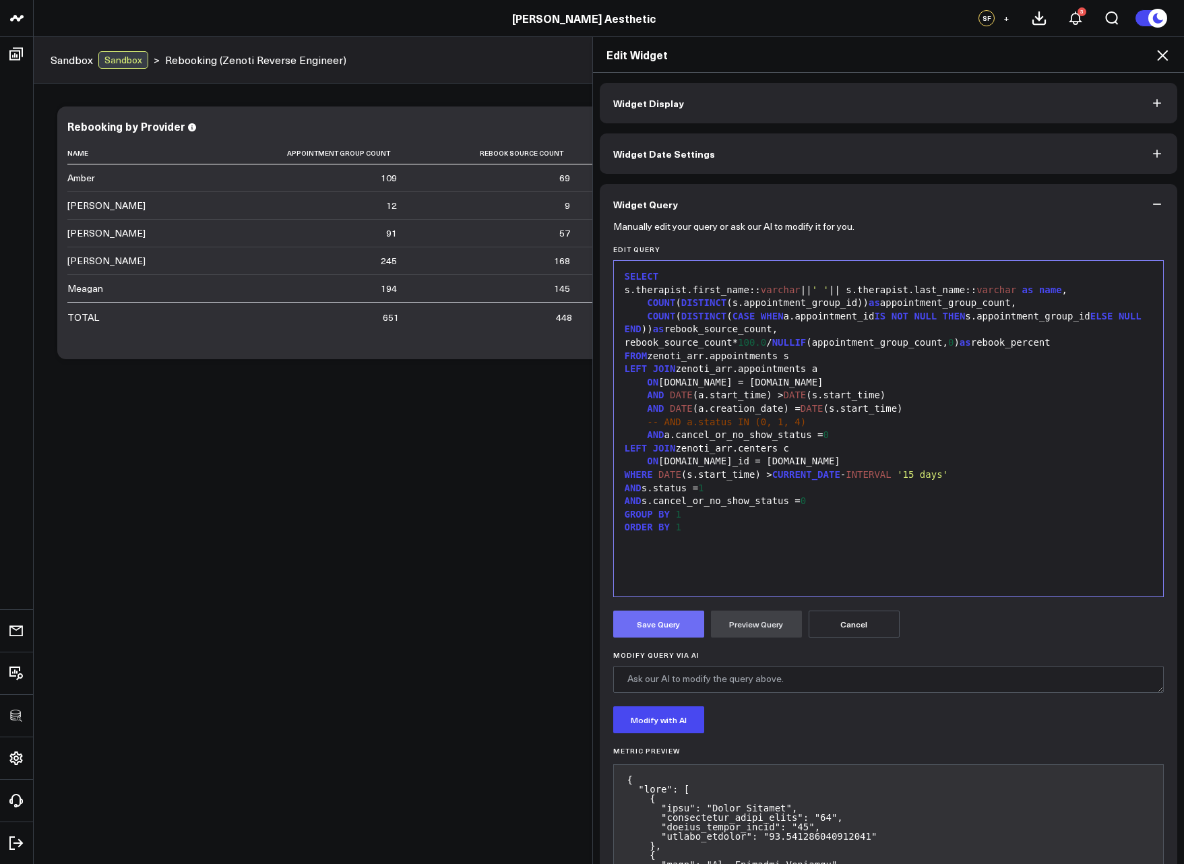
click at [640, 624] on button "Save Query" at bounding box center [658, 624] width 91 height 27
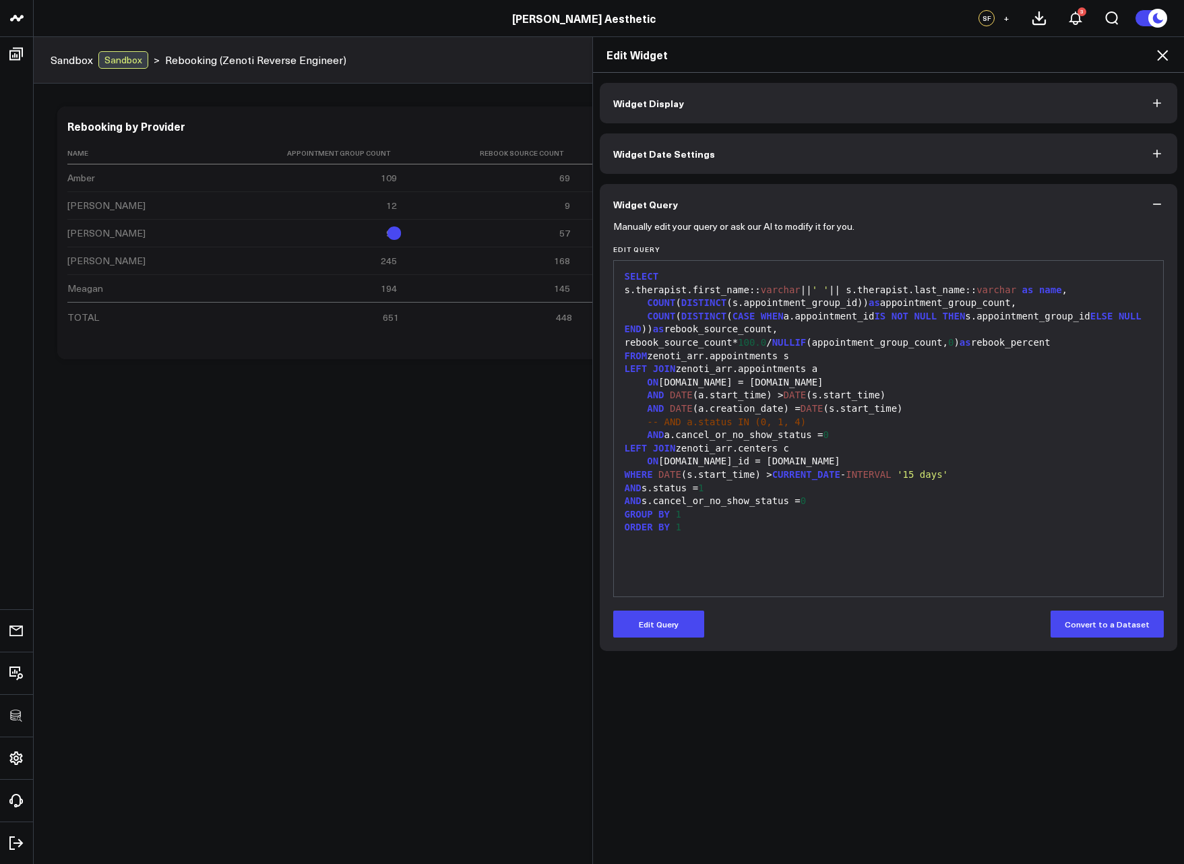
click at [1167, 55] on icon at bounding box center [1162, 55] width 16 height 16
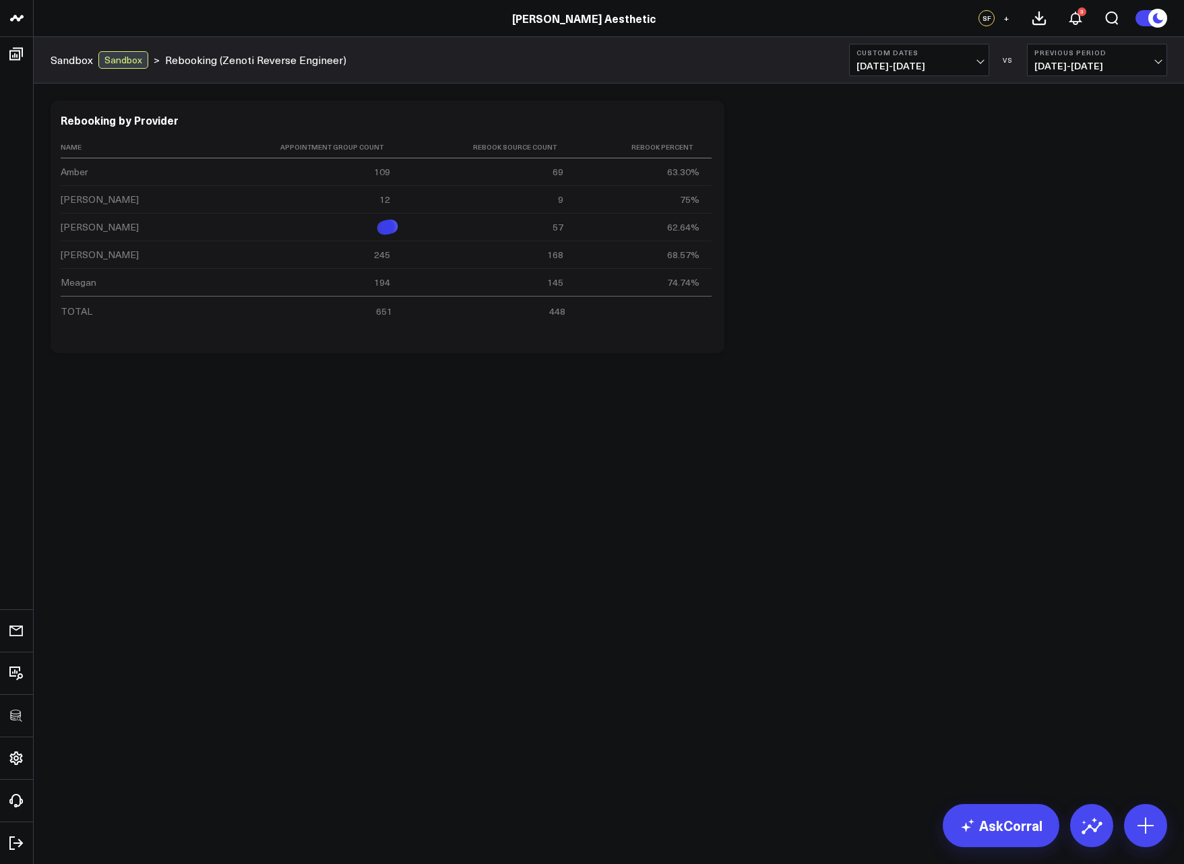
click at [975, 362] on div "Modify via AI Copy link to widget Ask support Remove Create linked copy Executi…" at bounding box center [609, 262] width 1150 height 357
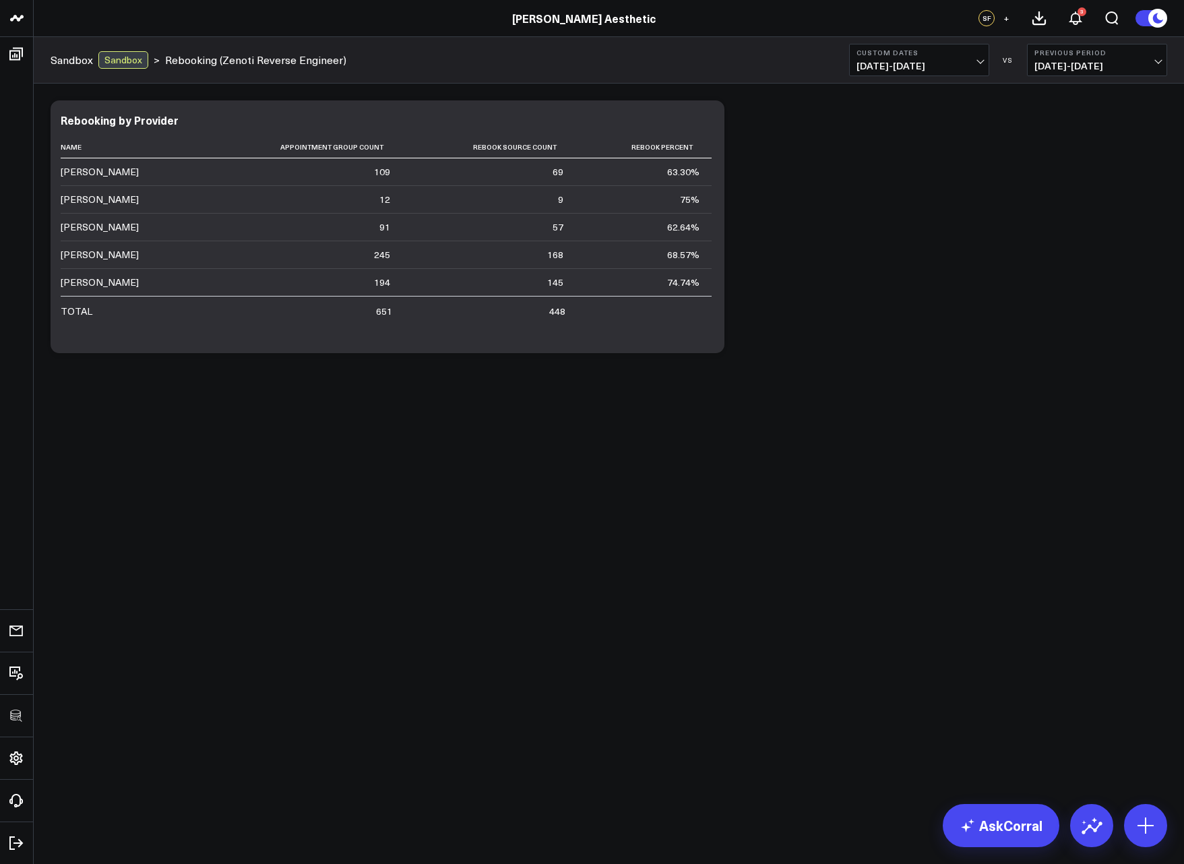
click at [606, 452] on body "3725 Test 829 Studios Accenture Activant Capital Agriculture & Farming Demo All…" at bounding box center [592, 432] width 1184 height 864
click at [1105, 295] on div "Modify via AI Copy link to widget Ask support Remove Create linked copy Executi…" at bounding box center [609, 227] width 1130 height 266
